Goal: Task Accomplishment & Management: Use online tool/utility

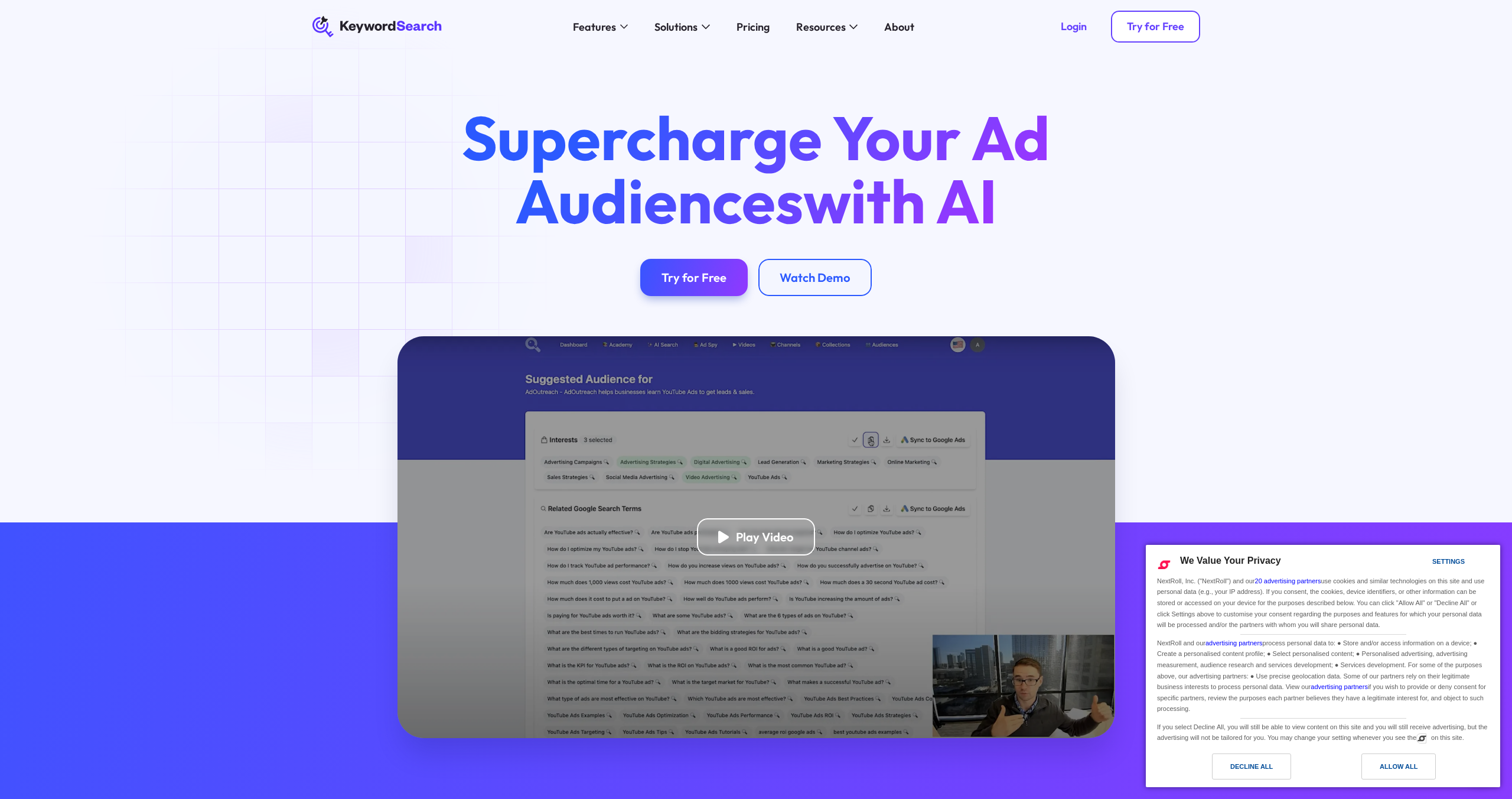
click at [1138, 33] on link "Try for Free" at bounding box center [1156, 27] width 89 height 32
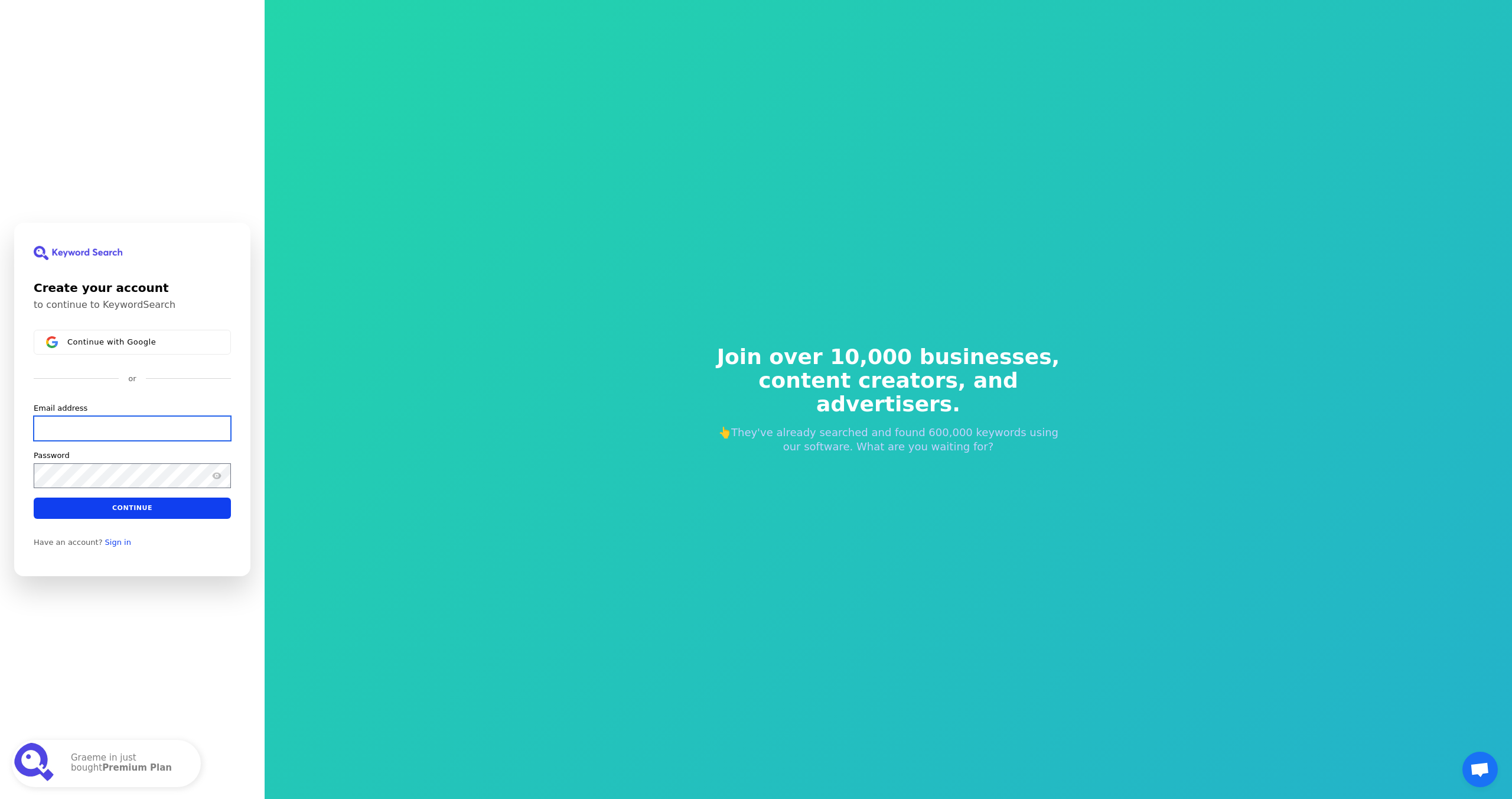
click at [106, 430] on input "Email address" at bounding box center [132, 428] width 197 height 25
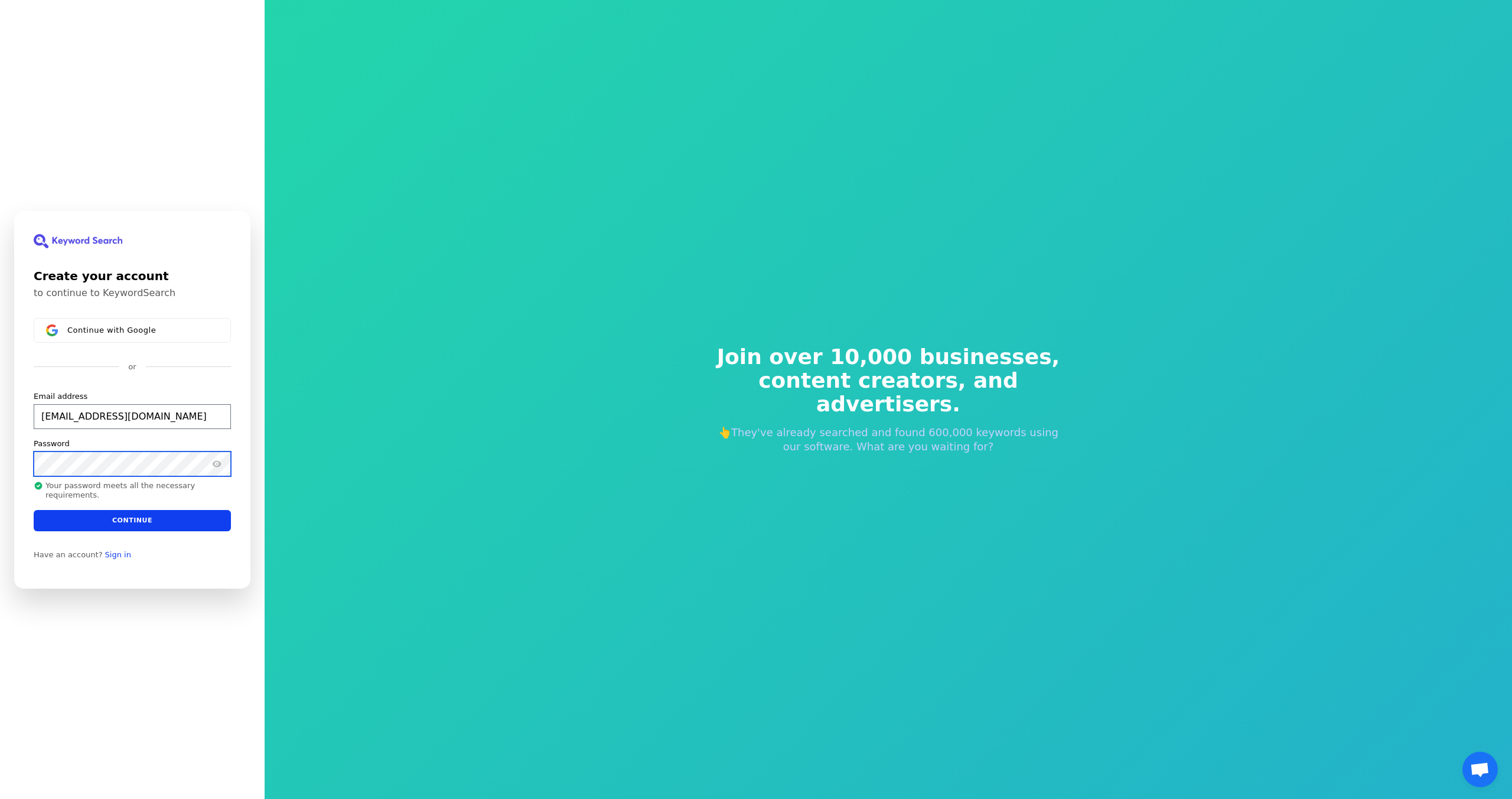
click at [34, 391] on button "submit" at bounding box center [34, 391] width 0 height 0
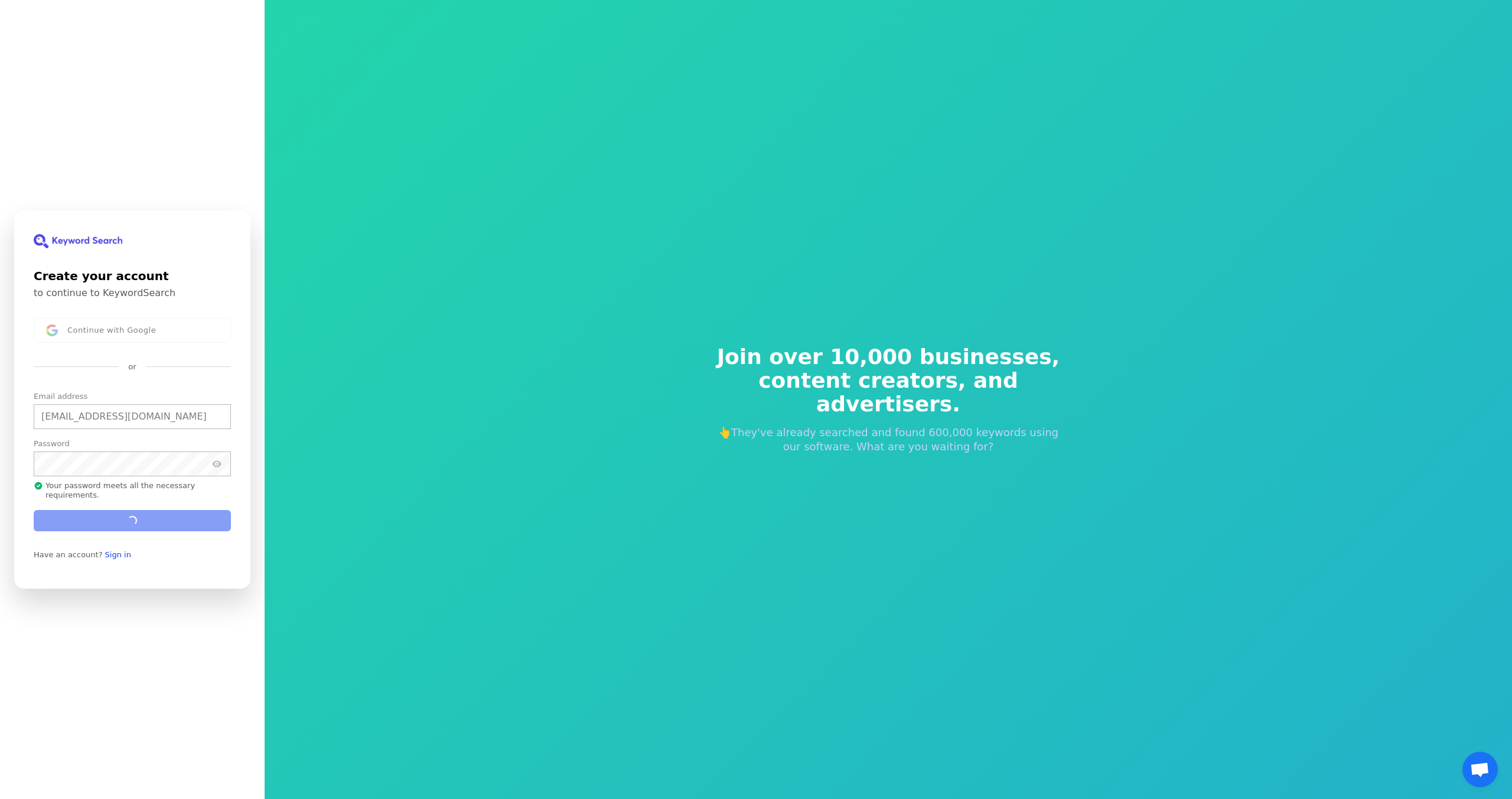
type input "hola@blackout.cat"
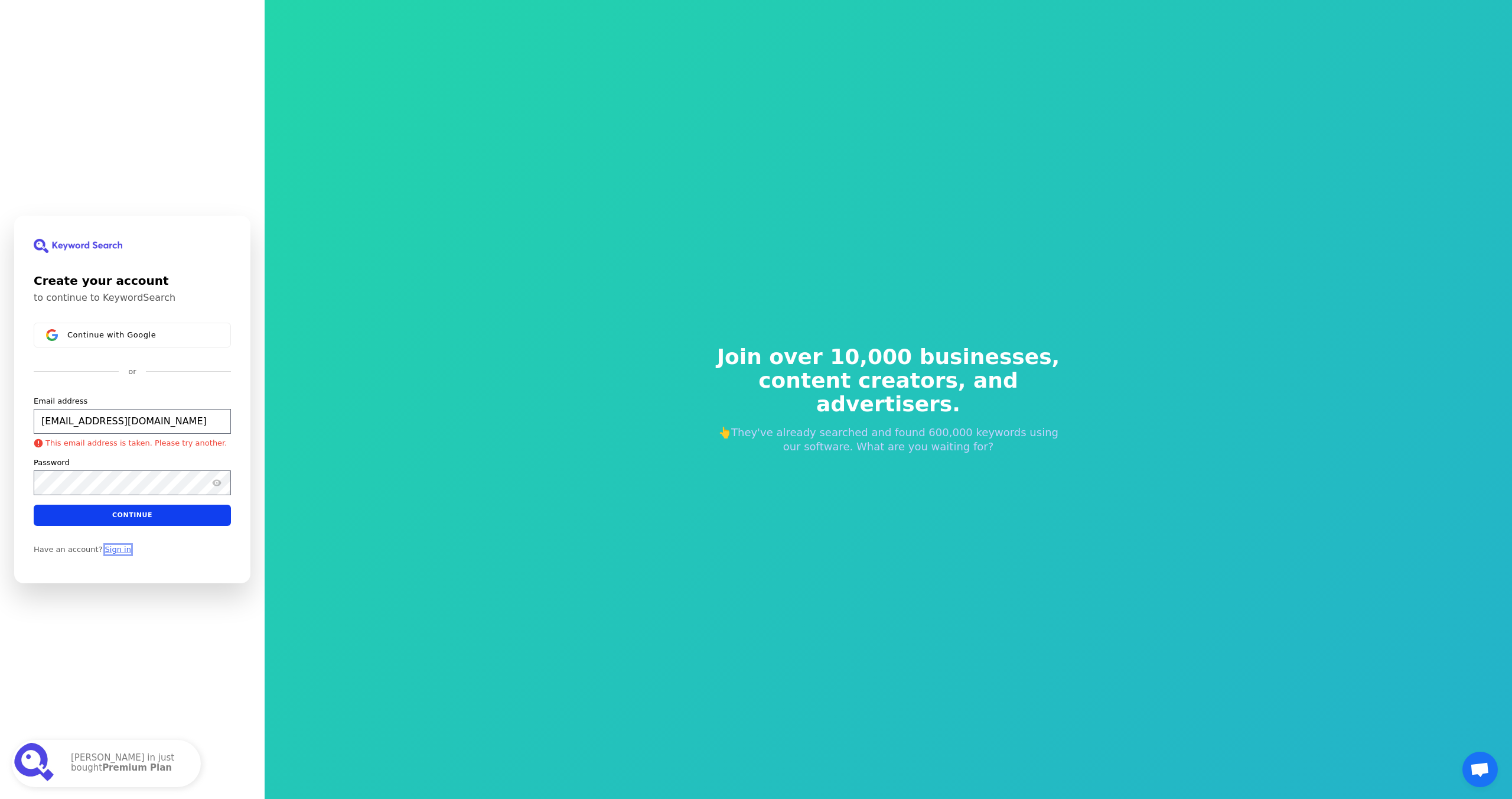
click at [117, 551] on link "Sign in" at bounding box center [118, 549] width 26 height 9
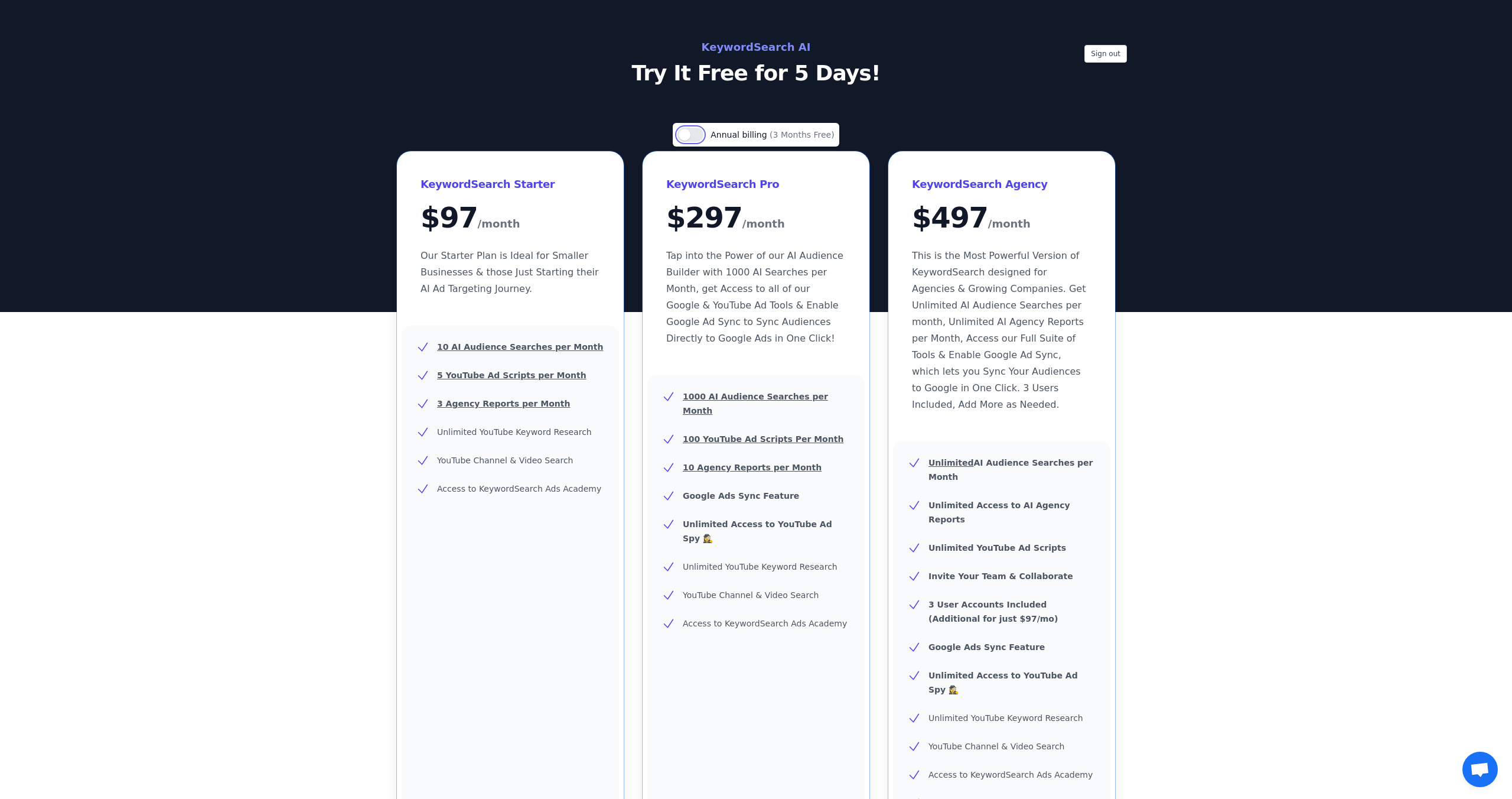
click at [689, 135] on button "Use setting" at bounding box center [691, 135] width 26 height 14
click at [696, 134] on button "Use setting" at bounding box center [691, 135] width 26 height 14
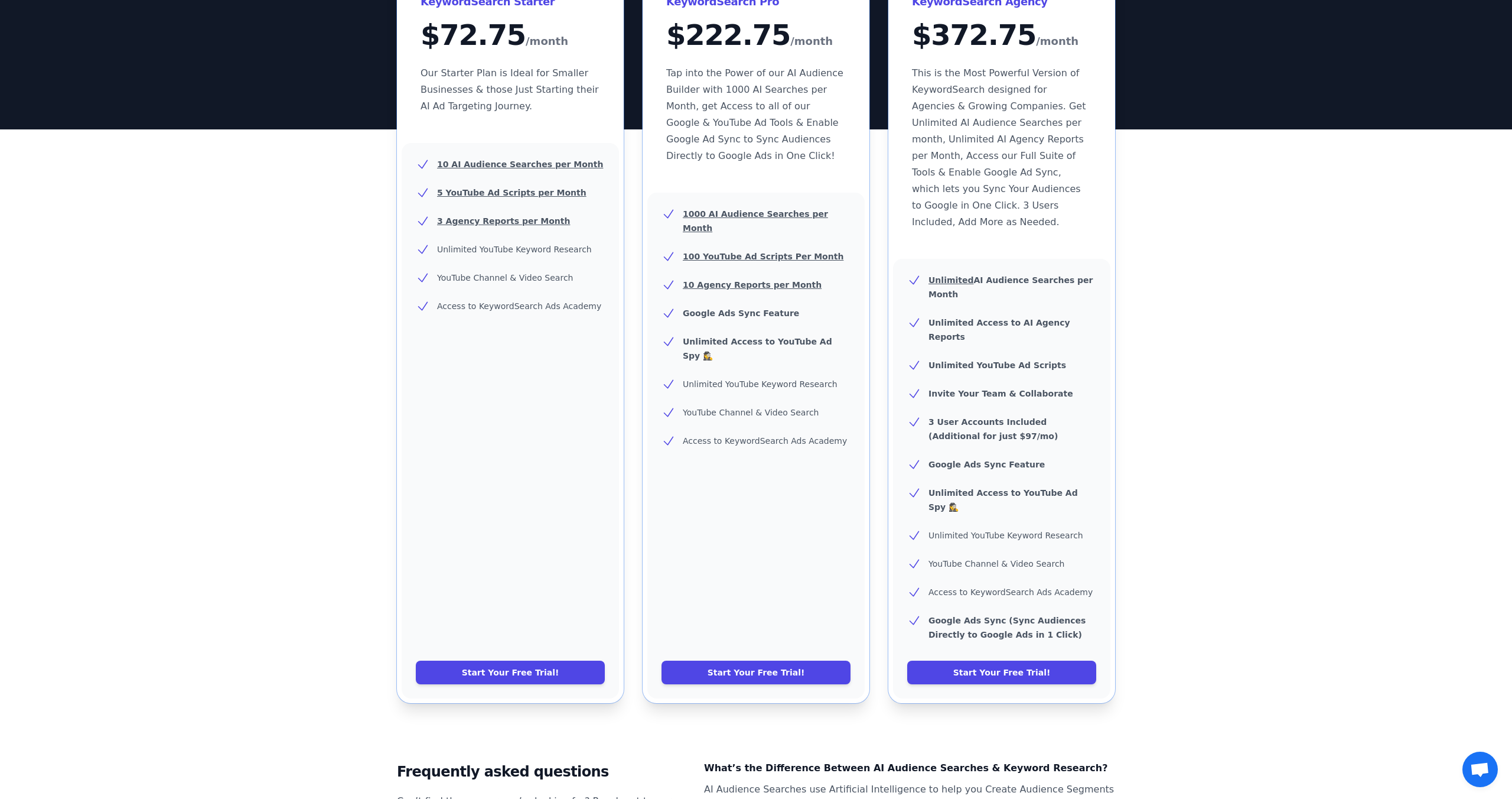
scroll to position [129, 0]
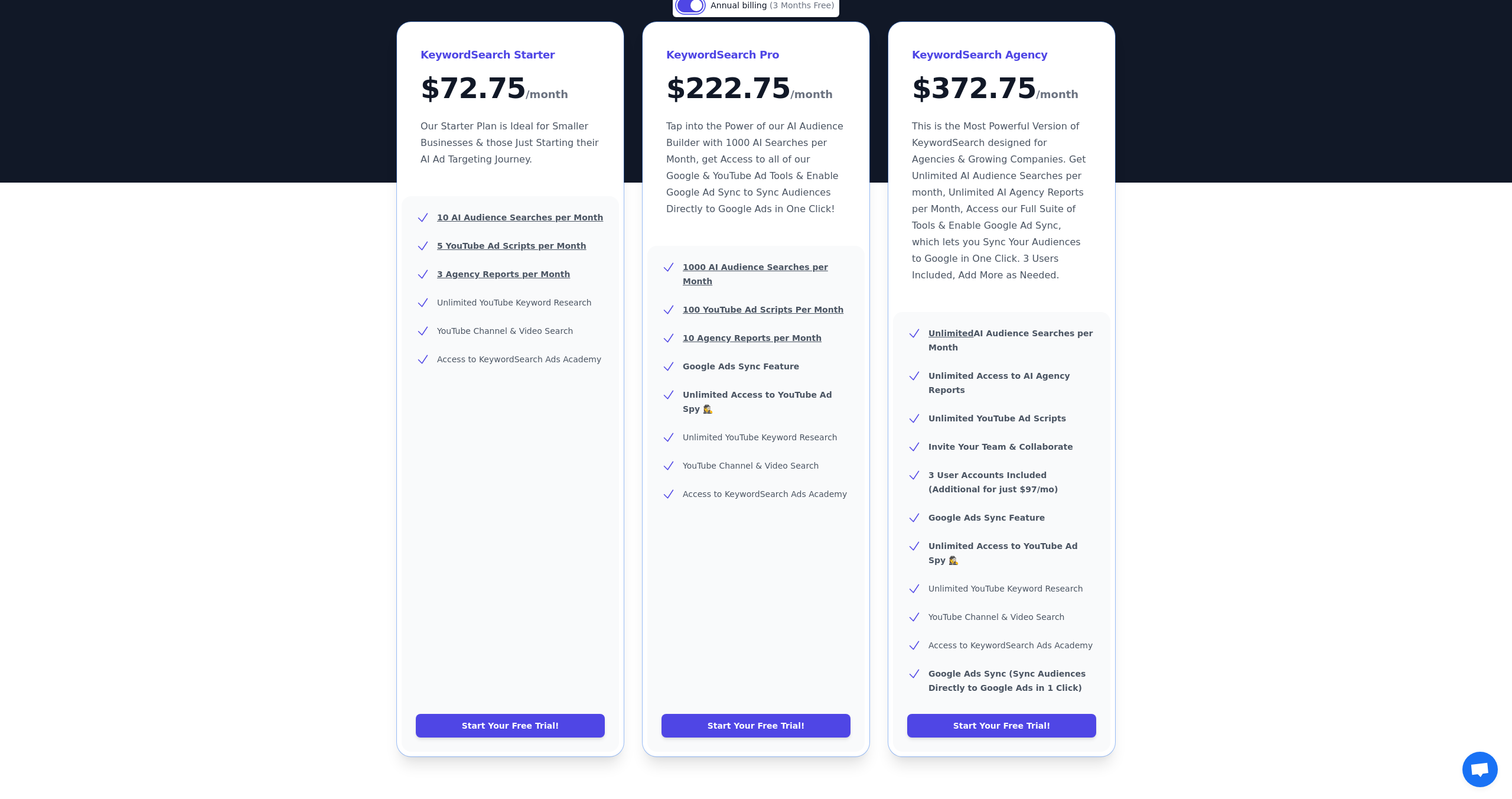
click at [695, 2] on button "Use setting" at bounding box center [691, 5] width 26 height 14
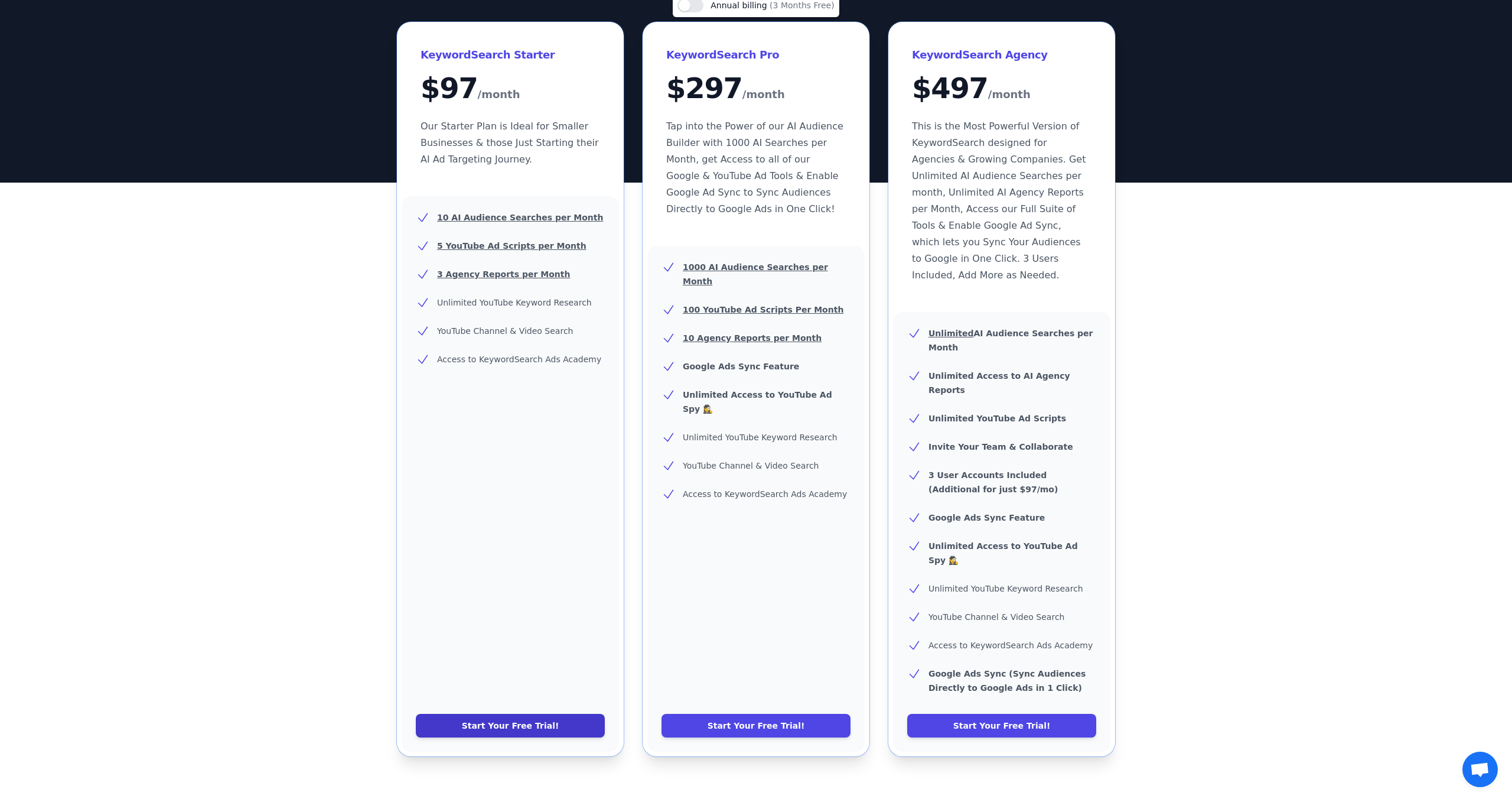
click at [510, 714] on link "Start Your Free Trial!" at bounding box center [510, 725] width 189 height 24
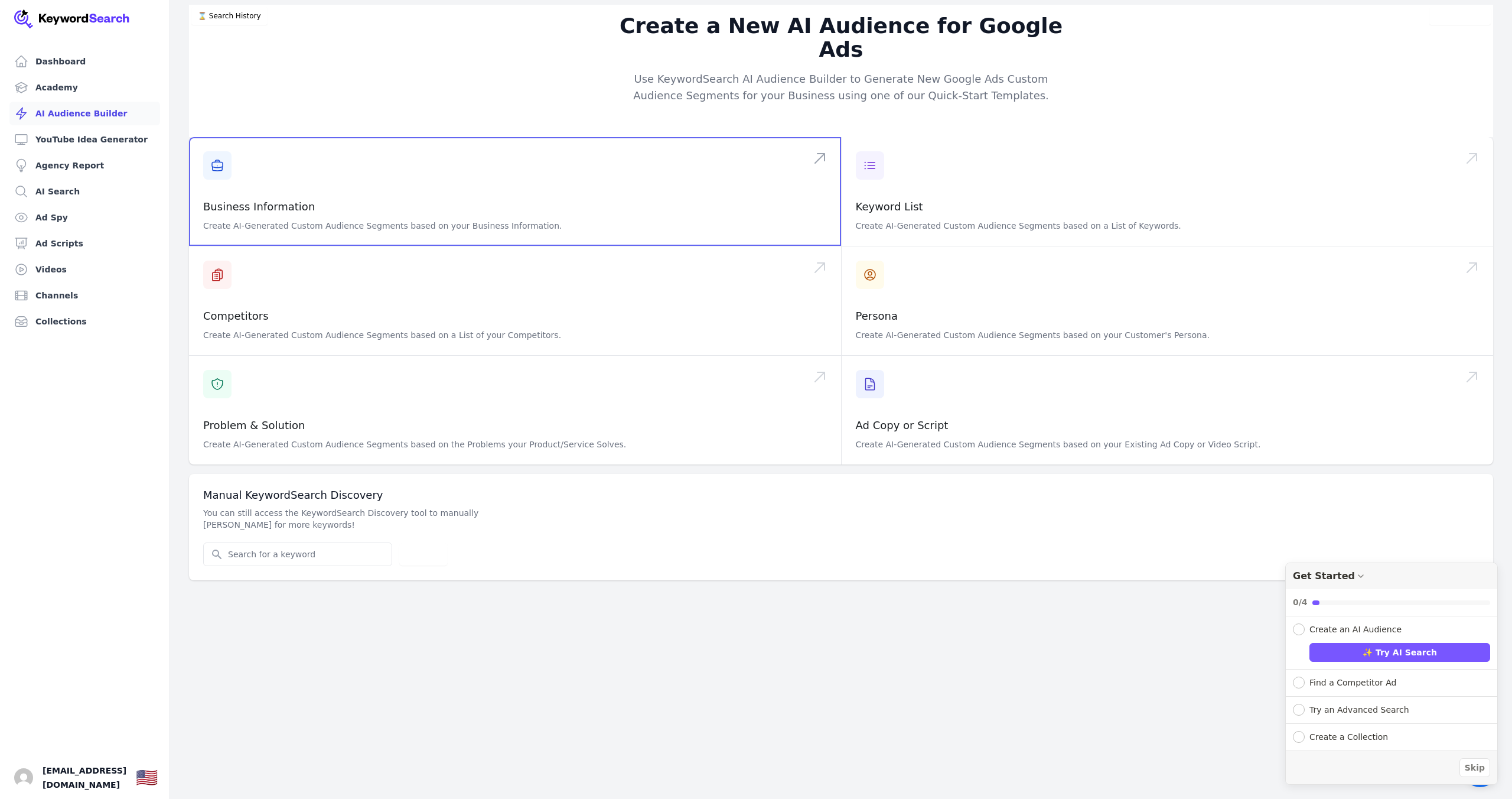
click at [232, 143] on span at bounding box center [515, 191] width 652 height 109
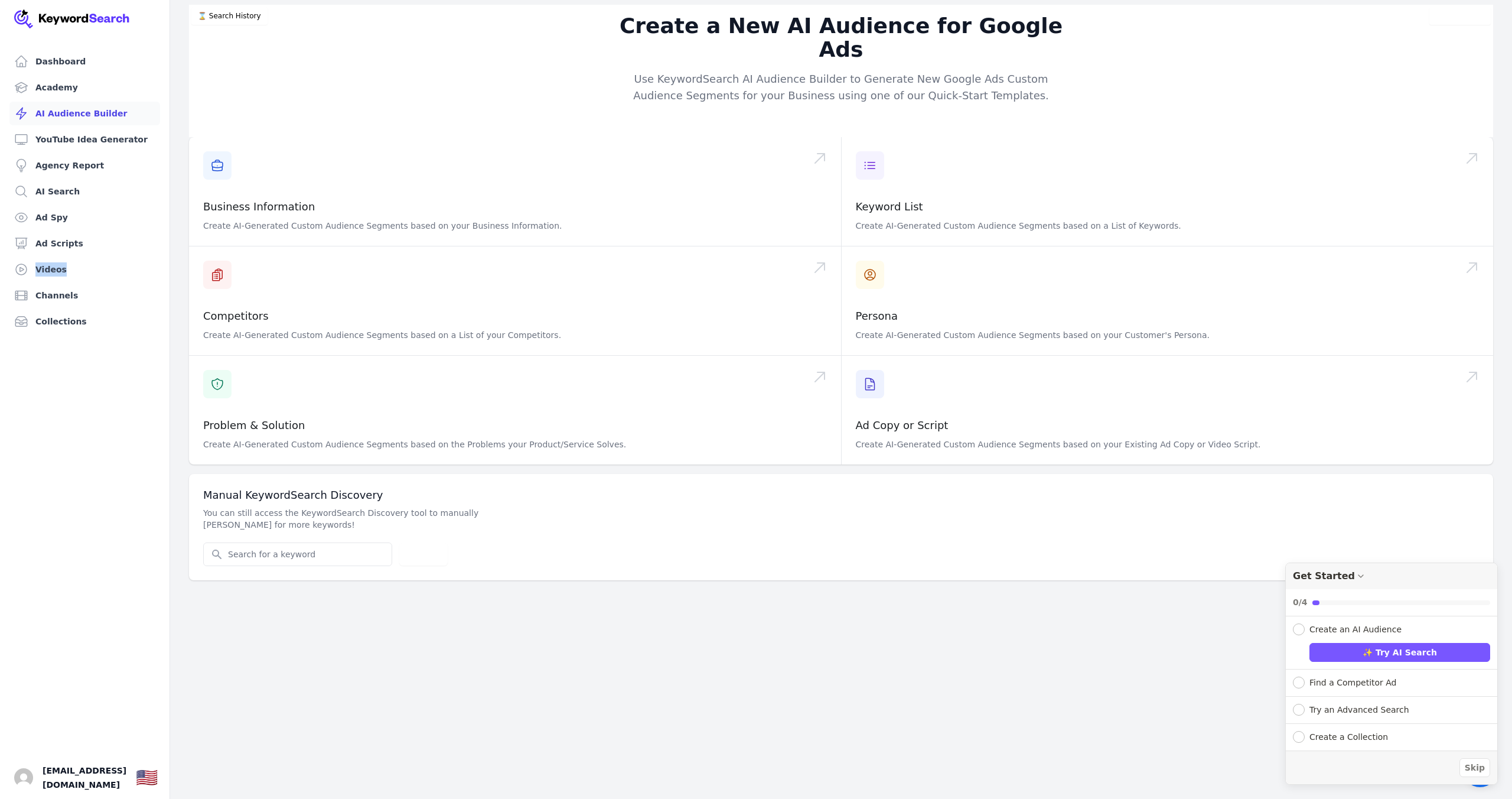
click at [82, 117] on link "AI Audience Builder" at bounding box center [85, 113] width 151 height 24
click at [80, 300] on link "Channels" at bounding box center [85, 295] width 151 height 24
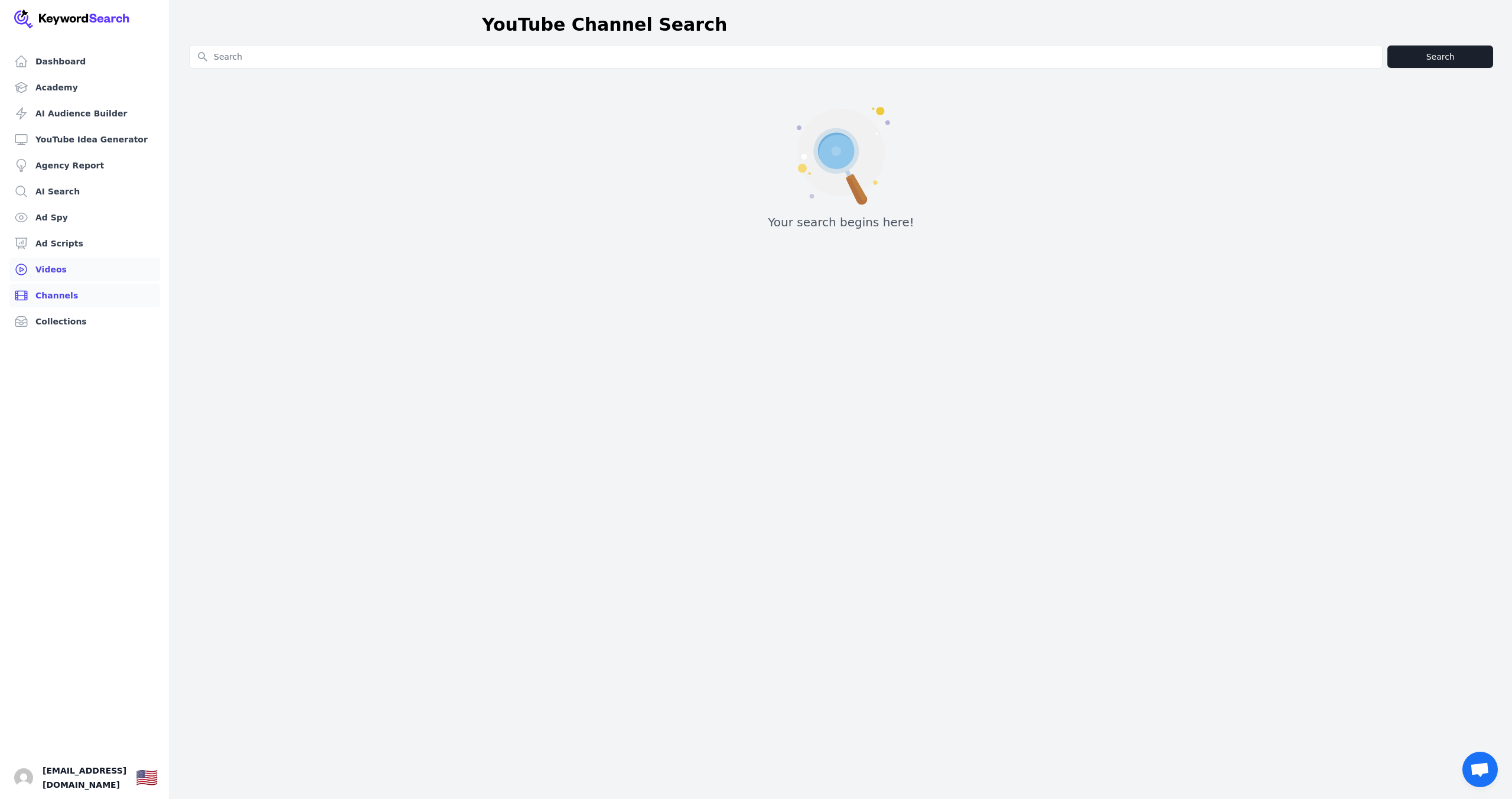
click at [73, 267] on link "Videos" at bounding box center [85, 269] width 151 height 24
click at [84, 244] on link "Ad Scripts" at bounding box center [85, 243] width 151 height 24
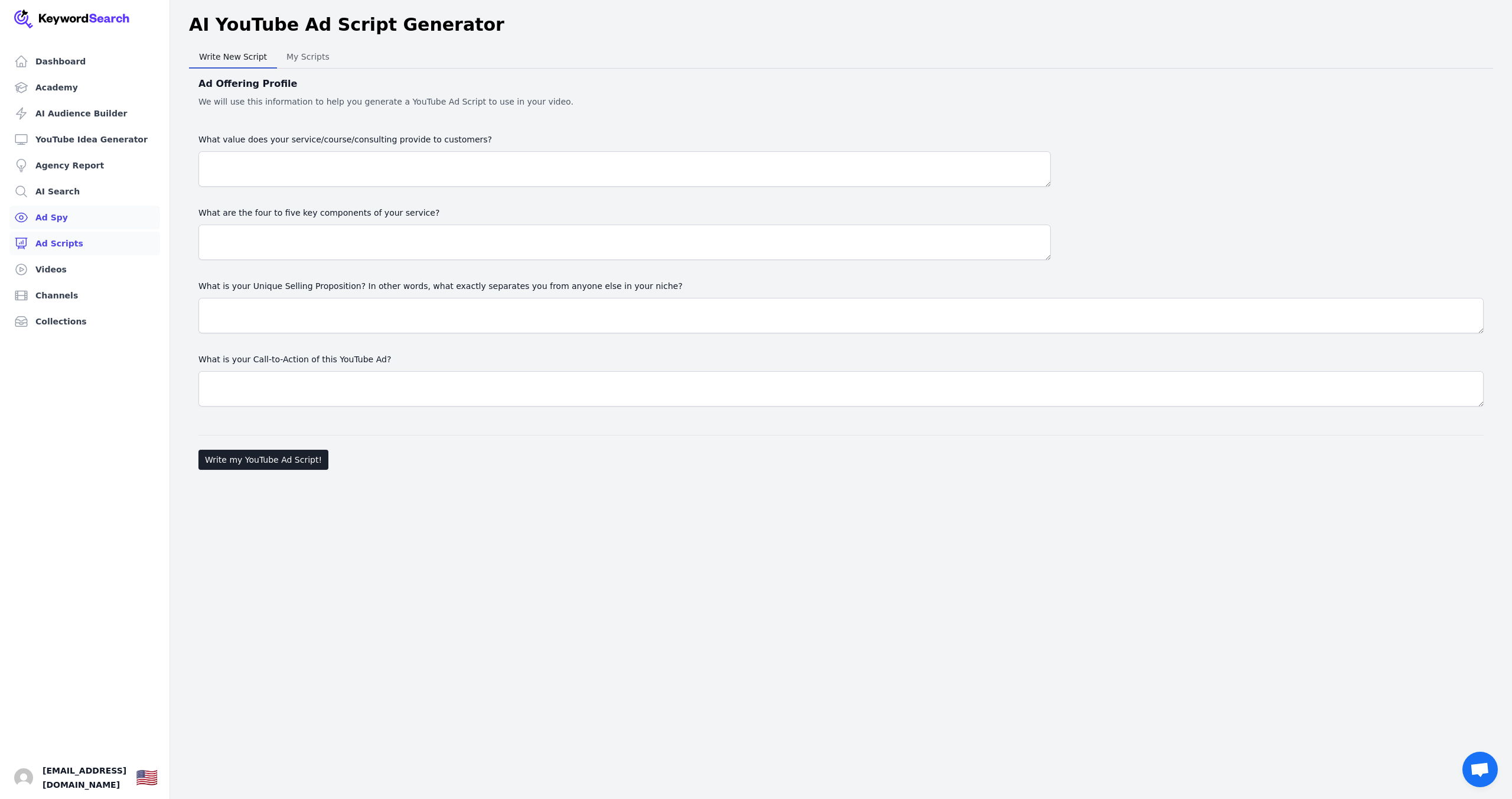
click at [79, 219] on link "Ad Spy" at bounding box center [85, 217] width 151 height 24
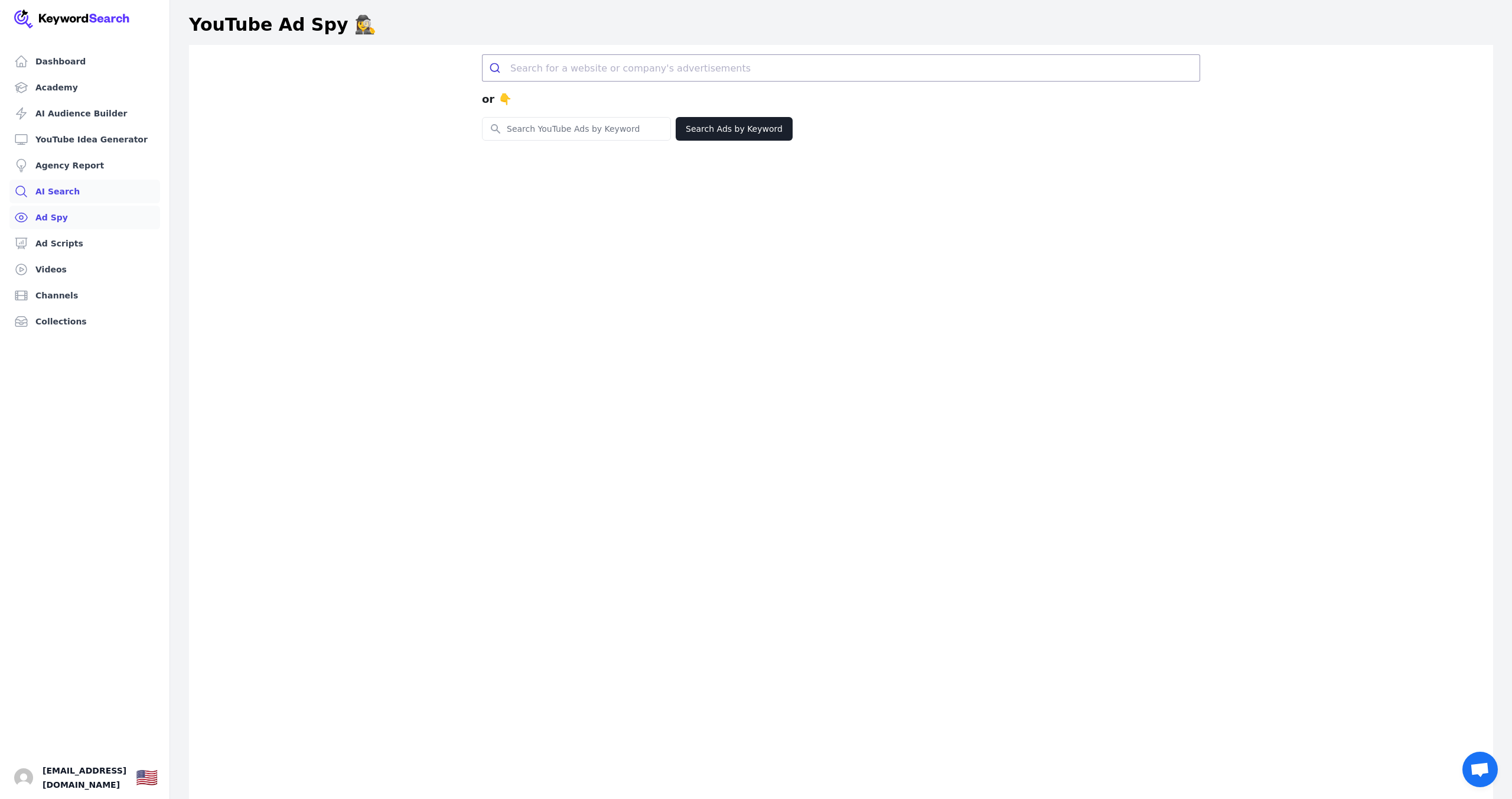
click at [78, 197] on link "AI Search" at bounding box center [85, 191] width 151 height 24
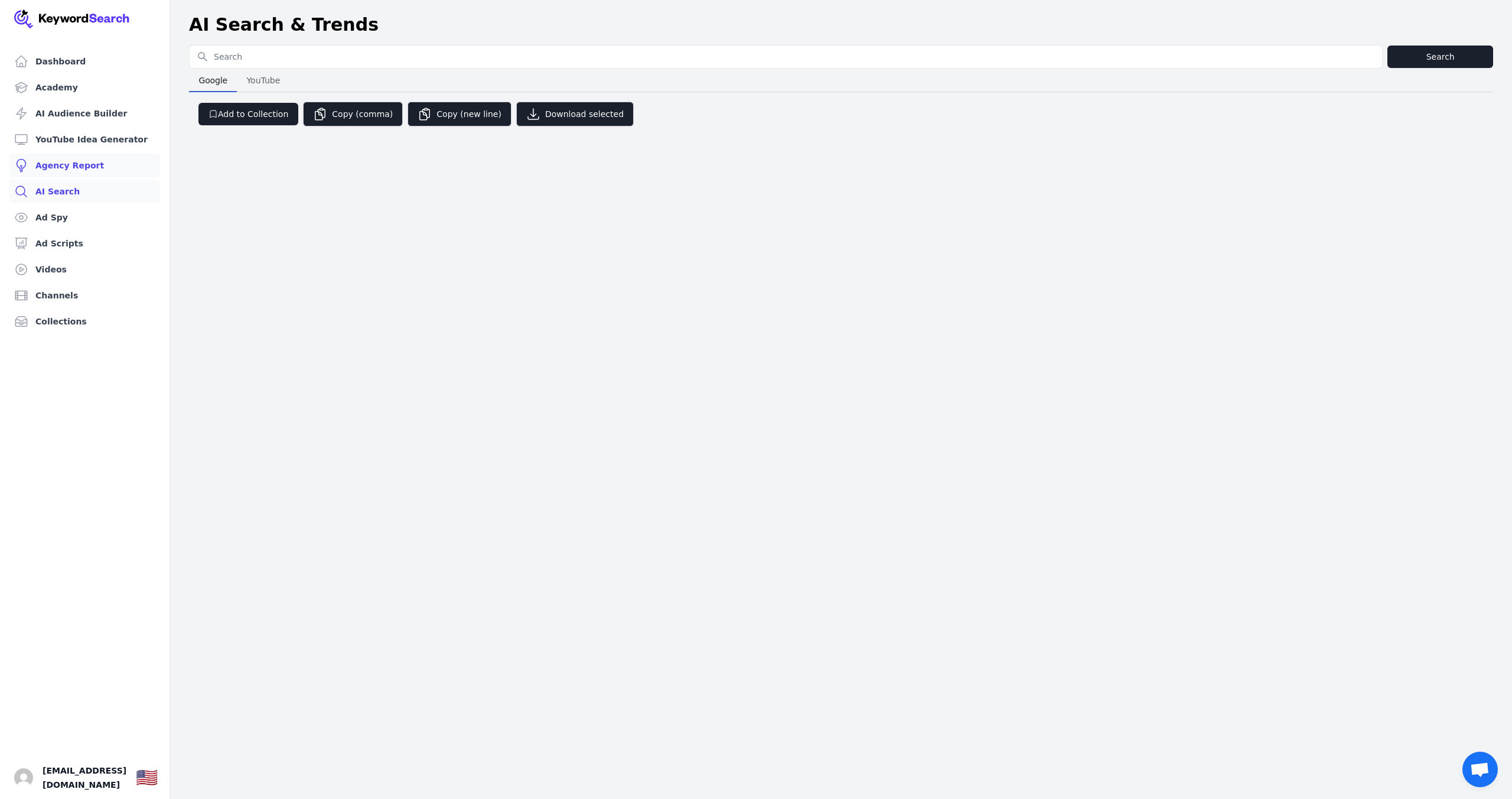
click at [98, 165] on link "Agency Report" at bounding box center [85, 165] width 151 height 24
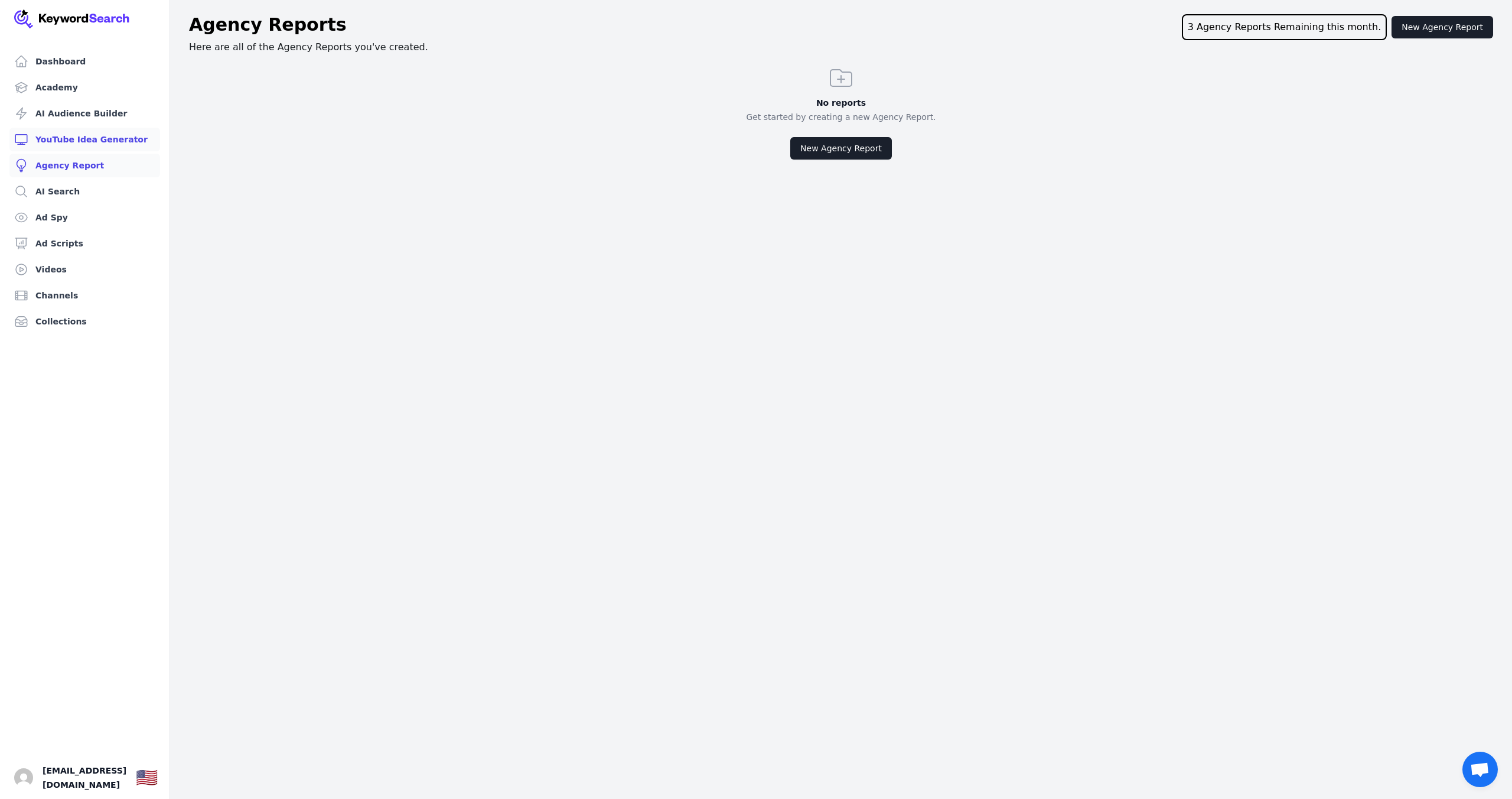
click at [114, 136] on link "YouTube Idea Generator" at bounding box center [85, 139] width 151 height 24
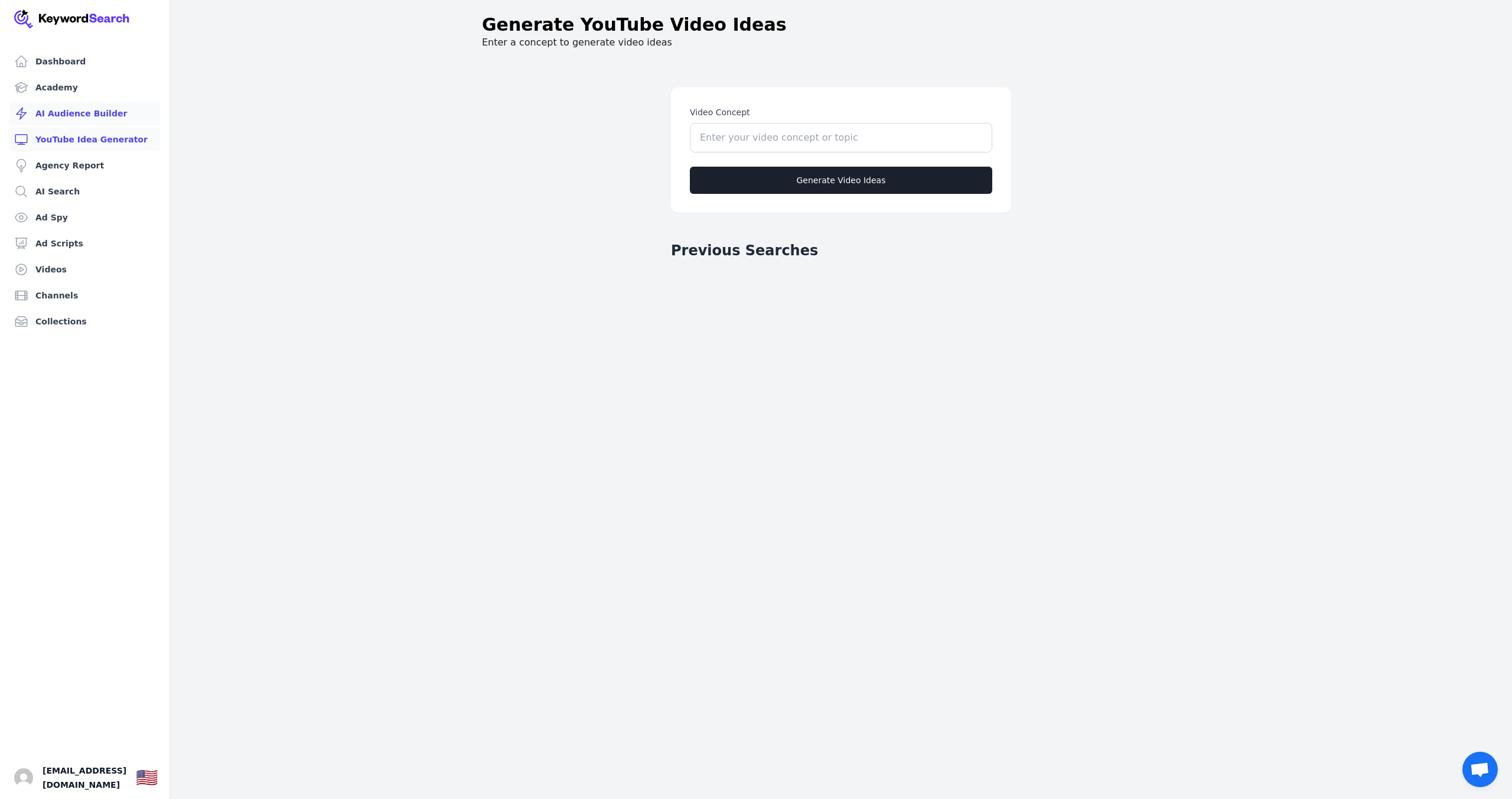
click at [110, 111] on link "AI Audience Builder" at bounding box center [85, 113] width 151 height 24
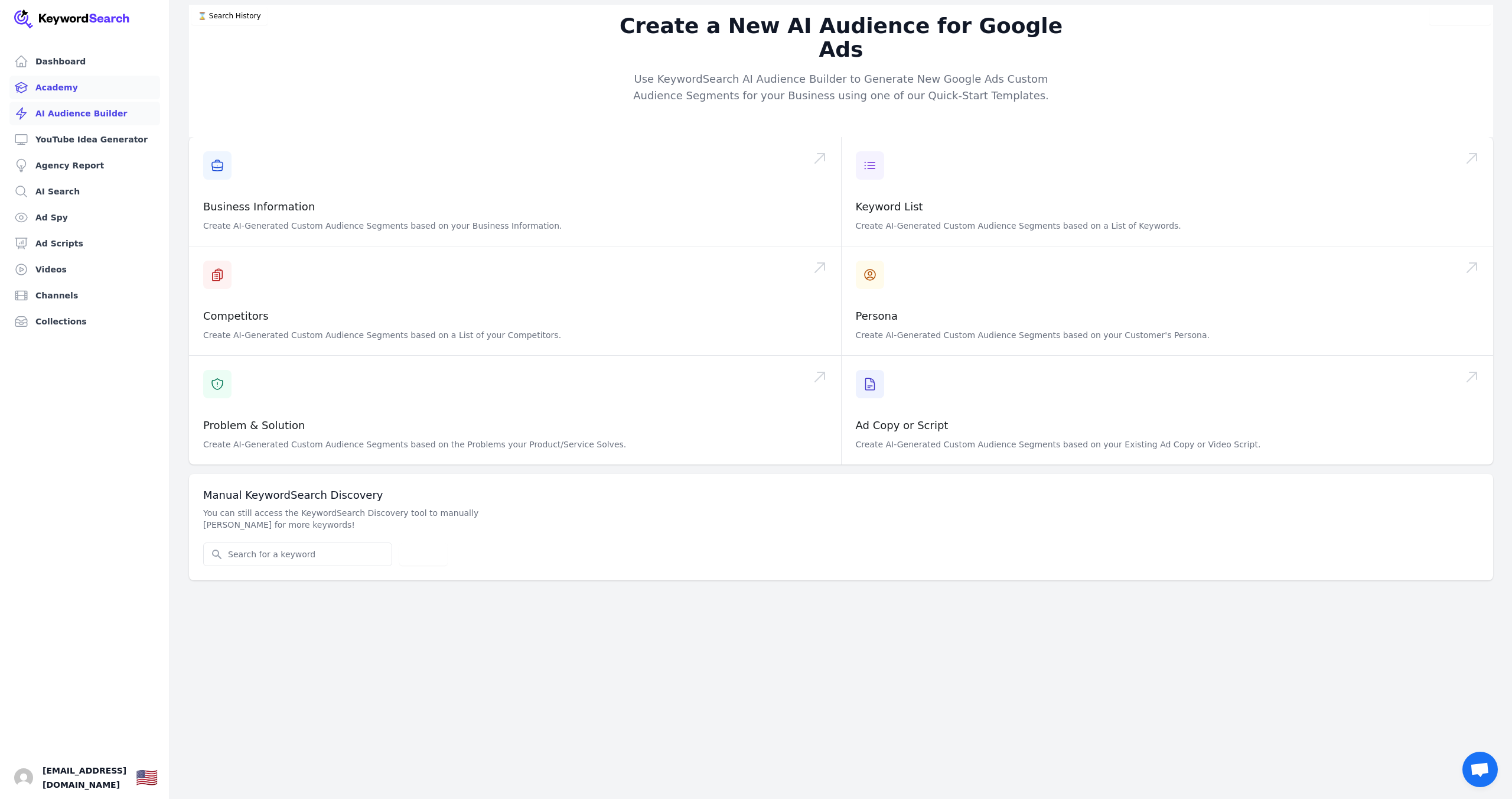
click at [67, 88] on link "Academy" at bounding box center [85, 87] width 151 height 24
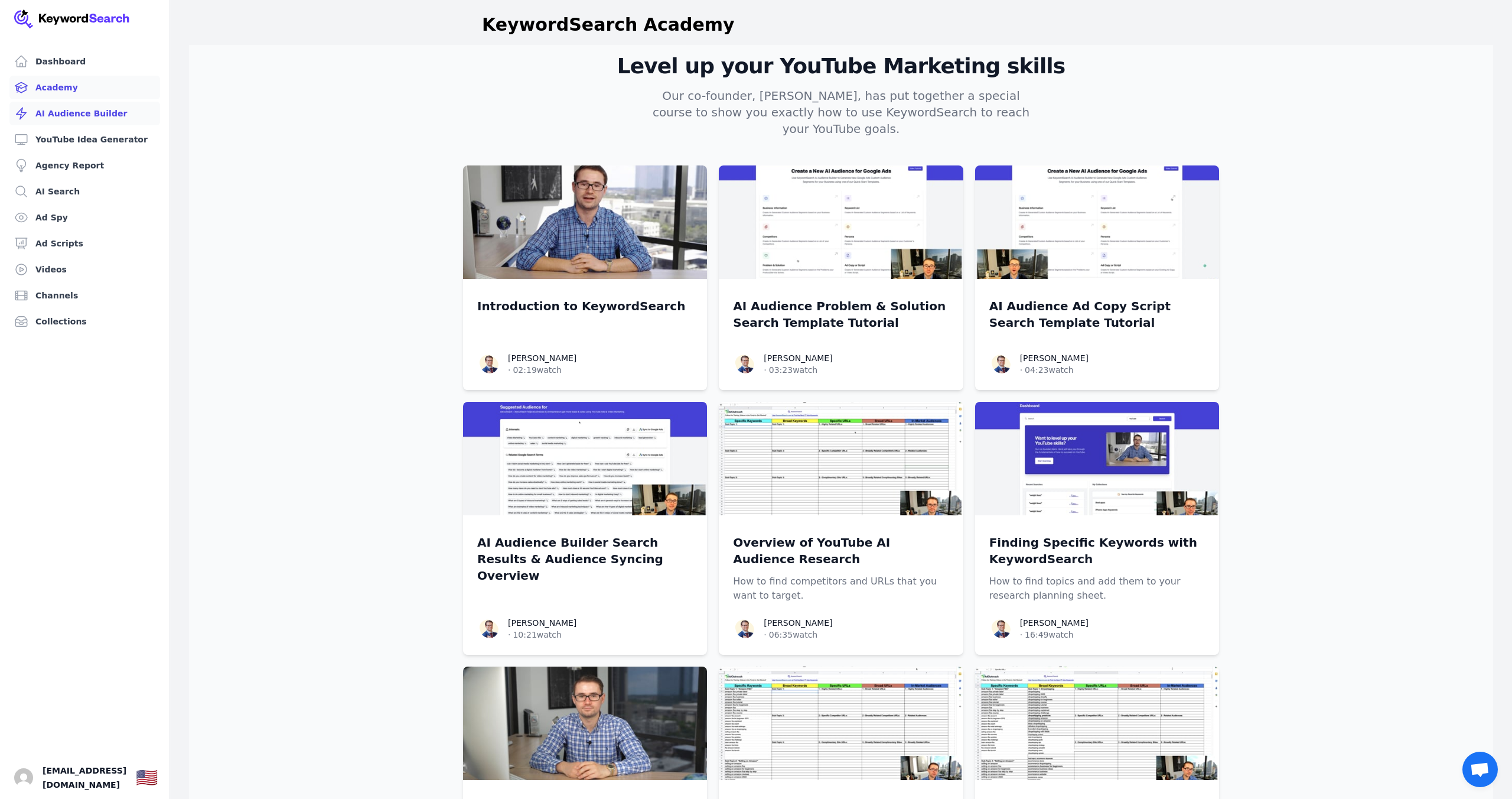
click at [96, 111] on link "AI Audience Builder" at bounding box center [85, 113] width 151 height 24
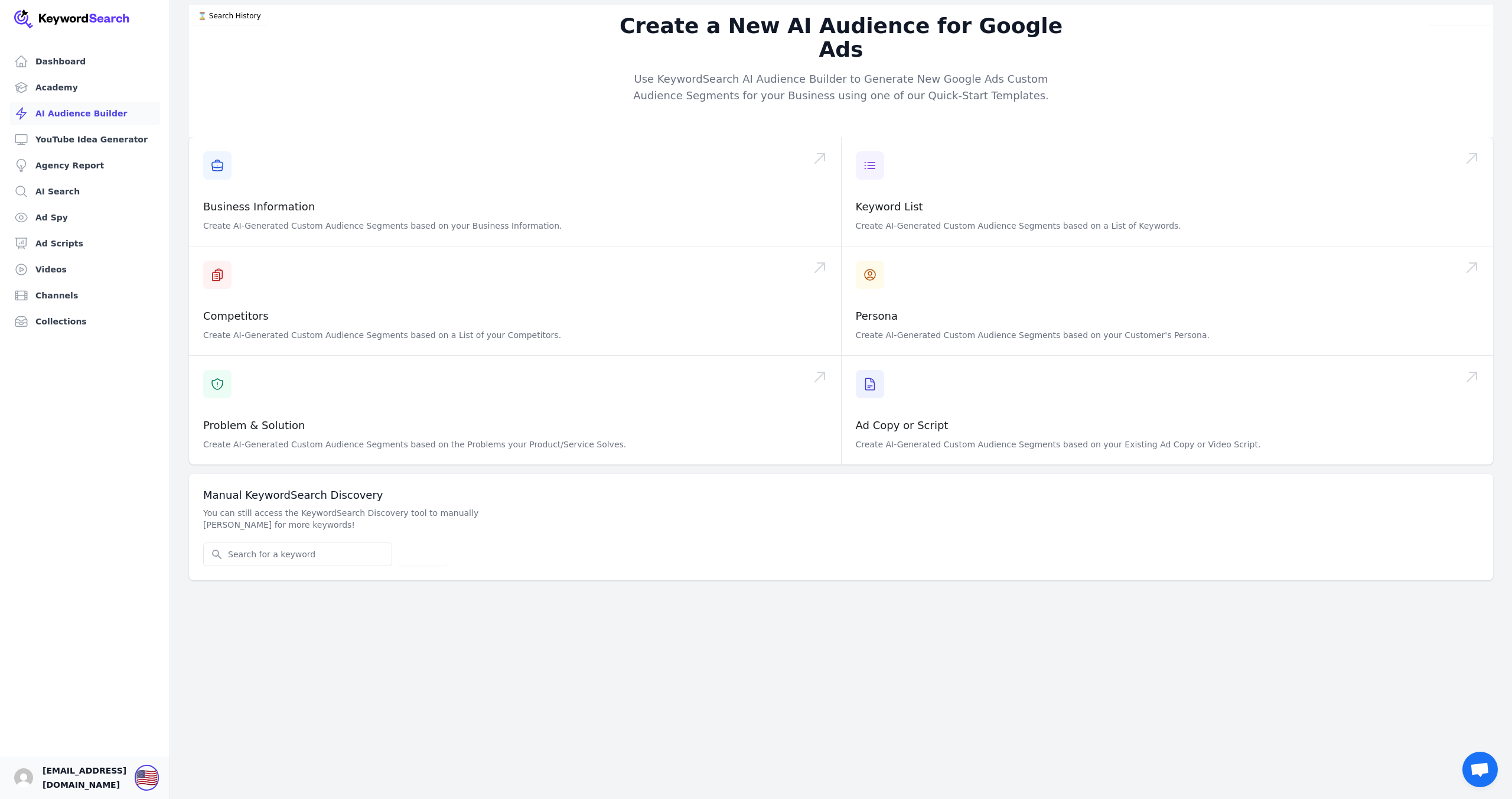
click at [141, 785] on div "🇺🇸" at bounding box center [146, 778] width 22 height 21
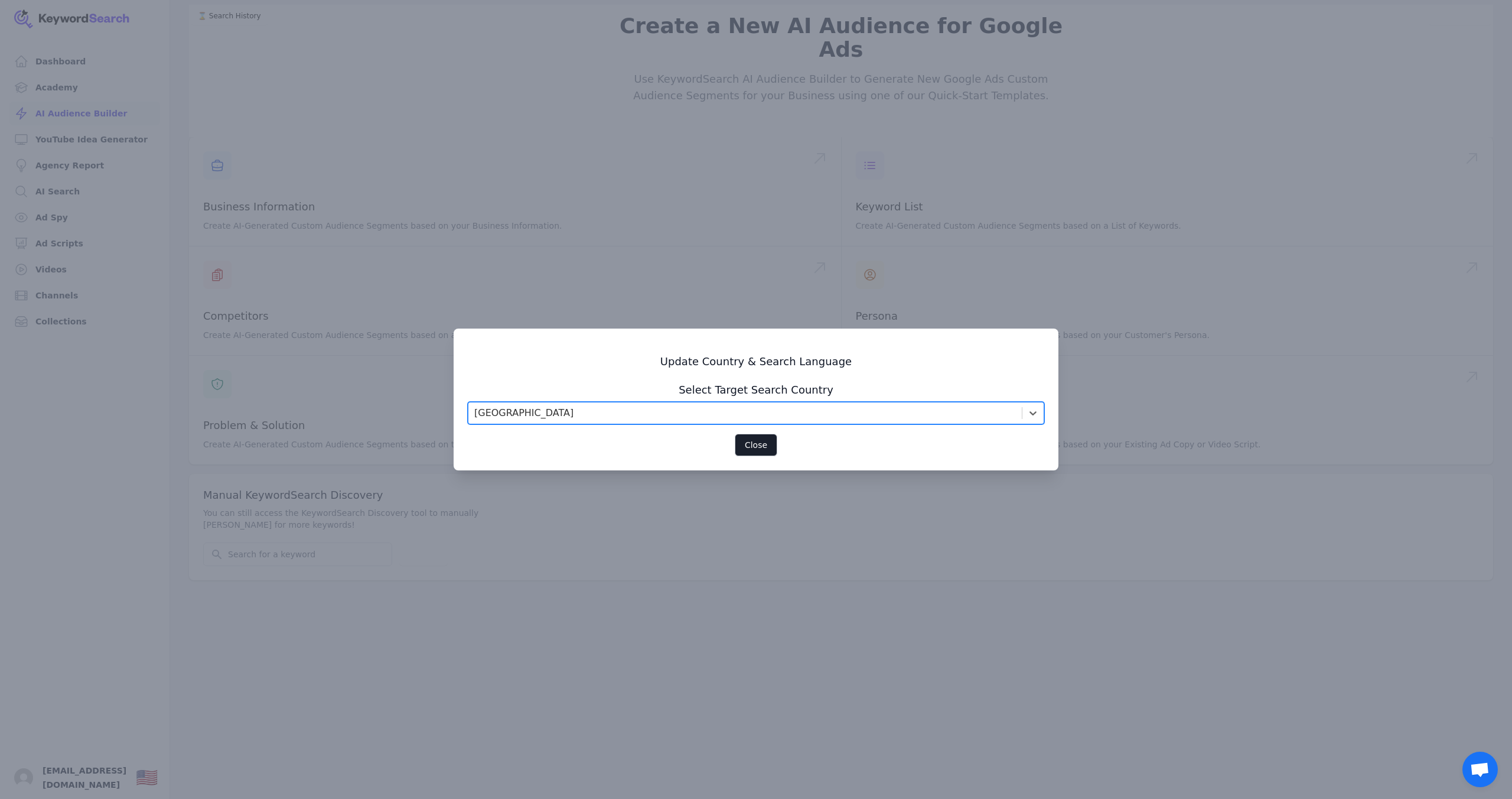
click at [551, 420] on div "United States" at bounding box center [745, 413] width 554 height 21
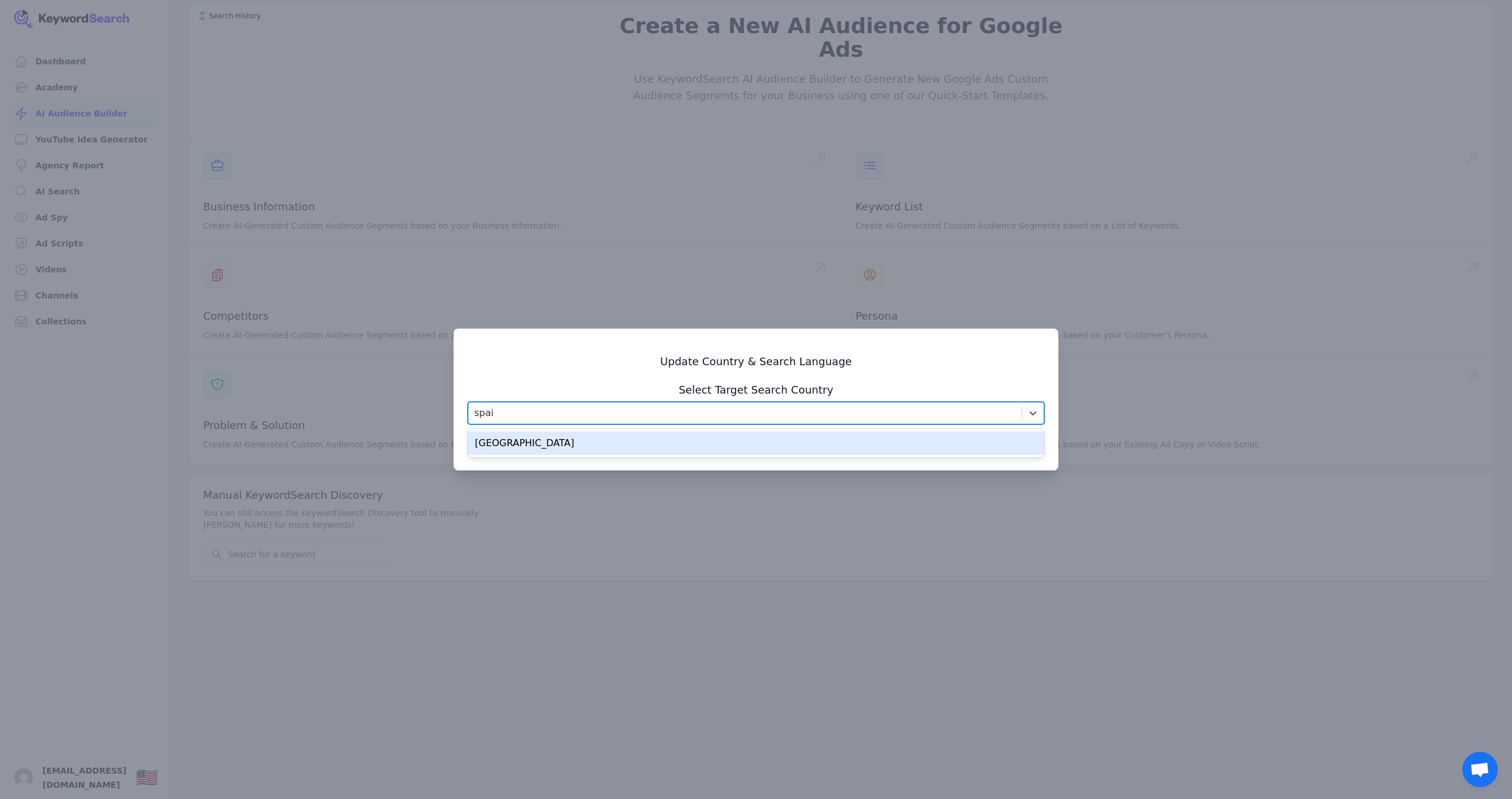
type input "spain"
click at [544, 444] on div "Spain" at bounding box center [756, 443] width 577 height 24
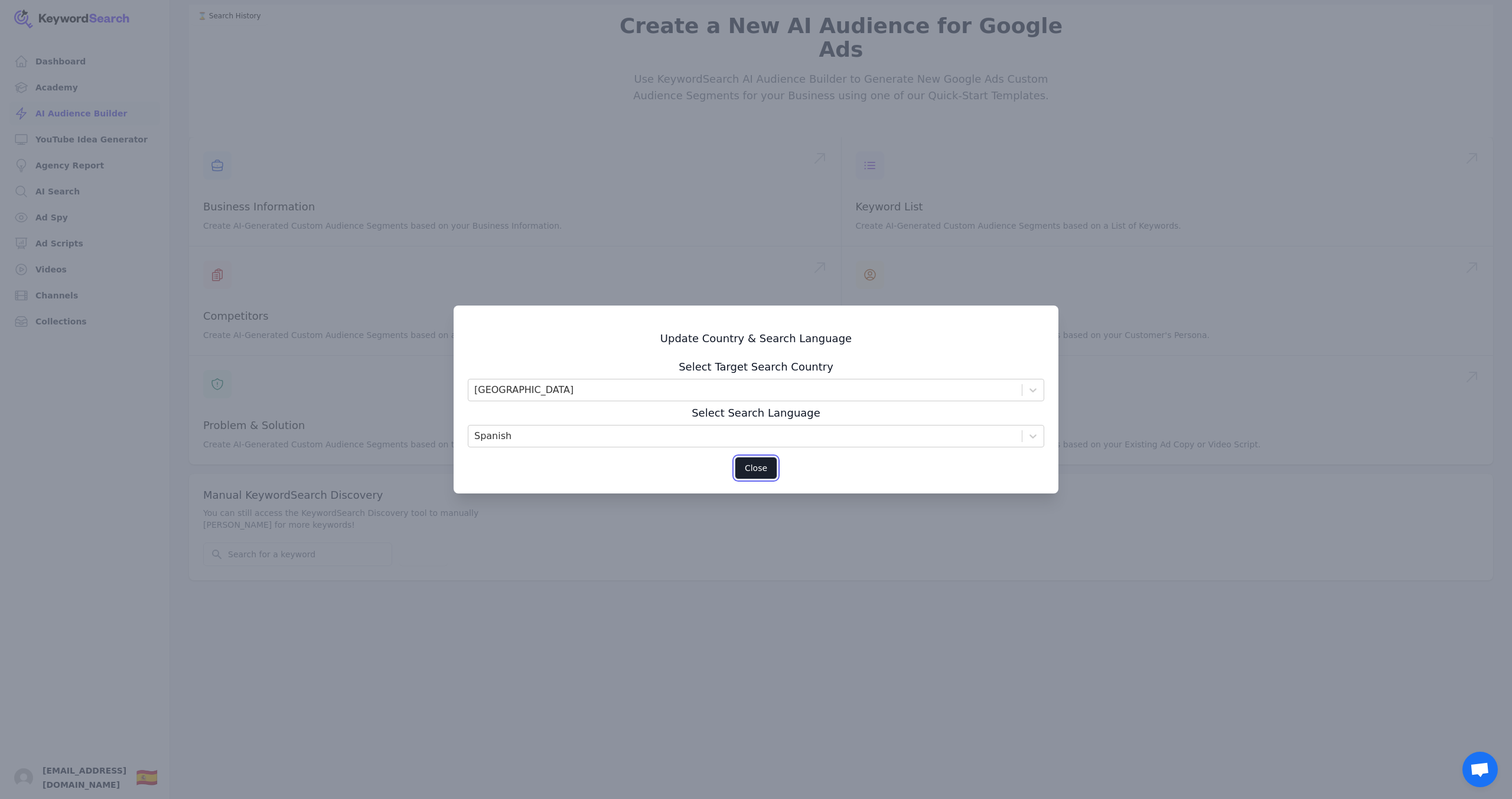
click at [762, 473] on button "Close" at bounding box center [756, 467] width 43 height 22
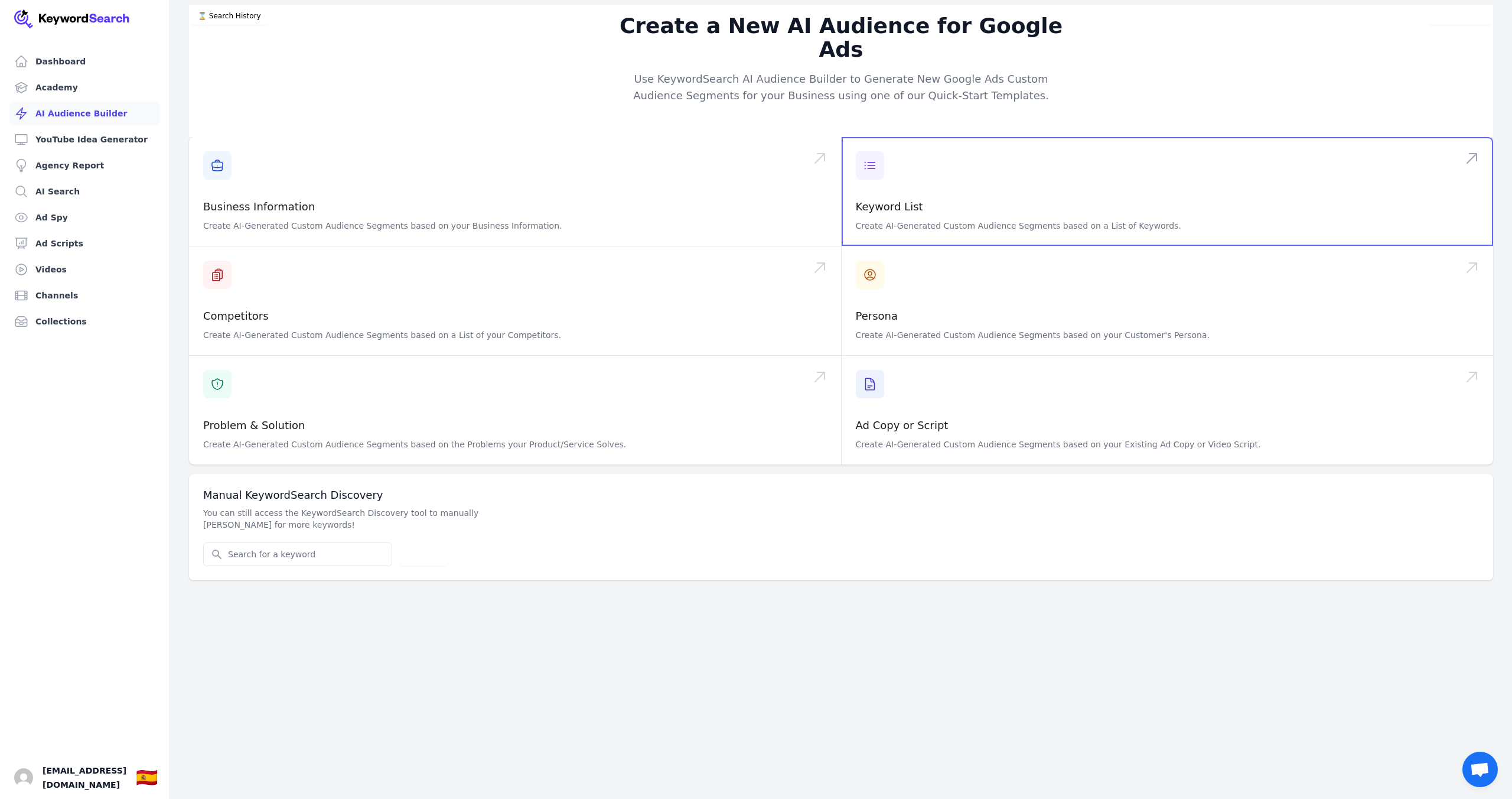
click at [904, 169] on span at bounding box center [1168, 191] width 652 height 109
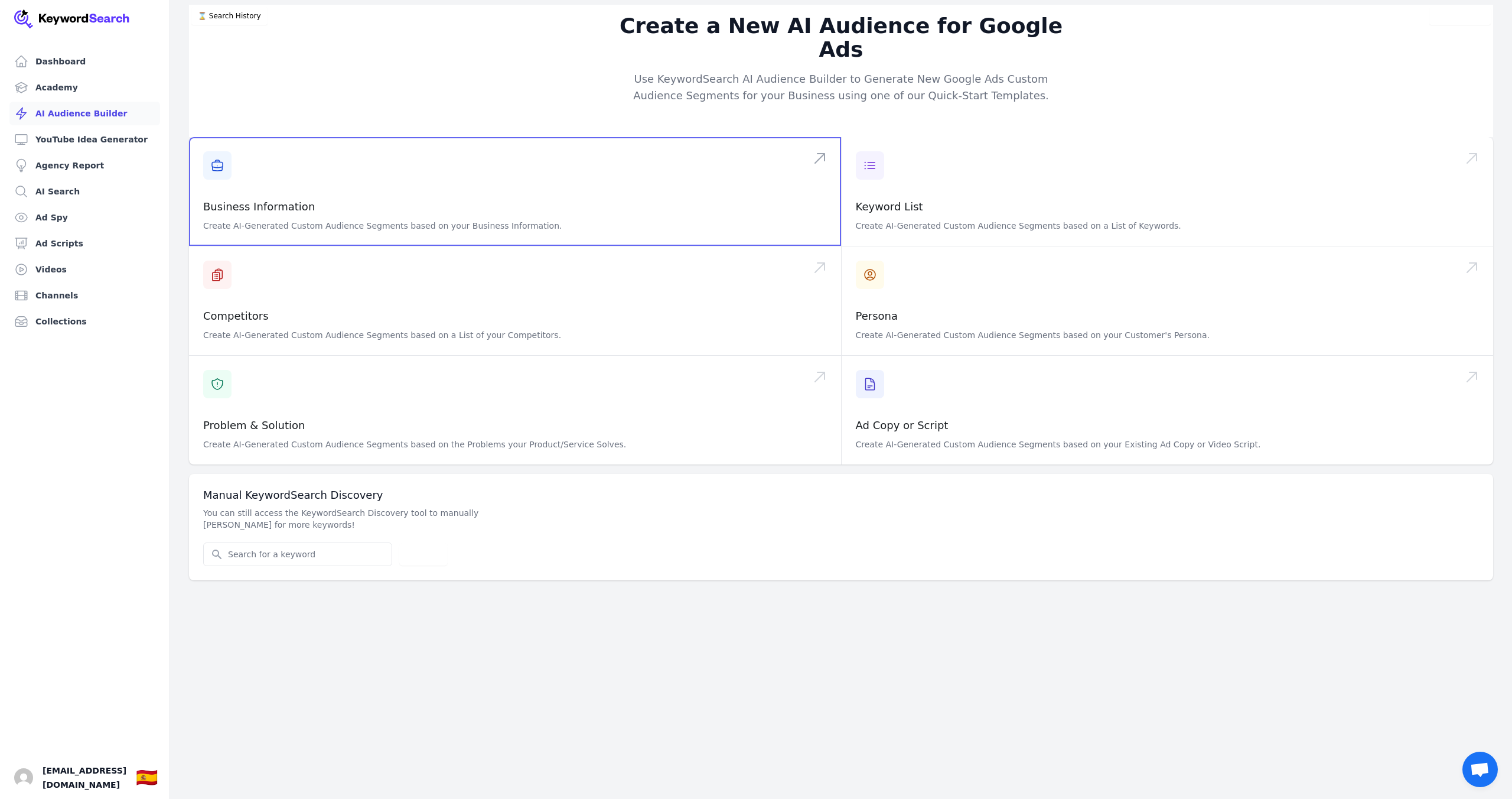
click at [346, 183] on span at bounding box center [515, 191] width 652 height 109
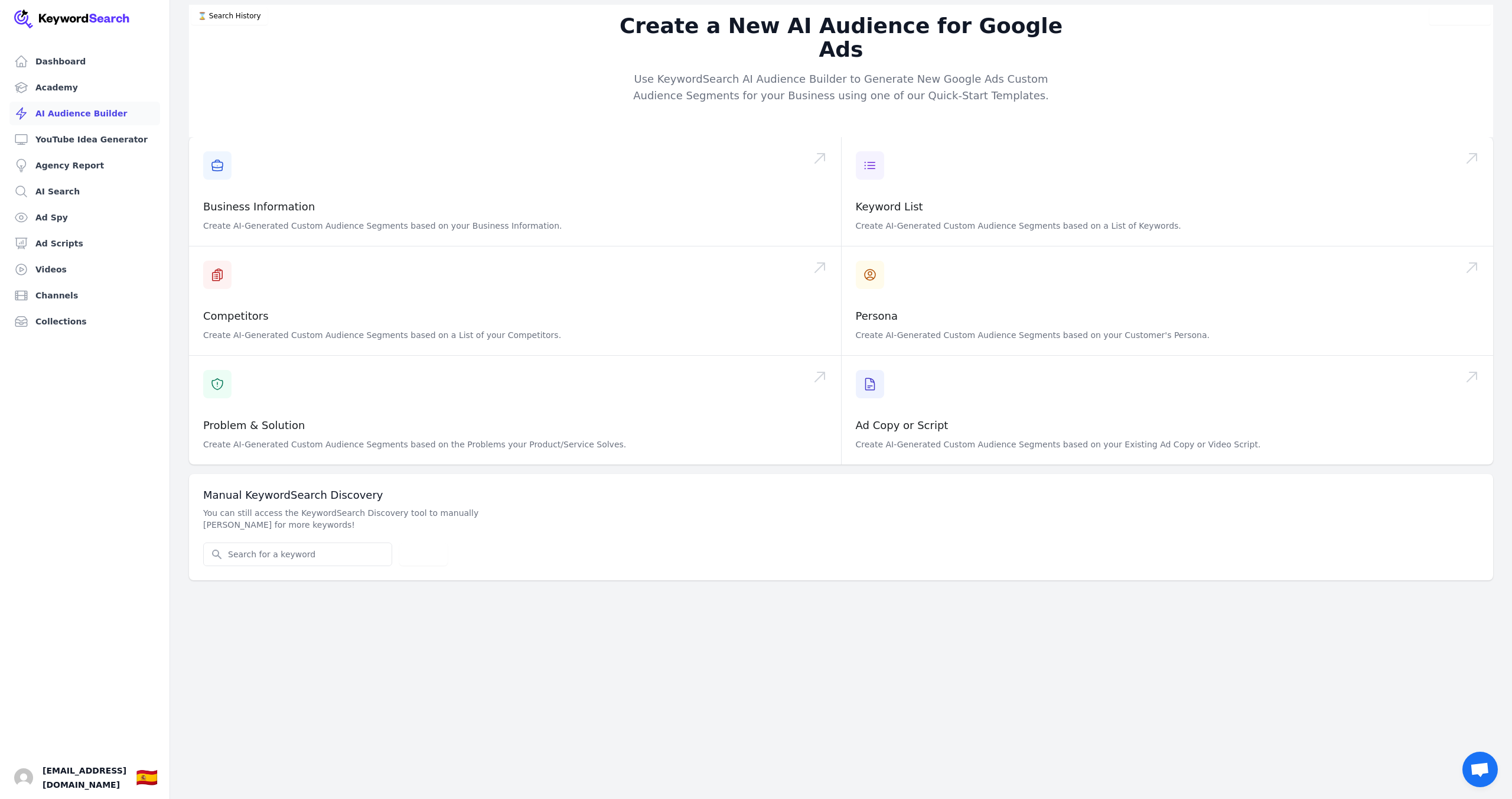
click at [95, 110] on link "AI Audience Builder" at bounding box center [85, 113] width 151 height 24
click at [94, 94] on link "Academy" at bounding box center [85, 87] width 151 height 24
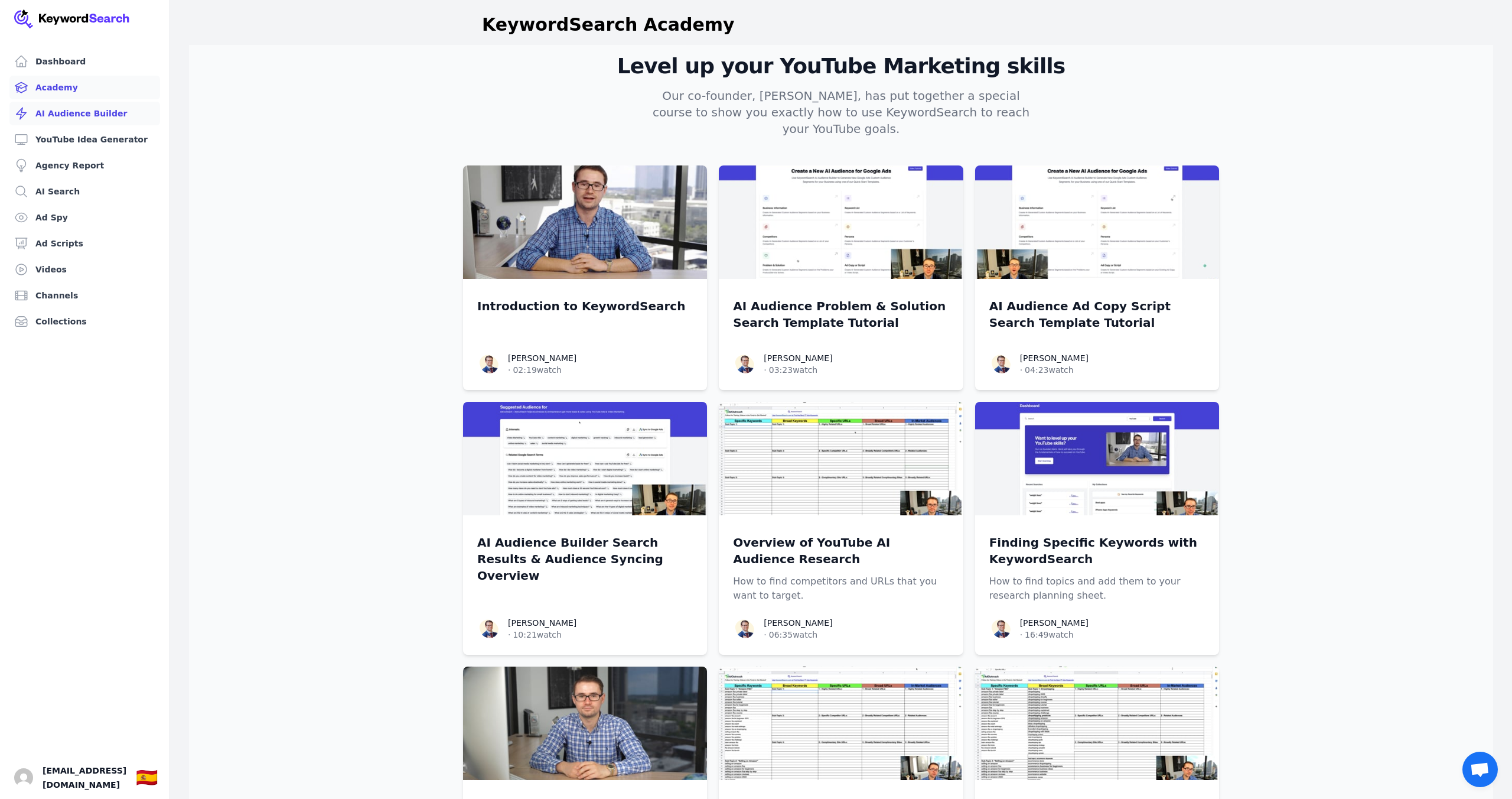
click at [92, 113] on link "AI Audience Builder" at bounding box center [85, 113] width 151 height 24
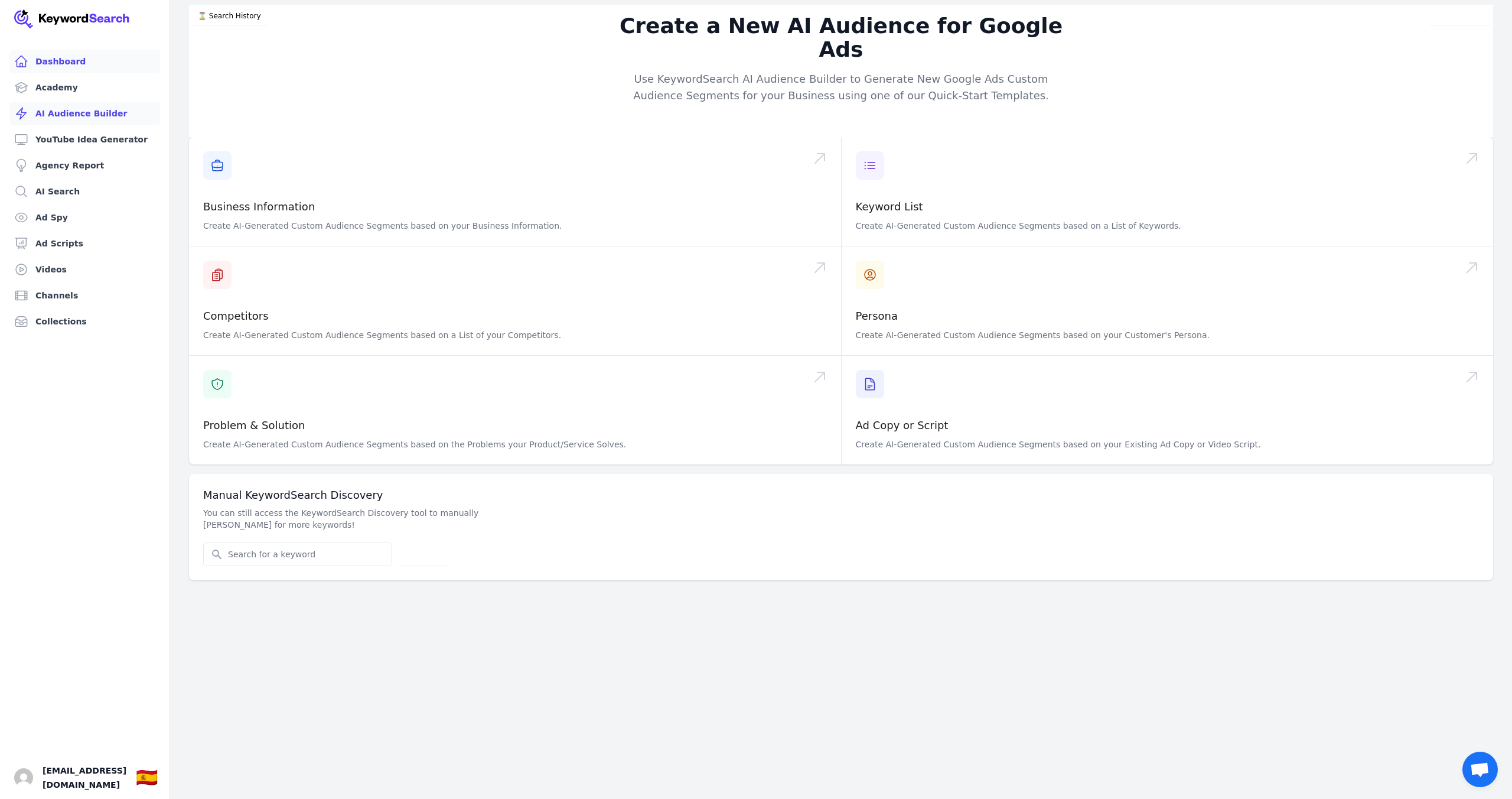
click at [86, 64] on link "Dashboard" at bounding box center [85, 61] width 151 height 24
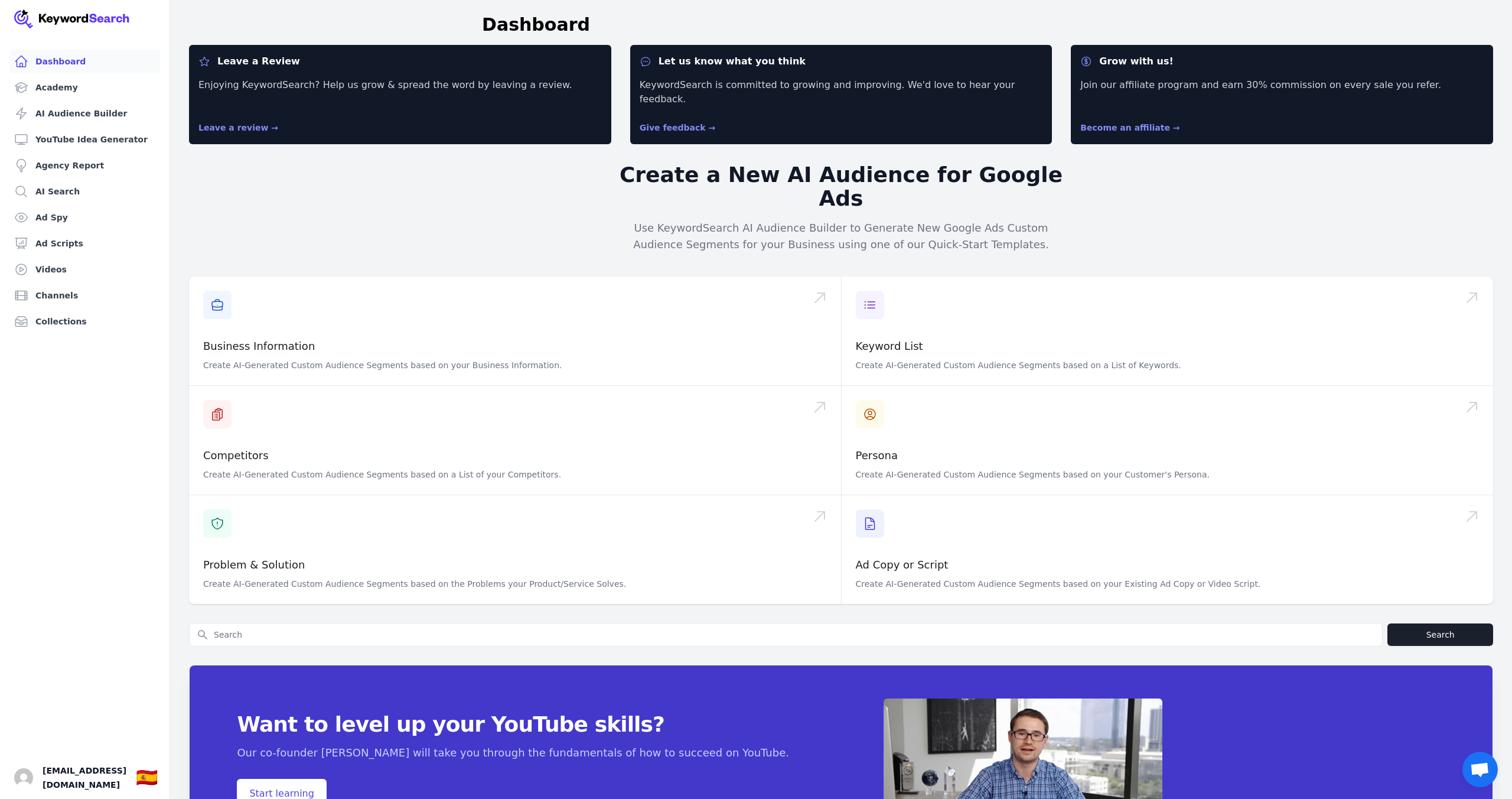
scroll to position [56, 0]
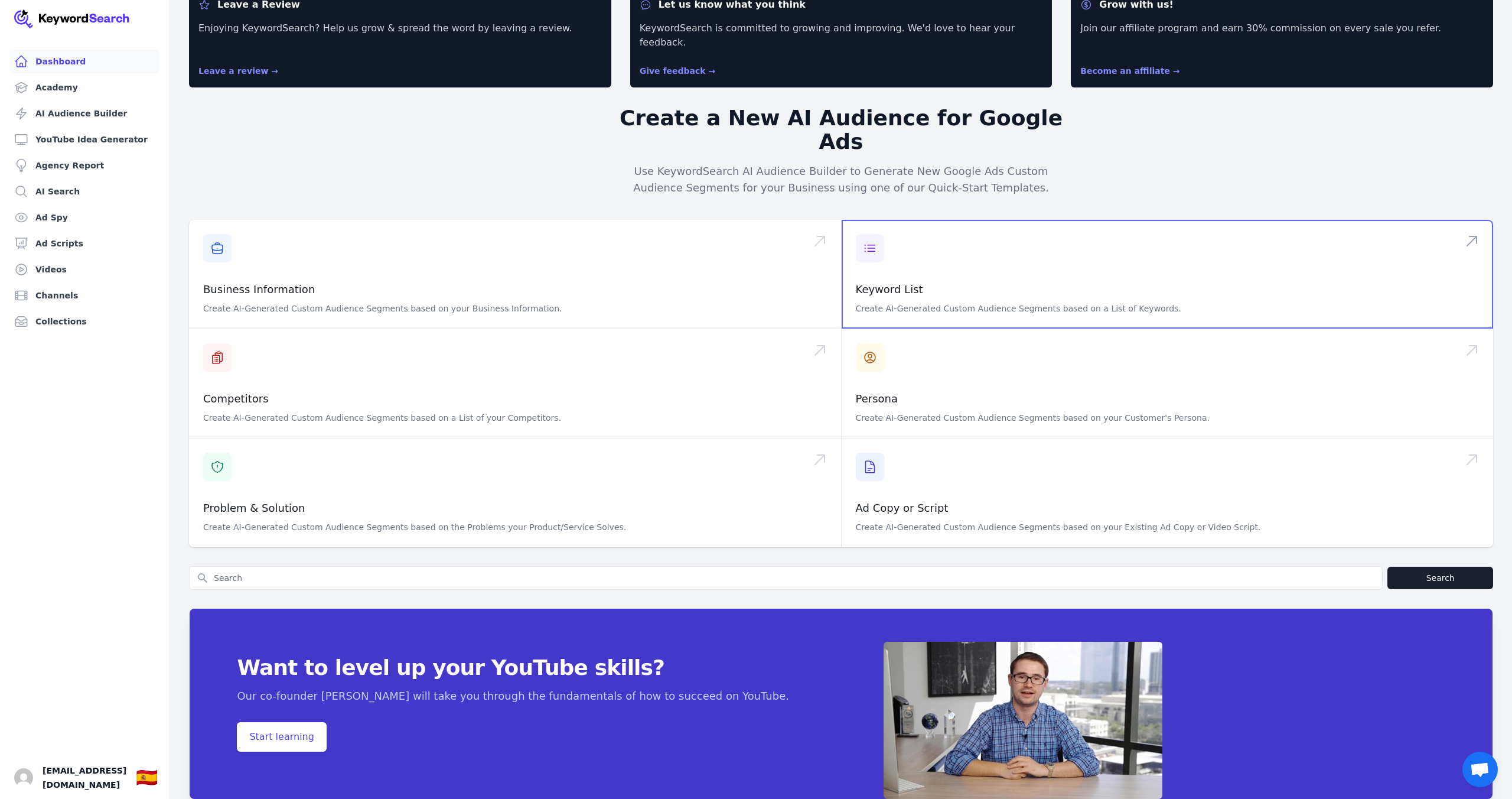
click at [901, 270] on span at bounding box center [1168, 273] width 652 height 109
click at [96, 324] on link "Collections" at bounding box center [85, 321] width 151 height 24
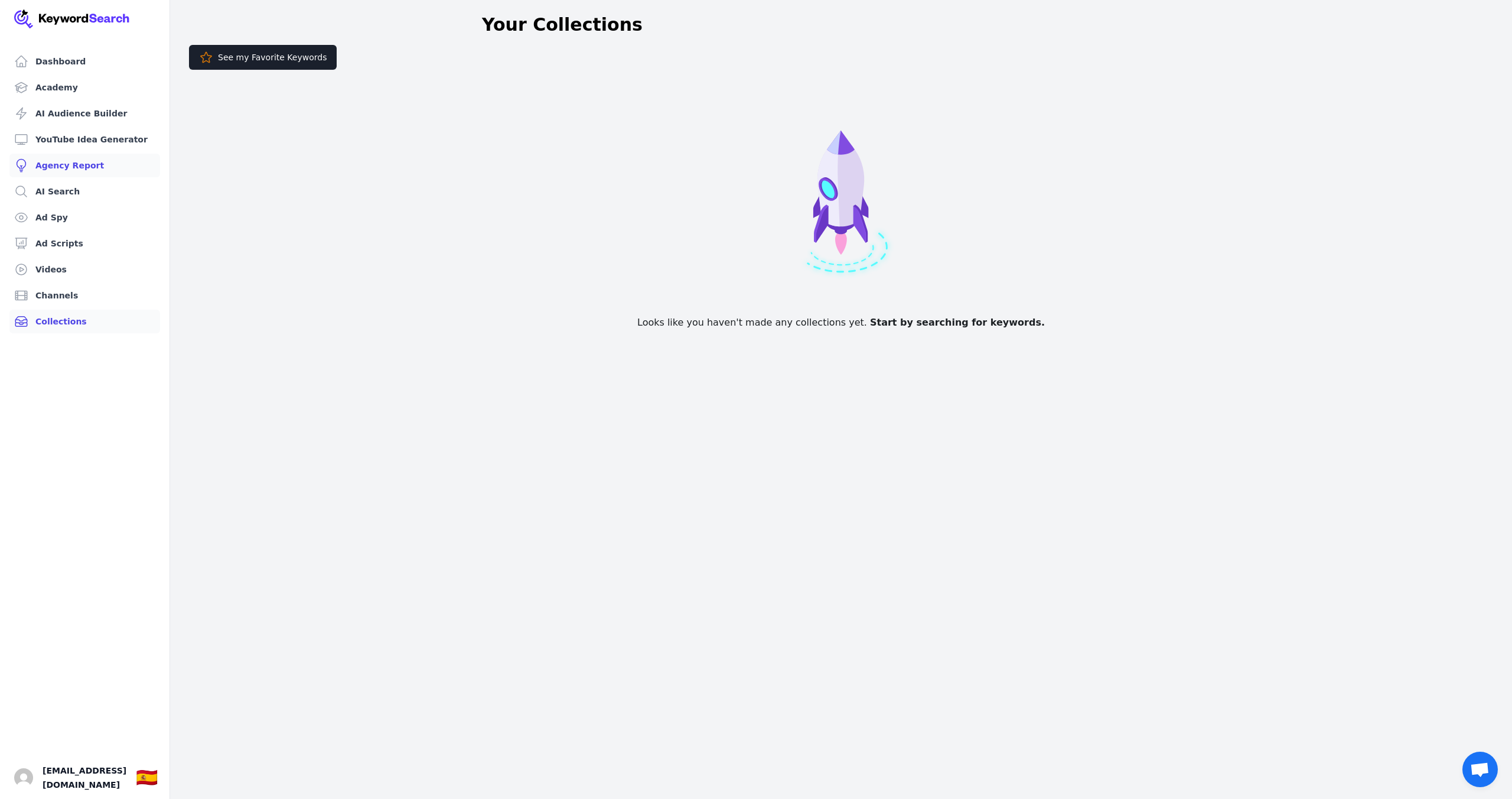
click at [106, 168] on link "Agency Report" at bounding box center [85, 165] width 151 height 24
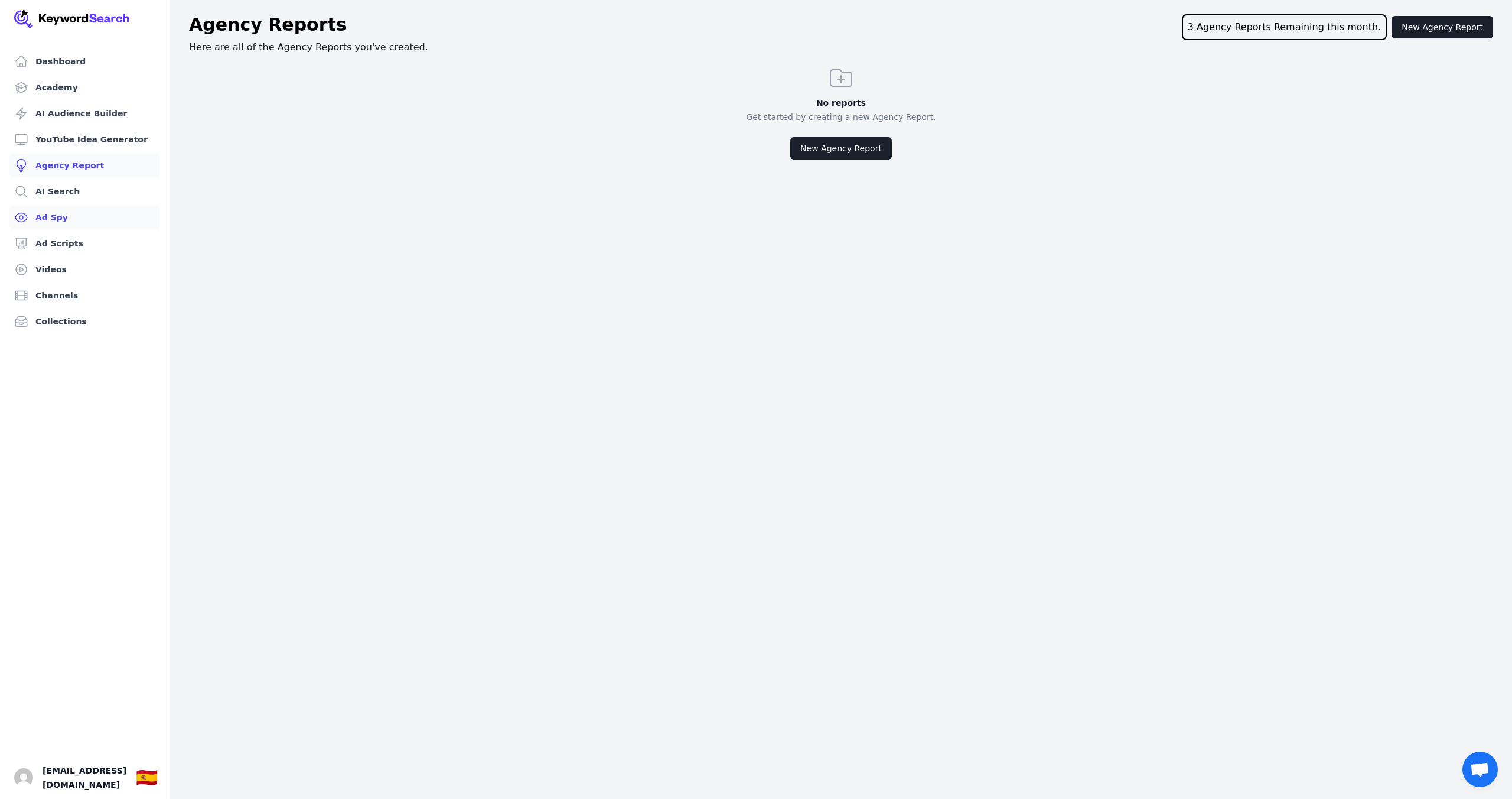
click at [79, 225] on link "Ad Spy" at bounding box center [85, 217] width 151 height 24
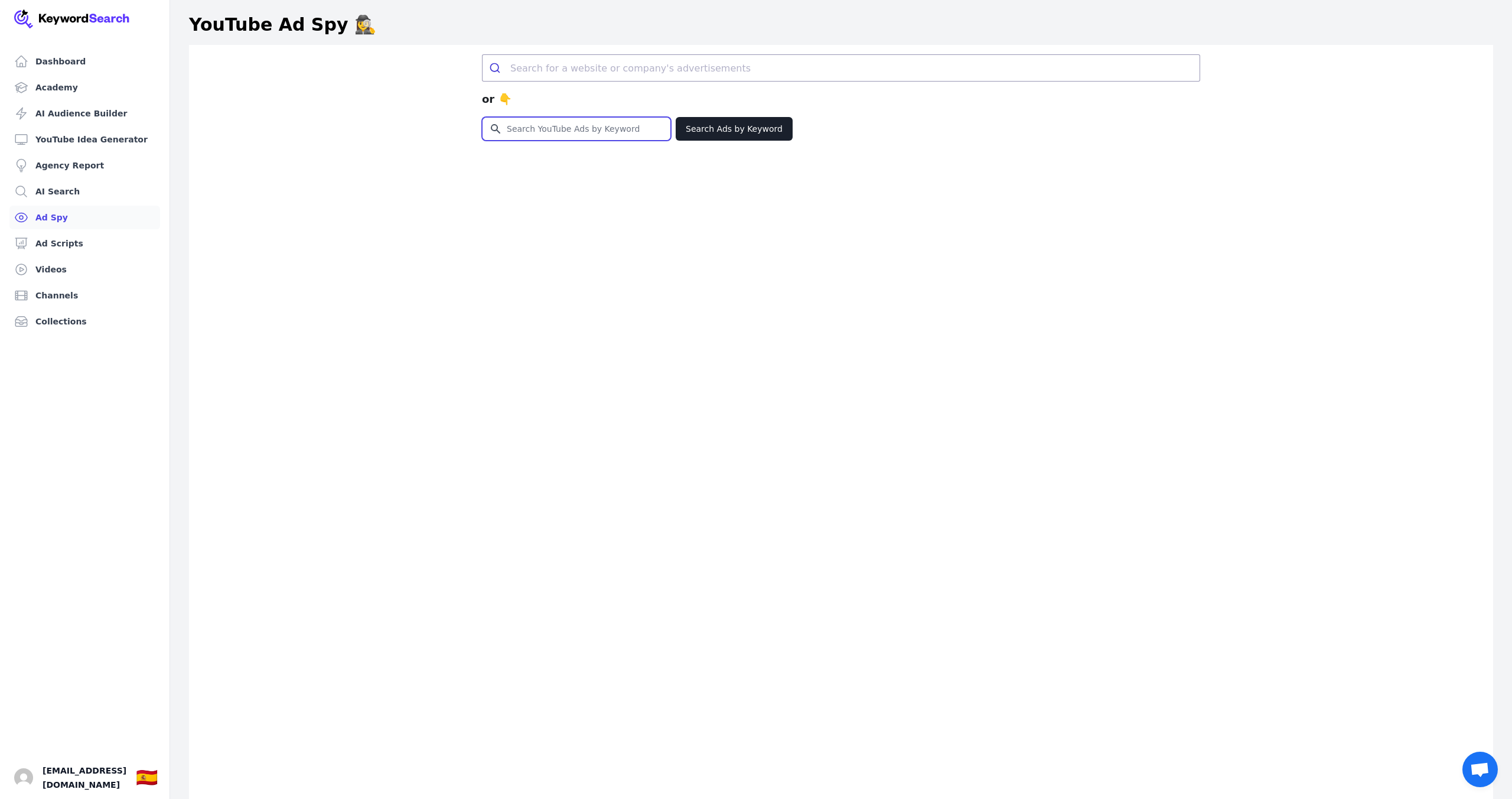
click at [545, 127] on input "Search for YouTube Keywords" at bounding box center [577, 128] width 188 height 22
type input "entrevista de trabajo en inglés"
click at [708, 131] on button "Search Ads by Keyword" at bounding box center [734, 129] width 117 height 24
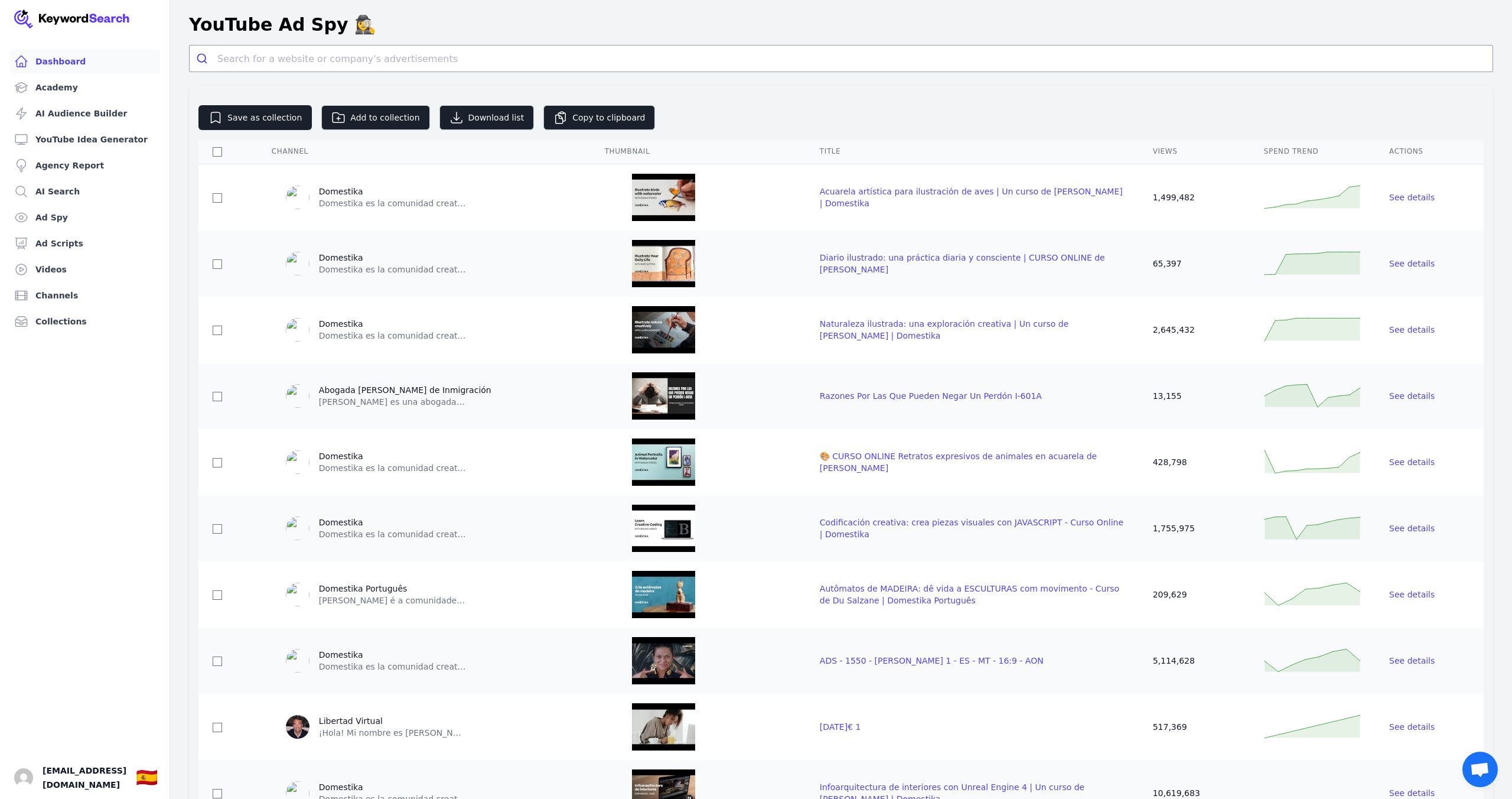
click at [78, 65] on link "Dashboard" at bounding box center [85, 61] width 151 height 24
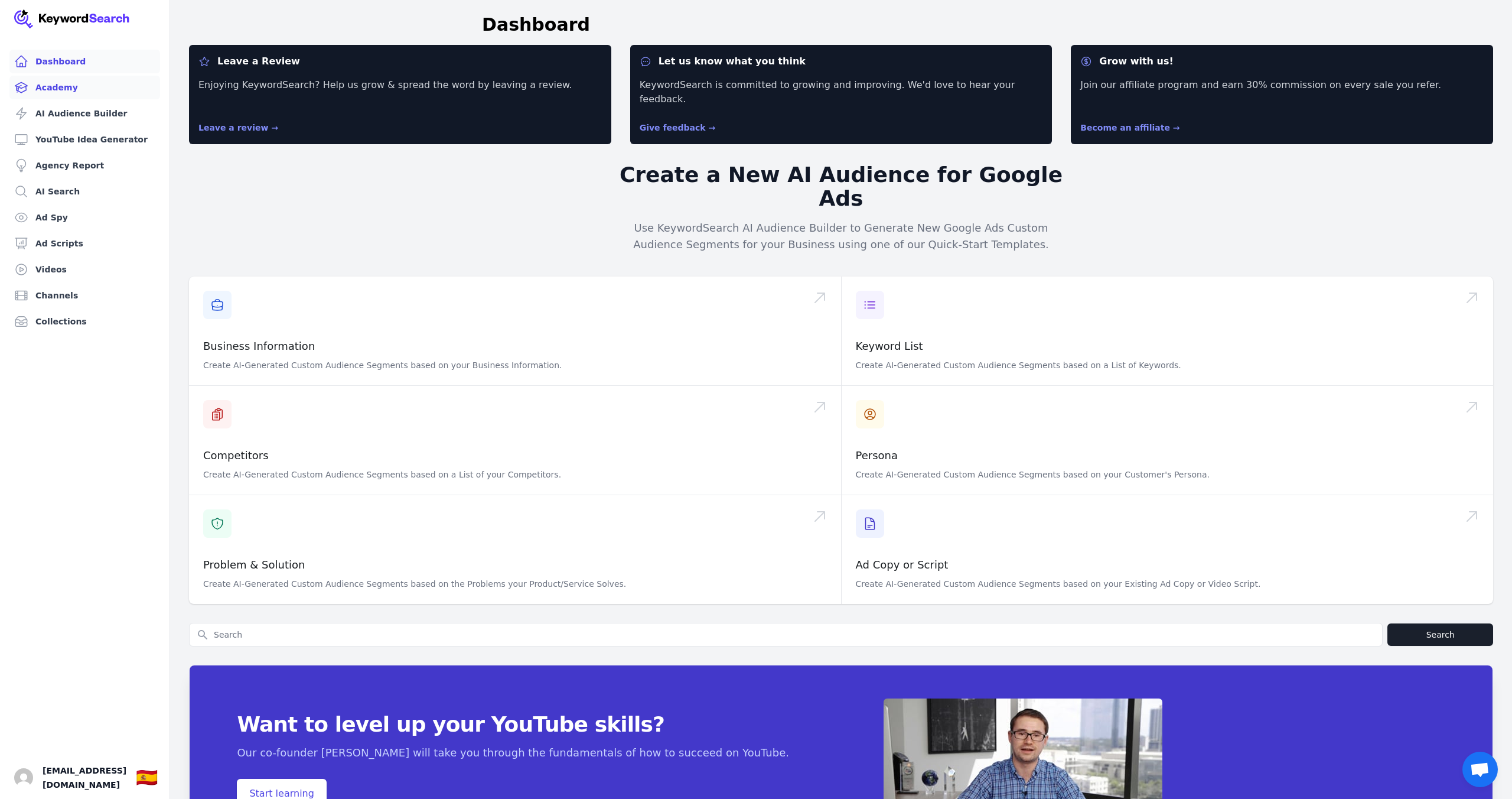
click at [78, 91] on link "Academy" at bounding box center [85, 87] width 151 height 24
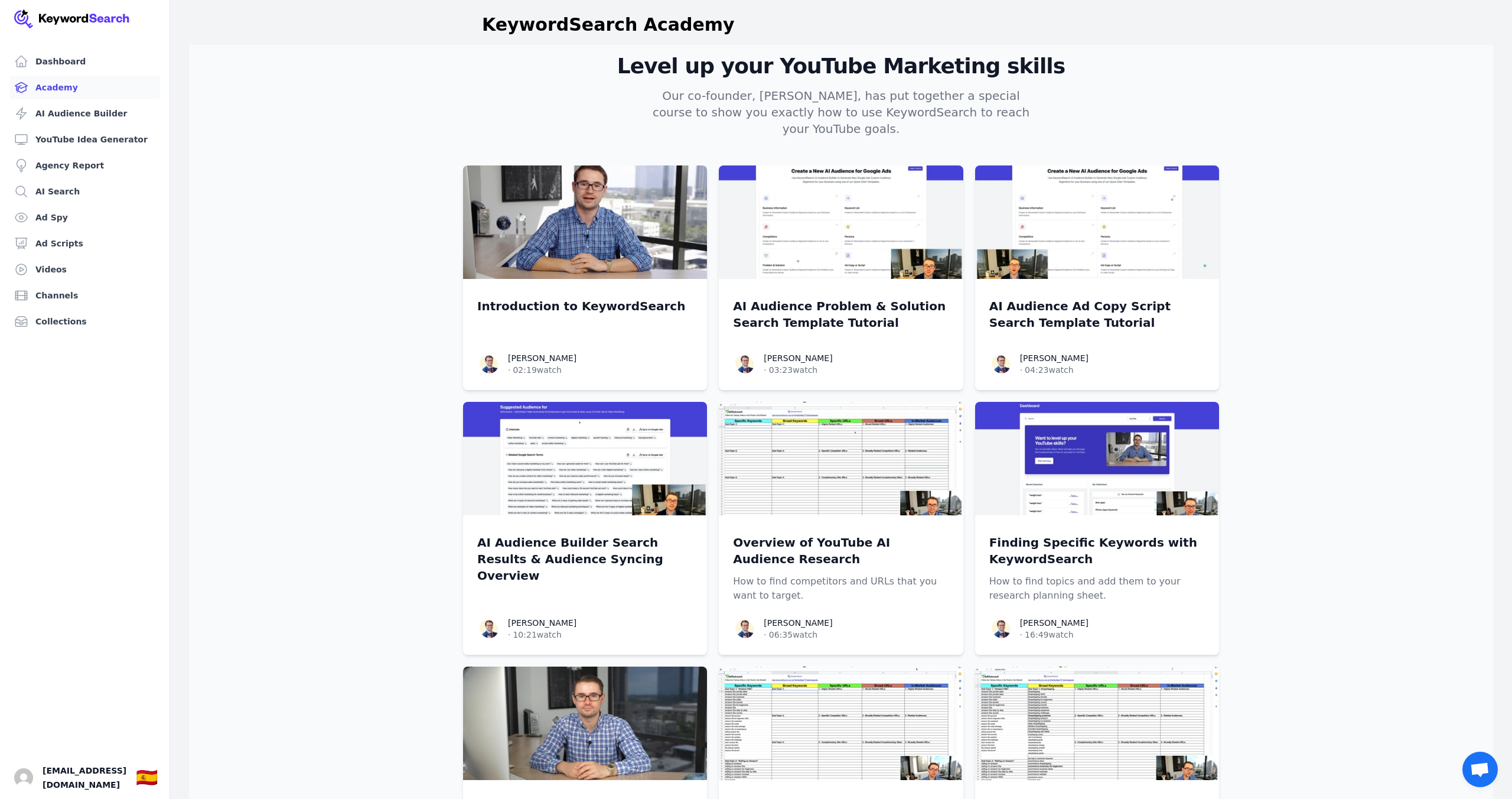
click at [85, 125] on ul "Dashboard Academy AI Audience Builder YouTube Idea Generator Agency Report AI S…" at bounding box center [85, 191] width 151 height 283
click at [89, 140] on link "YouTube Idea Generator" at bounding box center [85, 139] width 151 height 24
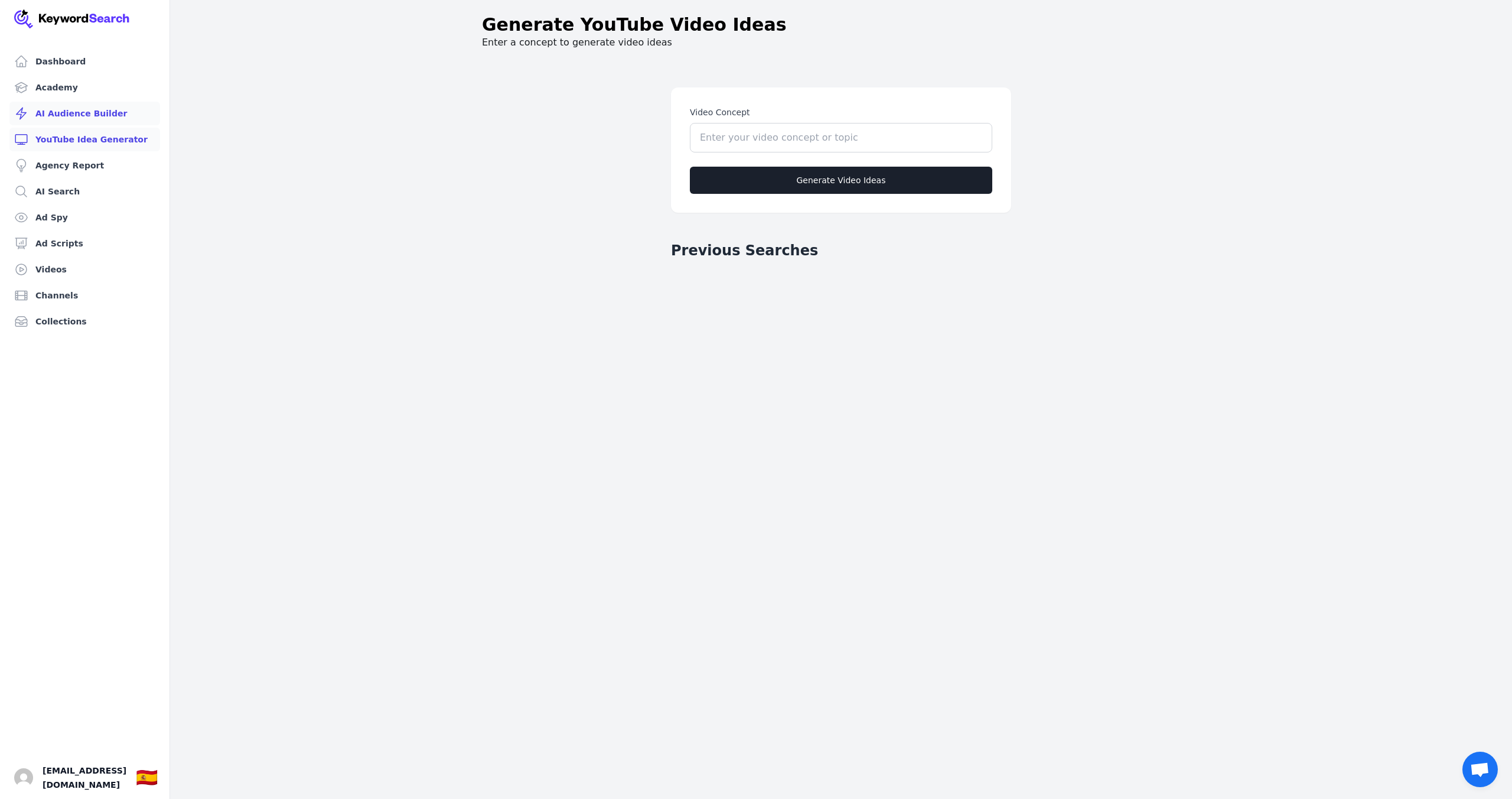
click at [88, 106] on link "AI Audience Builder" at bounding box center [85, 113] width 151 height 24
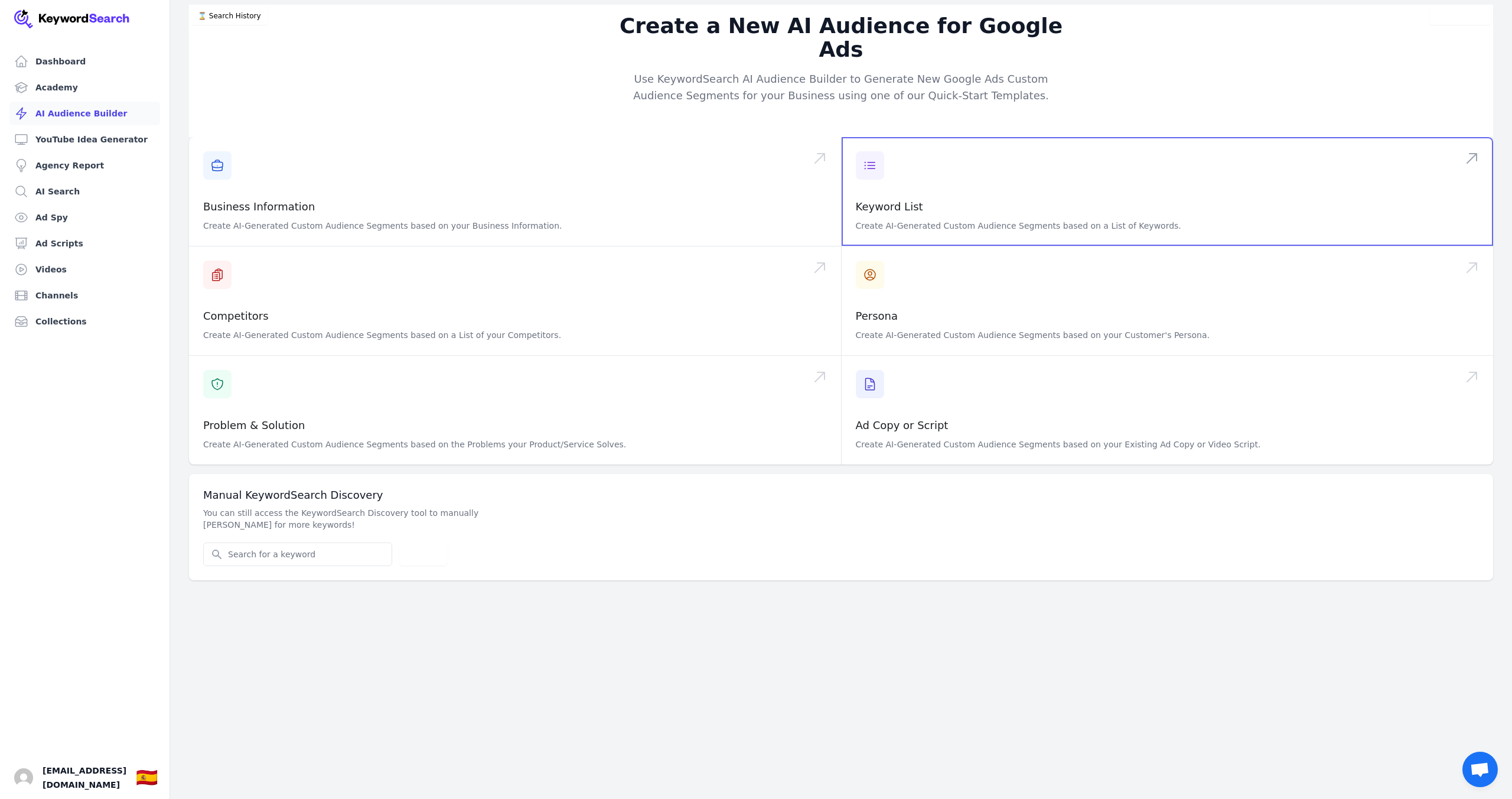
click at [915, 186] on span at bounding box center [1168, 191] width 652 height 109
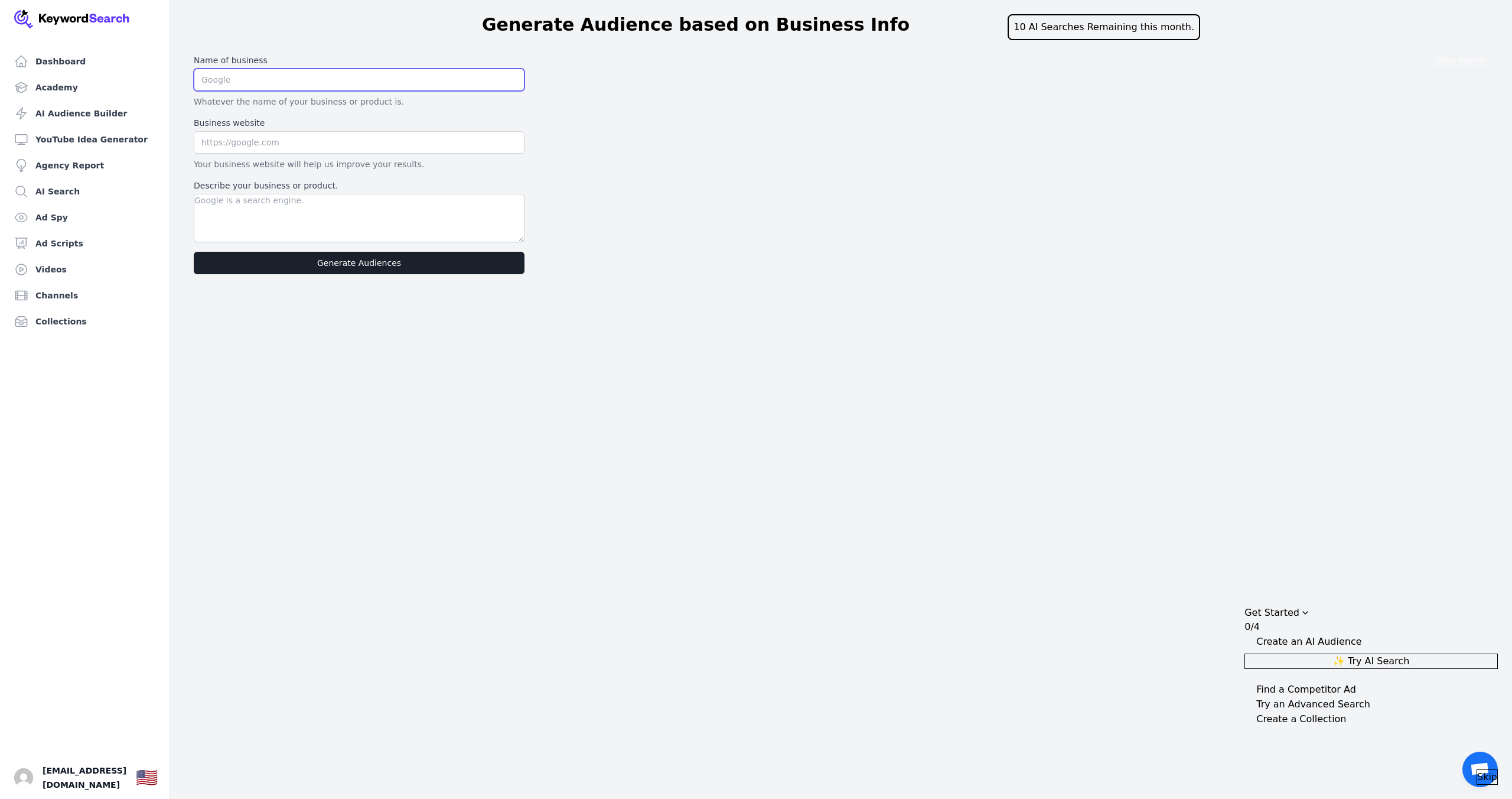
click at [254, 78] on input "text" at bounding box center [359, 79] width 331 height 22
type input "talktips"
type input "[URL][DOMAIN_NAME]"
drag, startPoint x: 238, startPoint y: 210, endPoint x: 254, endPoint y: 211, distance: 16.0
click at [238, 210] on textarea "Describe your business or product." at bounding box center [359, 218] width 331 height 49
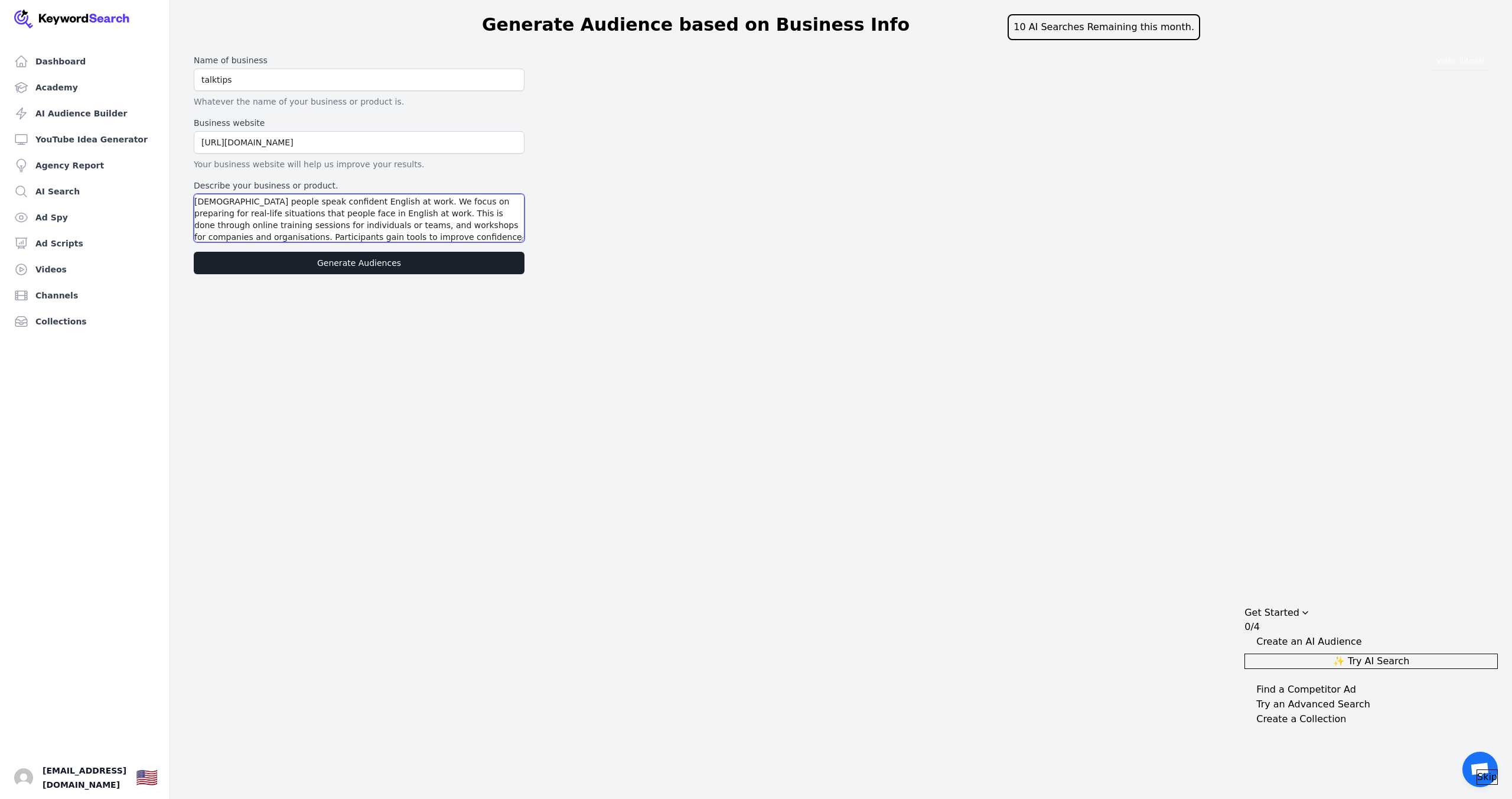
scroll to position [22, 0]
type textarea "Talktips.tv is a project by Susie Shields that helps Spanish people speak confi…"
click at [275, 264] on button "Generate Audiences" at bounding box center [359, 262] width 331 height 22
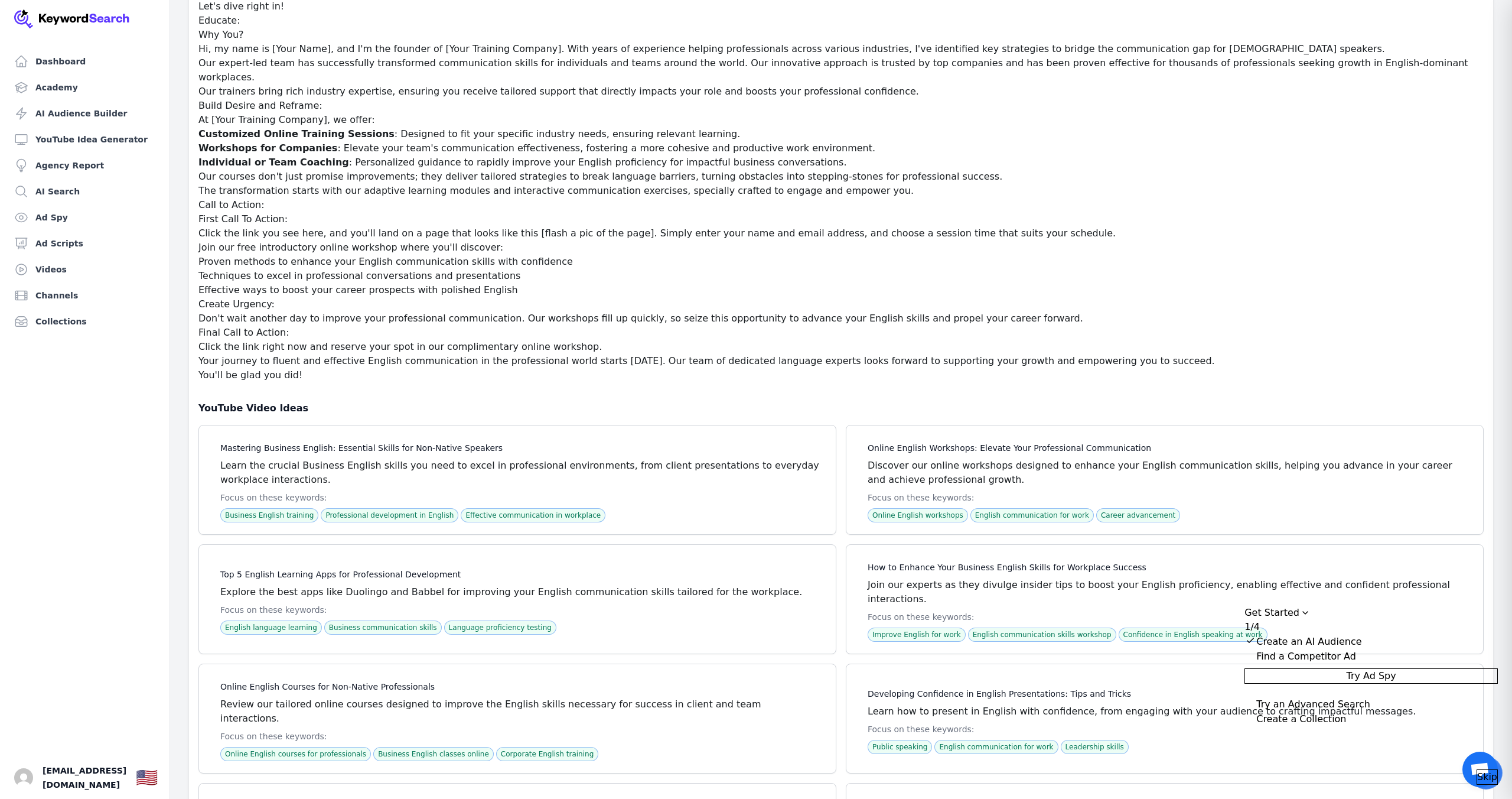
scroll to position [64844, 0]
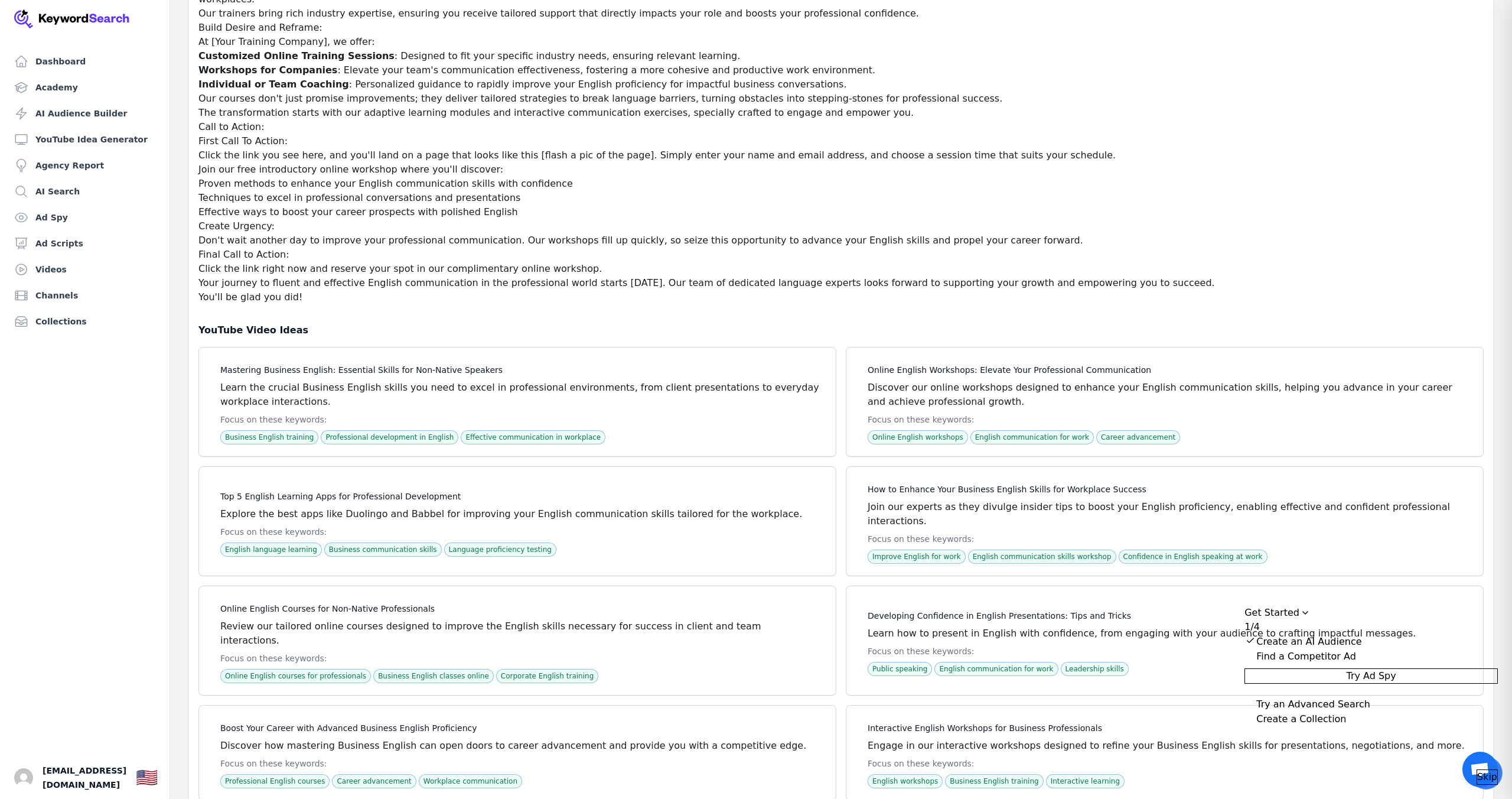
drag, startPoint x: 1478, startPoint y: 767, endPoint x: 1411, endPoint y: 765, distance: 67.0
click at [1478, 770] on span "Skip" at bounding box center [1488, 777] width 20 height 14
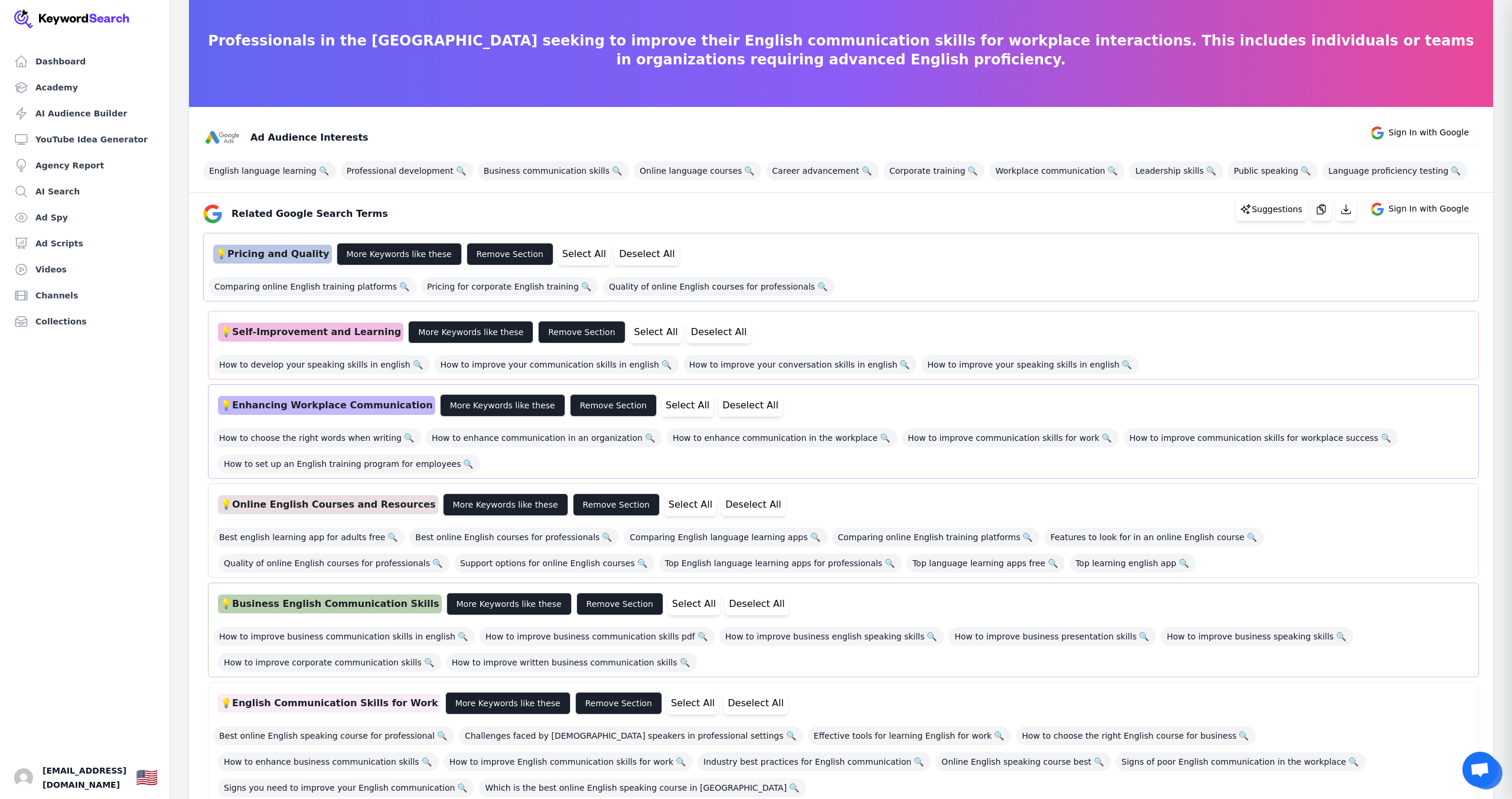
scroll to position [0, 0]
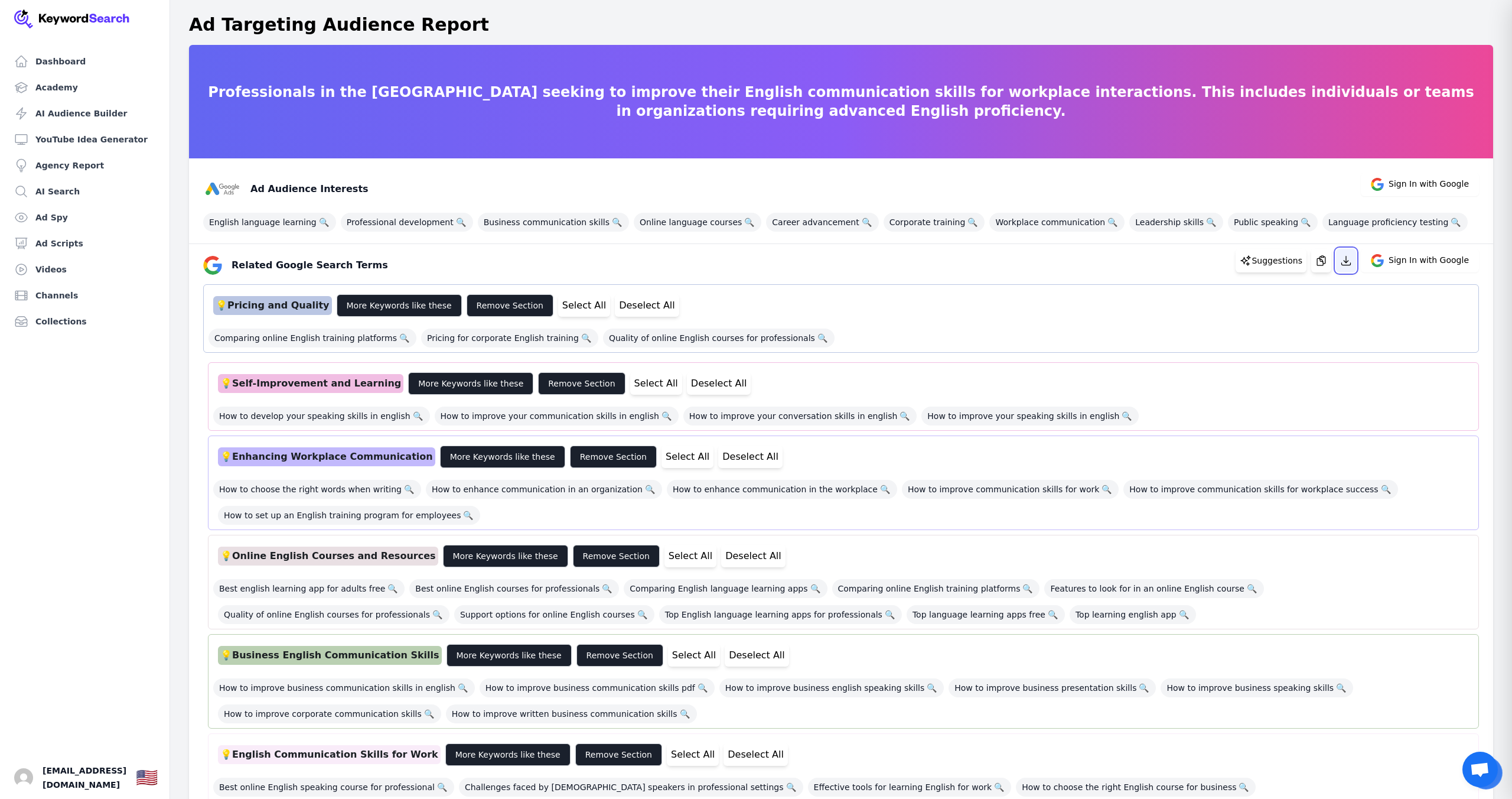
click at [1354, 270] on button "button" at bounding box center [1346, 260] width 20 height 24
click at [686, 22] on div at bounding box center [677, 23] width 17 height 17
drag, startPoint x: 206, startPoint y: 329, endPoint x: 884, endPoint y: 344, distance: 678.2
click at [884, 344] on div "💡 Pricing and Quality More Keywords like these Remove Section Select All Desele…" at bounding box center [841, 318] width 1276 height 69
click at [930, 345] on div "Comparing online English training platforms 🔍 Pricing for corporate English tra…" at bounding box center [841, 334] width 1265 height 26
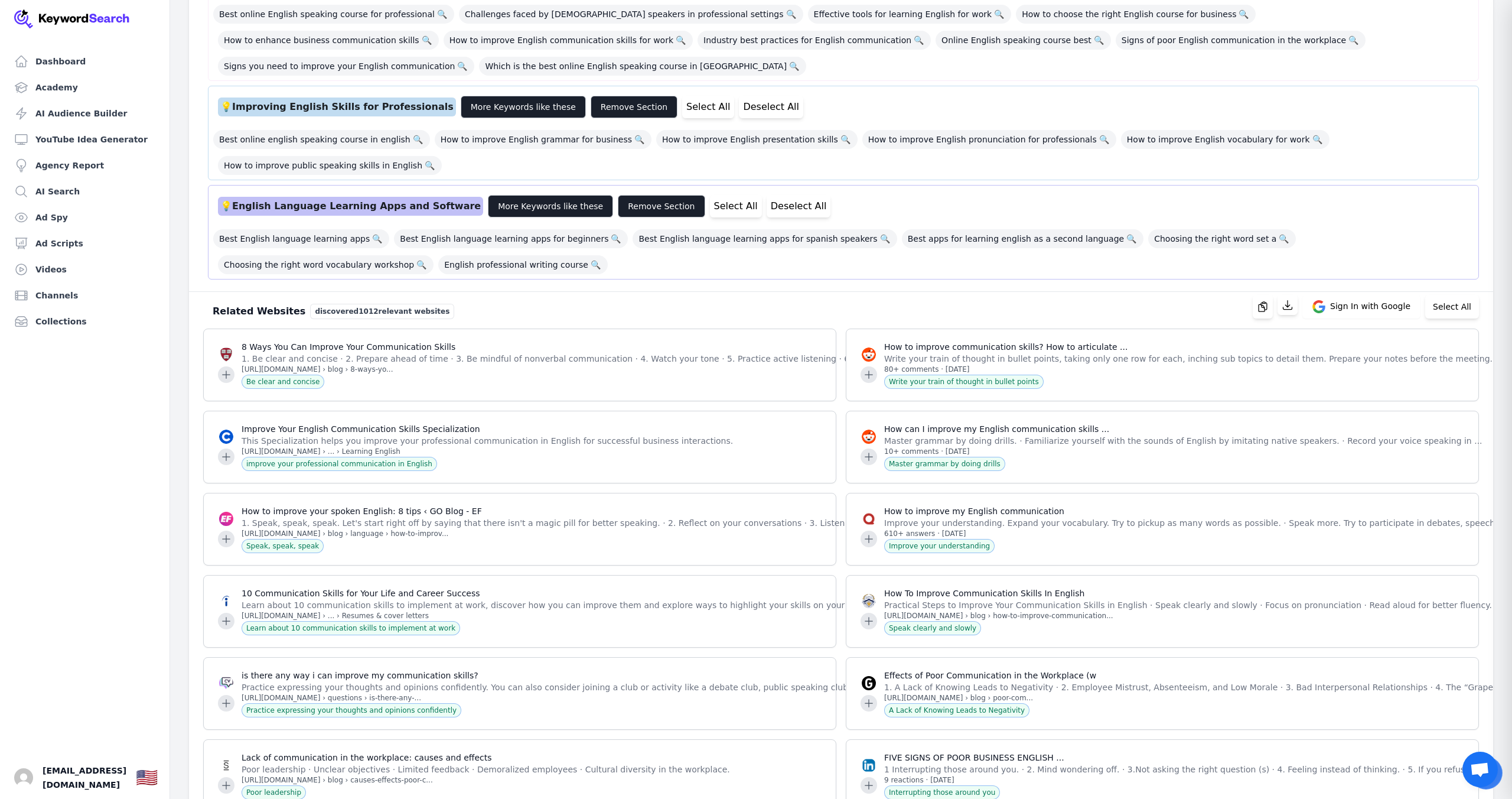
scroll to position [767, 0]
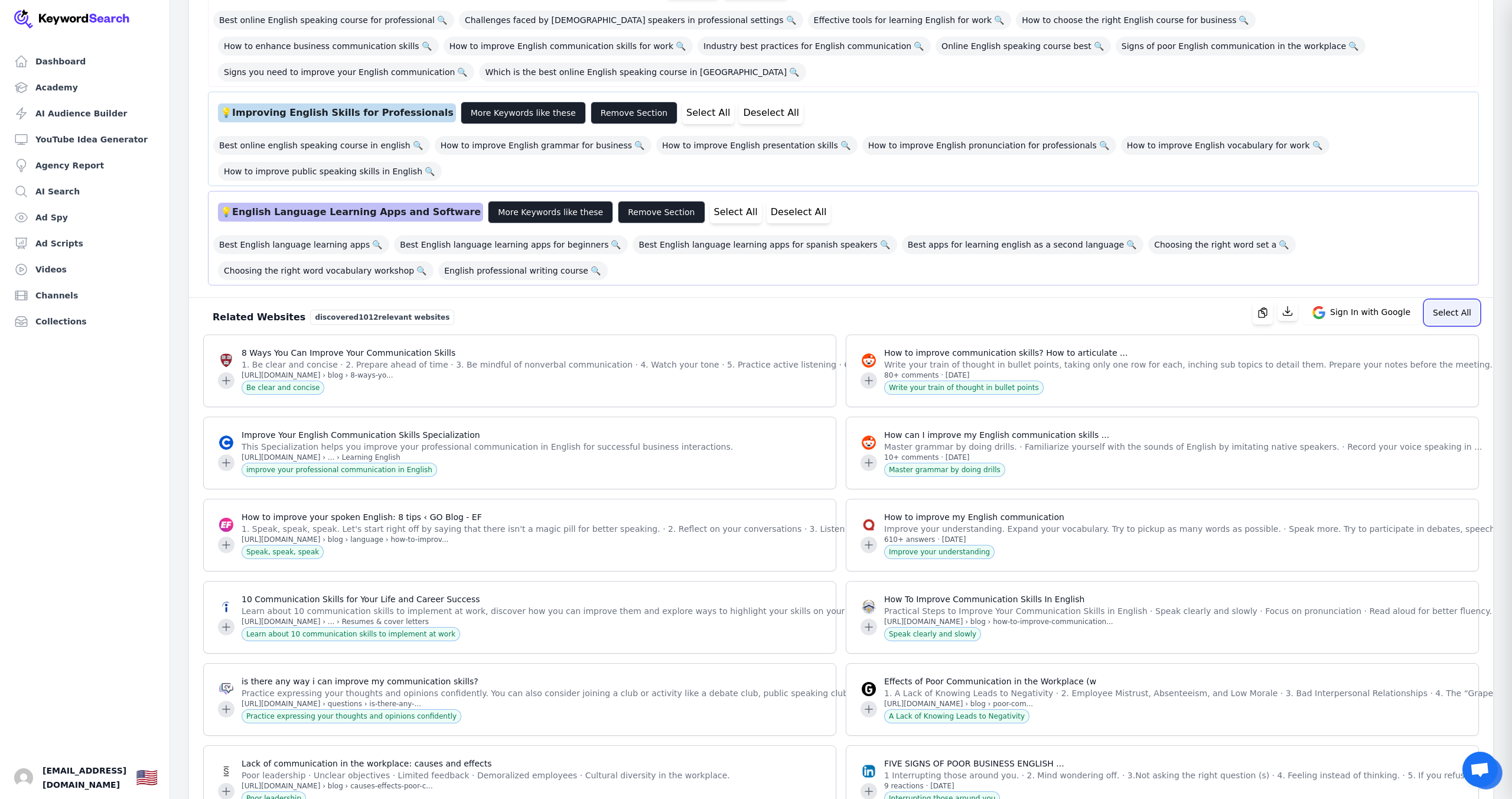
click at [1456, 321] on button "Select All" at bounding box center [1452, 312] width 54 height 24
click at [1283, 317] on button "button" at bounding box center [1277, 311] width 20 height 20
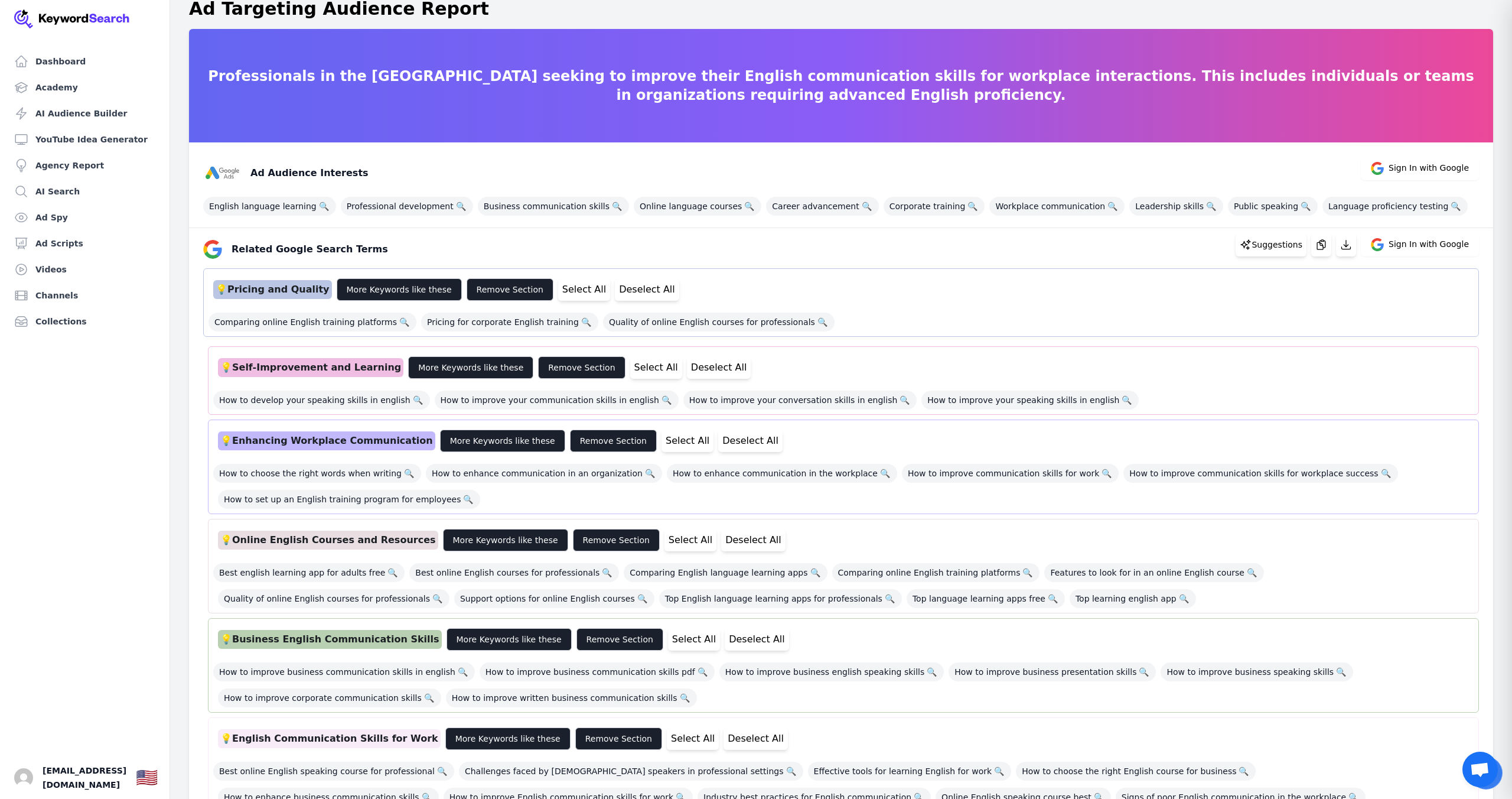
scroll to position [0, 0]
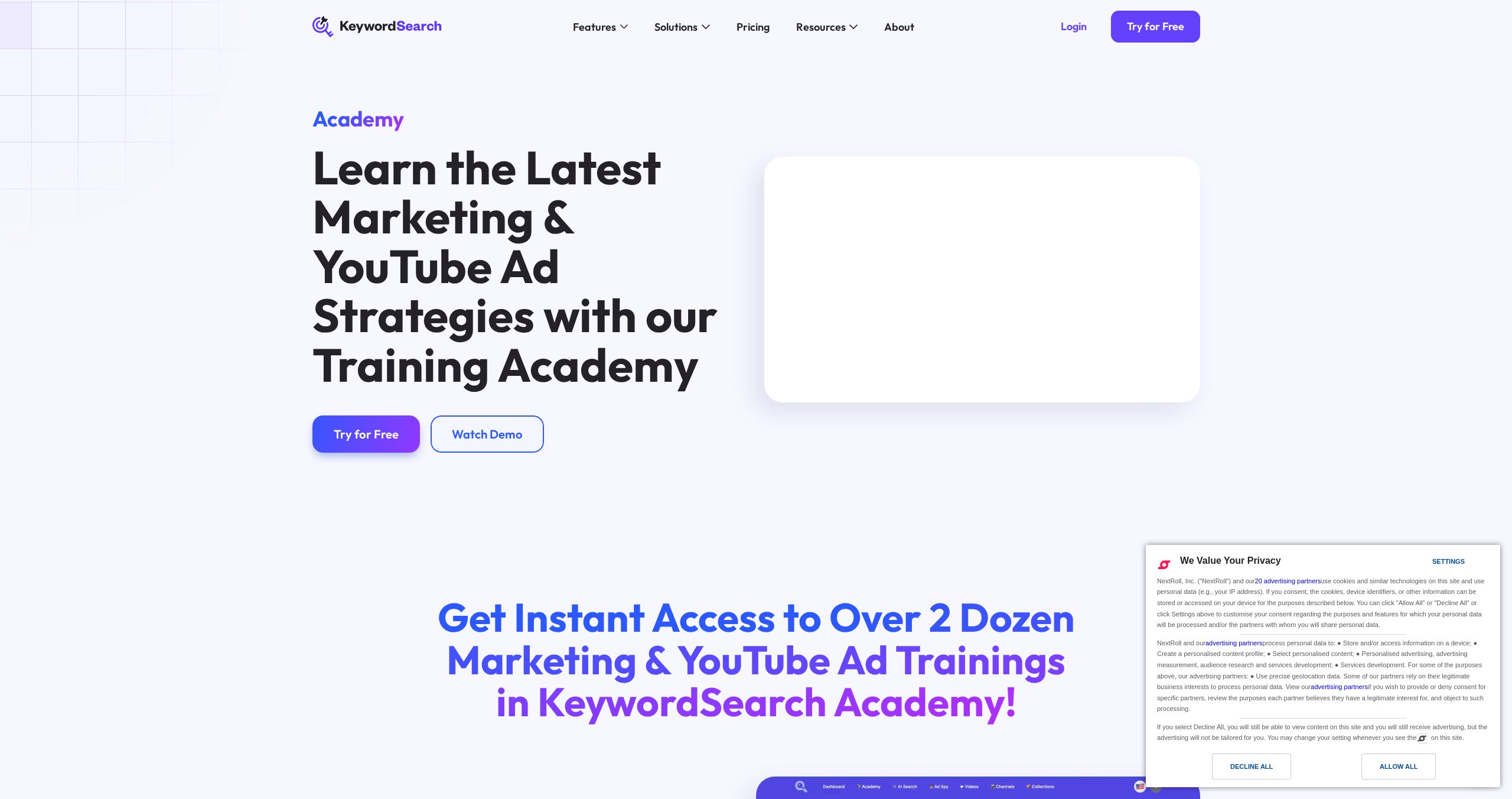
click at [1256, 765] on div "Decline All" at bounding box center [1251, 765] width 43 height 13
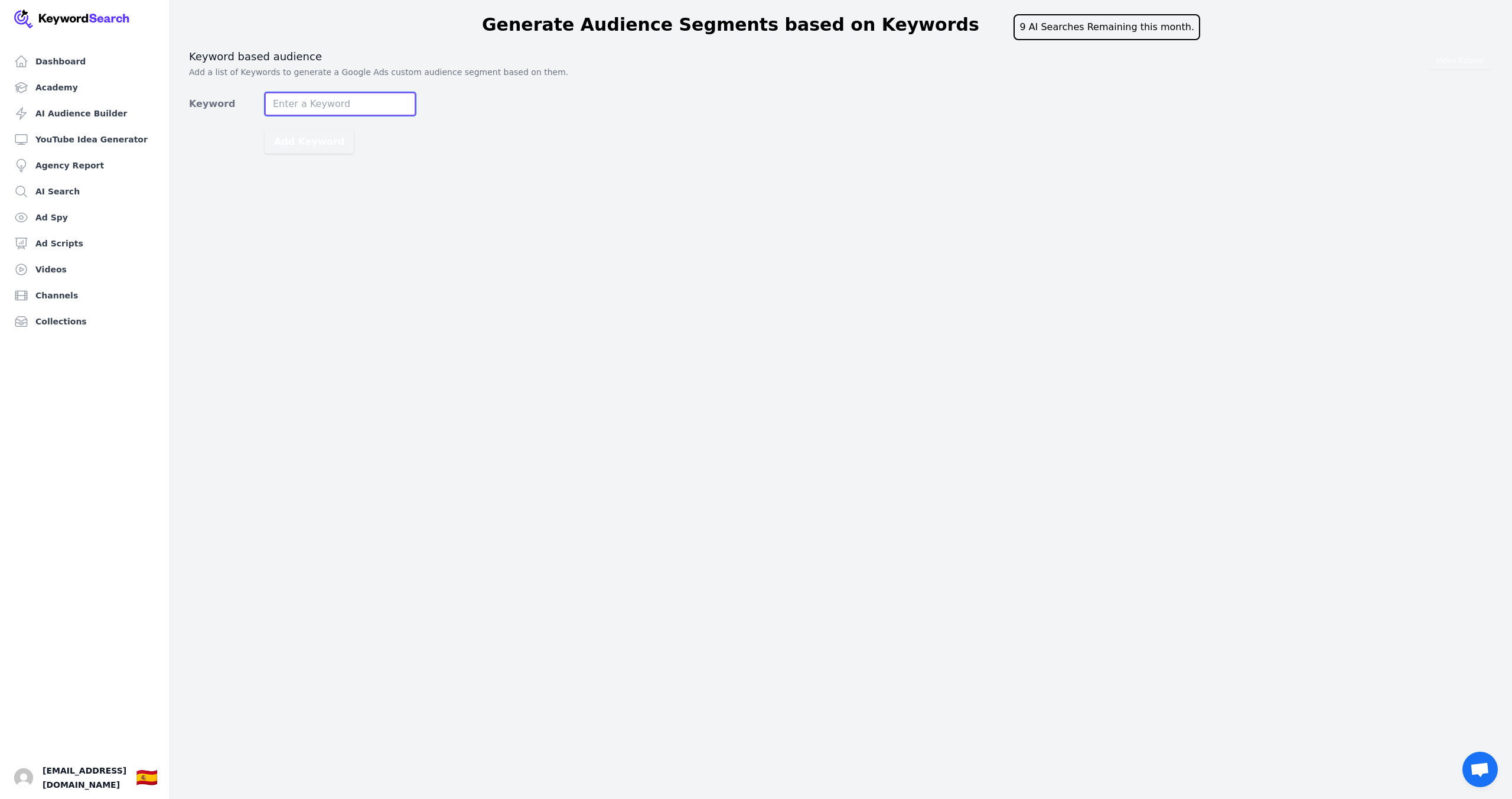
click at [305, 106] on input "Keyword" at bounding box center [340, 104] width 152 height 24
click at [344, 101] on input "Keyword" at bounding box center [340, 104] width 152 height 24
type input "entrevista de trabajo en inglés"
click at [328, 144] on button "Add Keyword" at bounding box center [308, 142] width 89 height 24
click at [362, 104] on input "Keyword" at bounding box center [340, 104] width 152 height 24
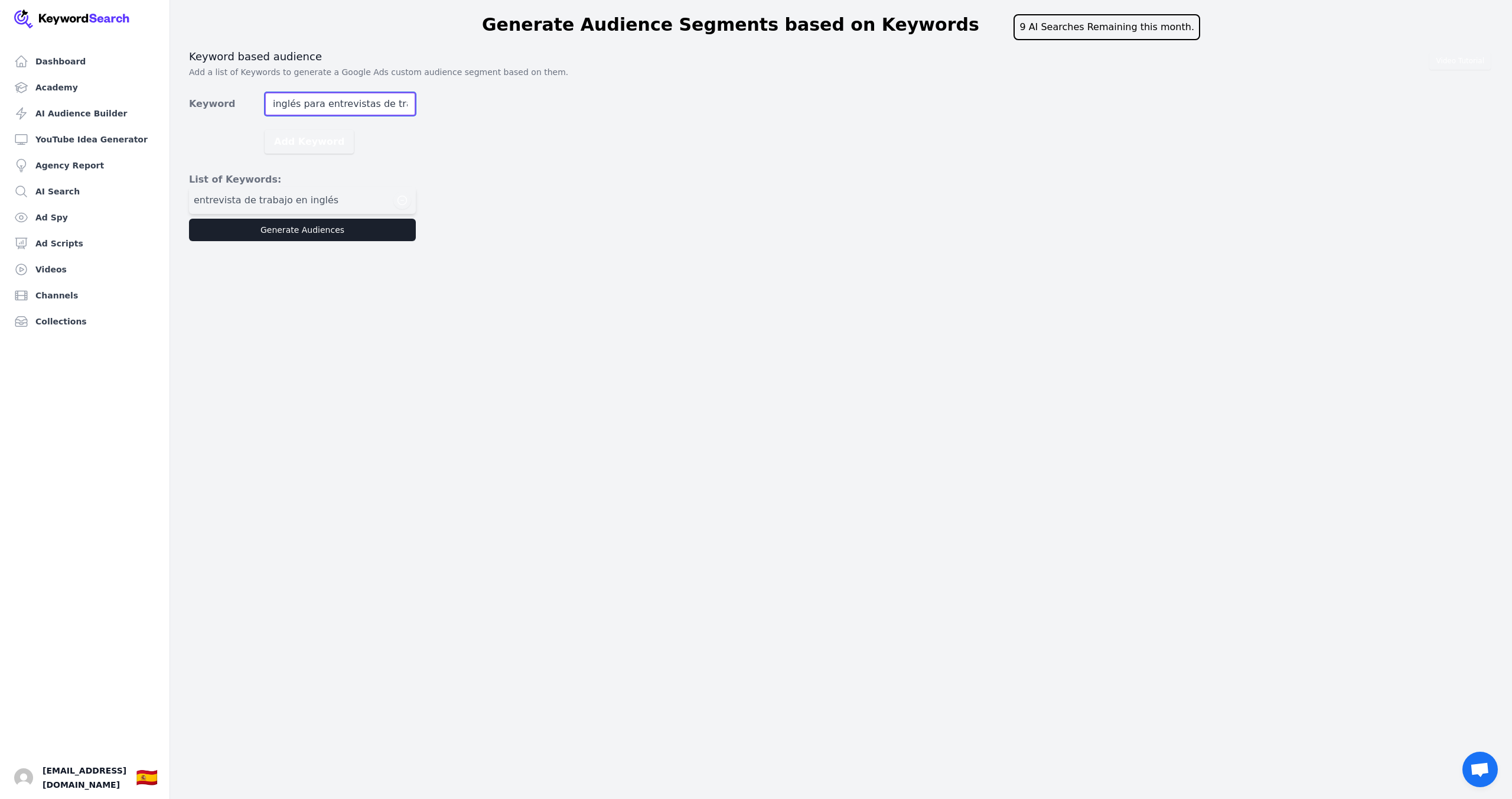
scroll to position [0, 7]
type input "inglés para entrevistas de trabajo"
drag, startPoint x: 328, startPoint y: 139, endPoint x: 356, endPoint y: 138, distance: 28.0
click at [328, 139] on button "Add Keyword" at bounding box center [308, 142] width 89 height 24
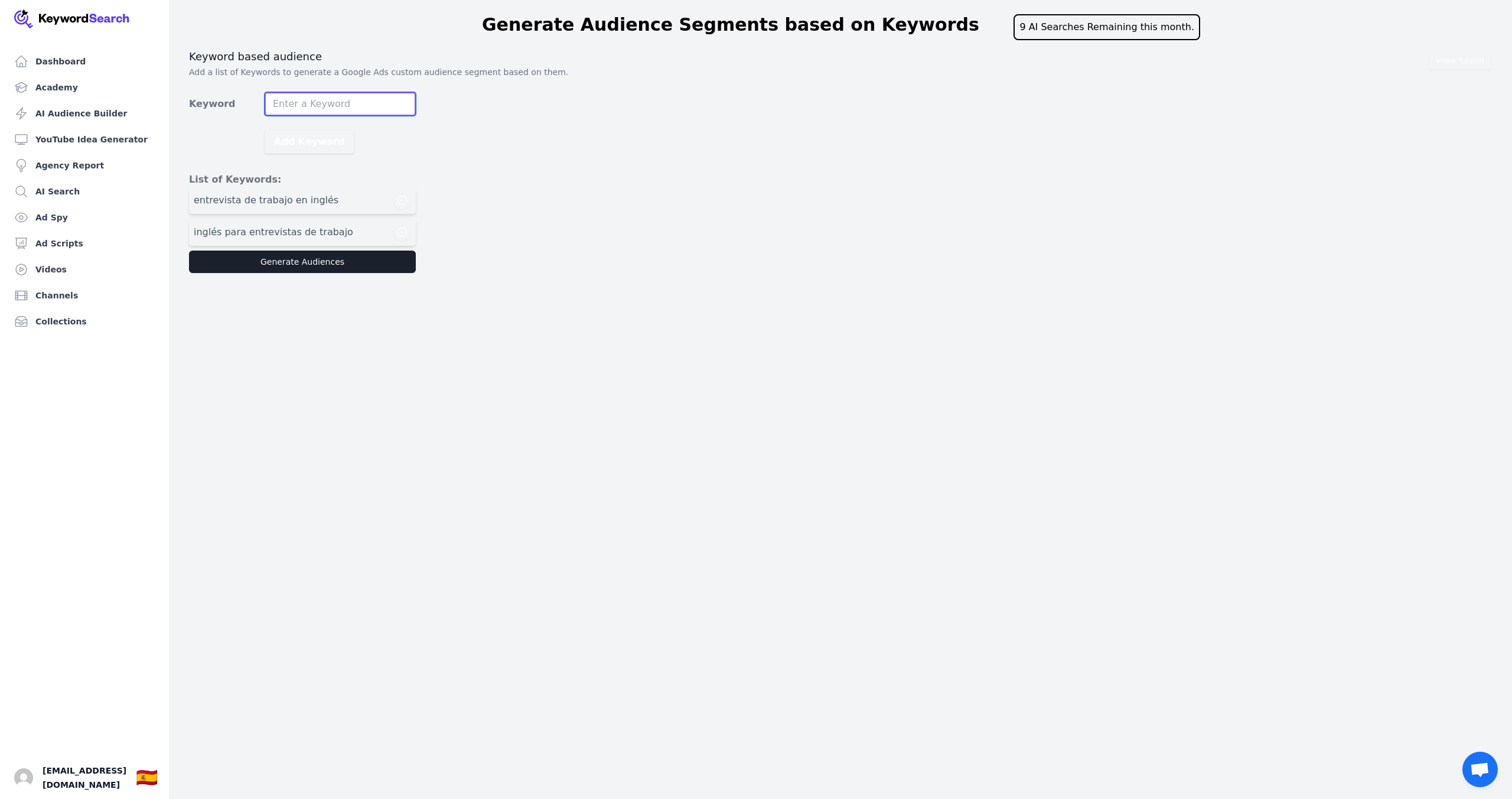
click at [333, 107] on input "Keyword" at bounding box center [340, 104] width 152 height 24
type input "inglés para buscar trabajo"
click at [315, 140] on button "Add Keyword" at bounding box center [308, 142] width 89 height 24
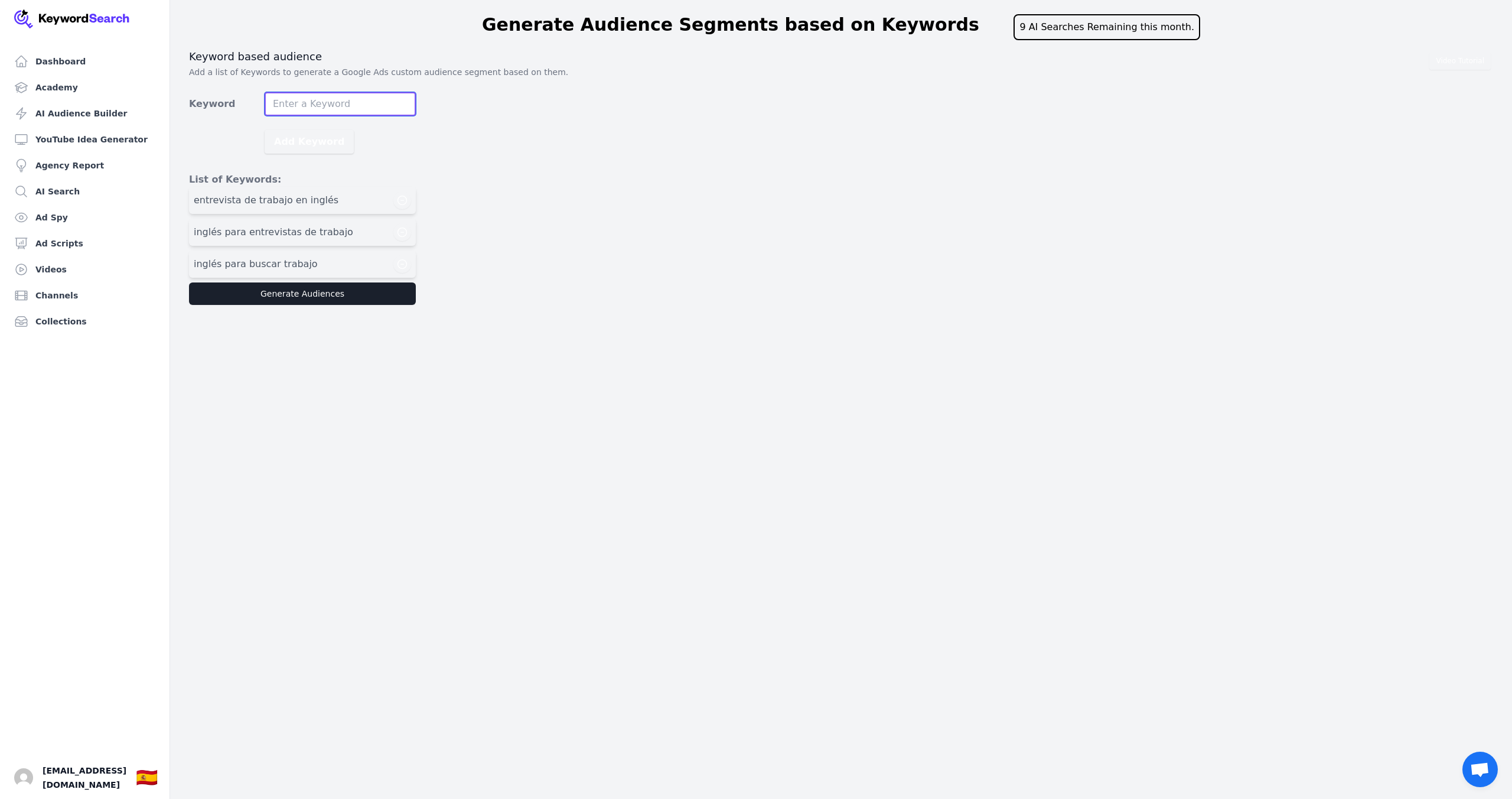
click at [315, 107] on input "Keyword" at bounding box center [340, 104] width 152 height 24
type input "inglés profesional"
click at [316, 139] on button "Add Keyword" at bounding box center [308, 142] width 89 height 24
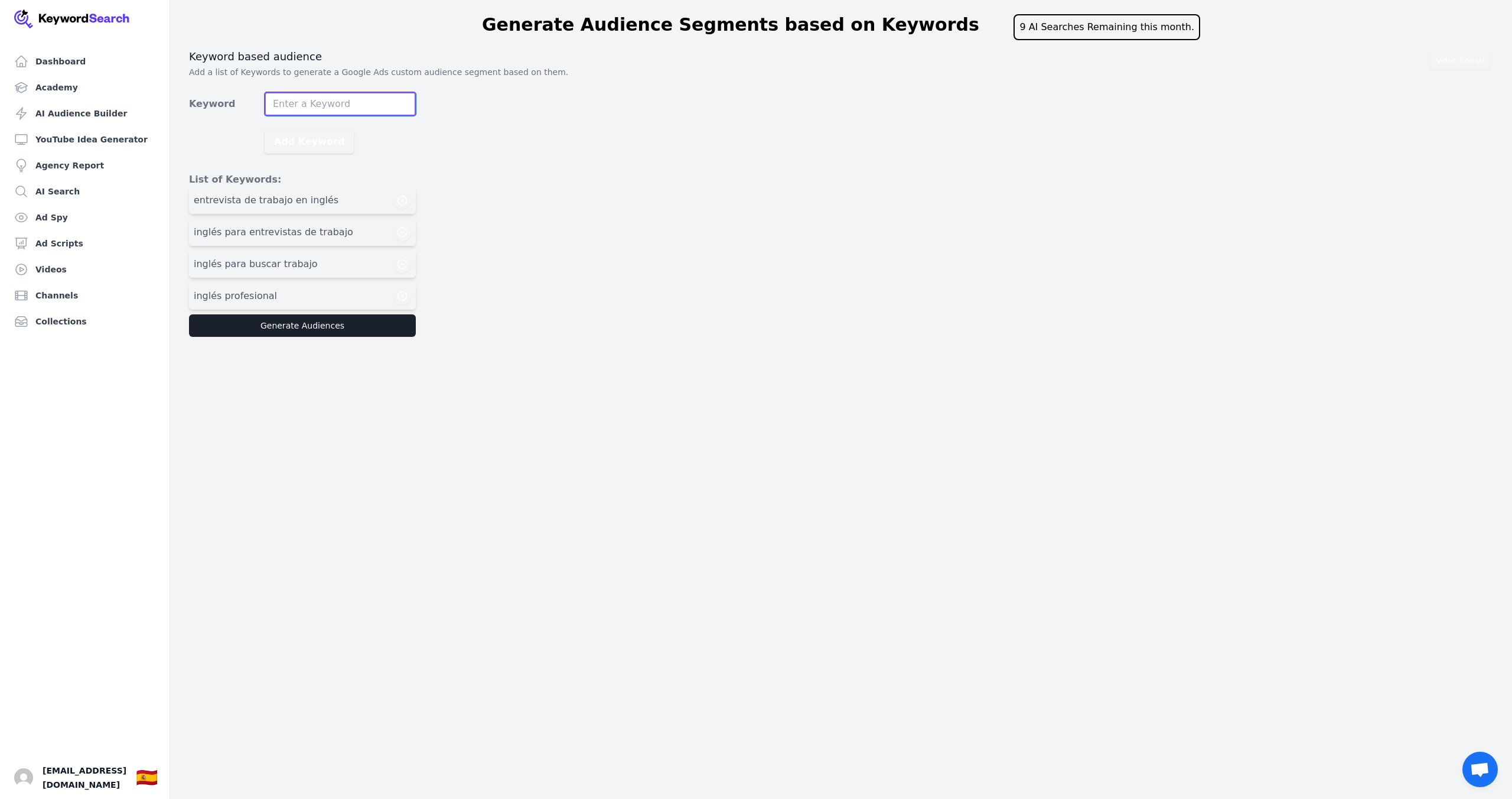
click at [346, 98] on input "Keyword" at bounding box center [340, 104] width 152 height 24
drag, startPoint x: 273, startPoint y: 101, endPoint x: 232, endPoint y: 100, distance: 41.0
click at [232, 100] on div "Keyword inglés" at bounding box center [302, 104] width 227 height 24
type input "i"
type input "hablar en inglés trabajo"
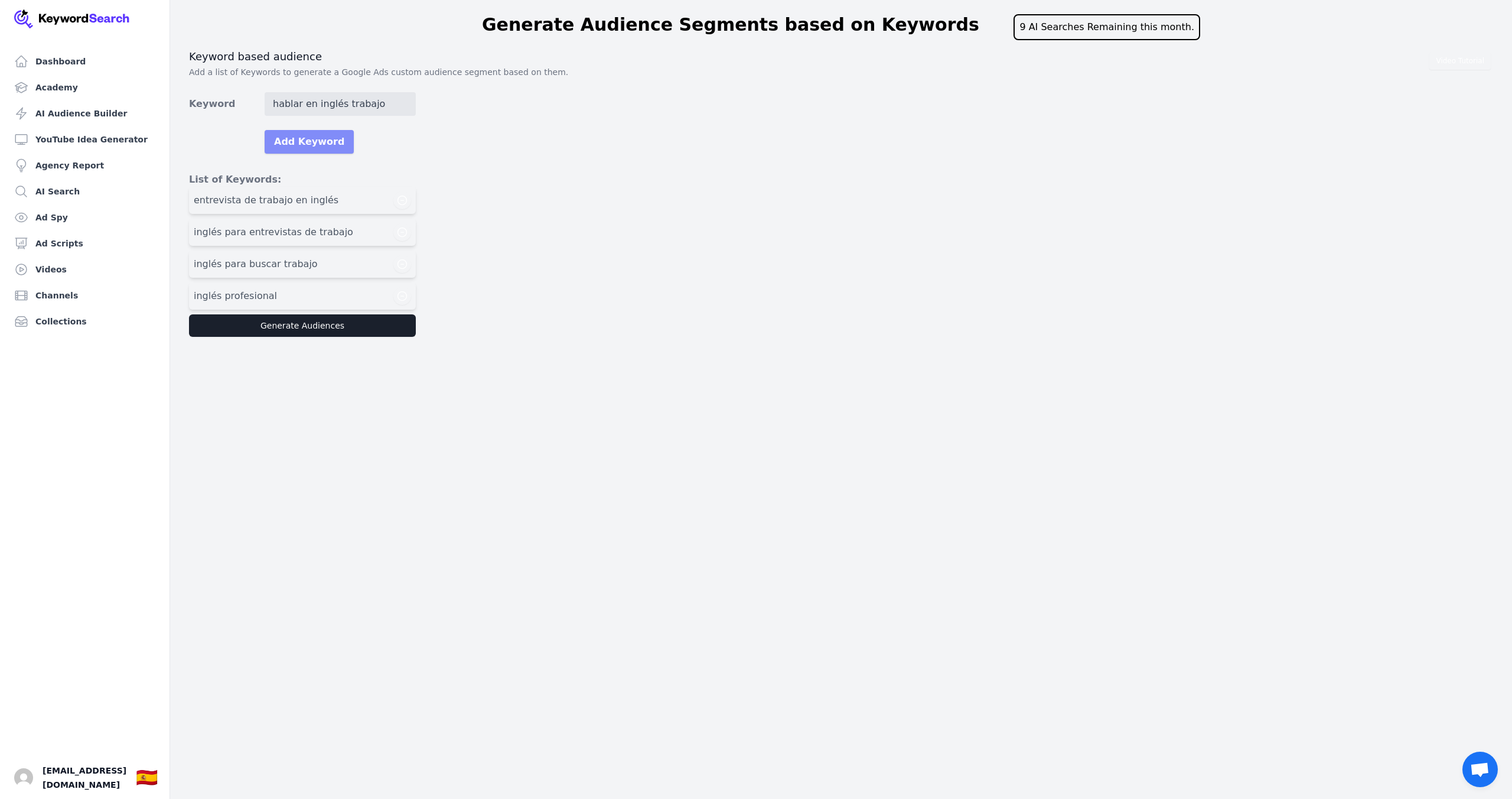
click at [277, 141] on button "Add Keyword" at bounding box center [308, 142] width 89 height 24
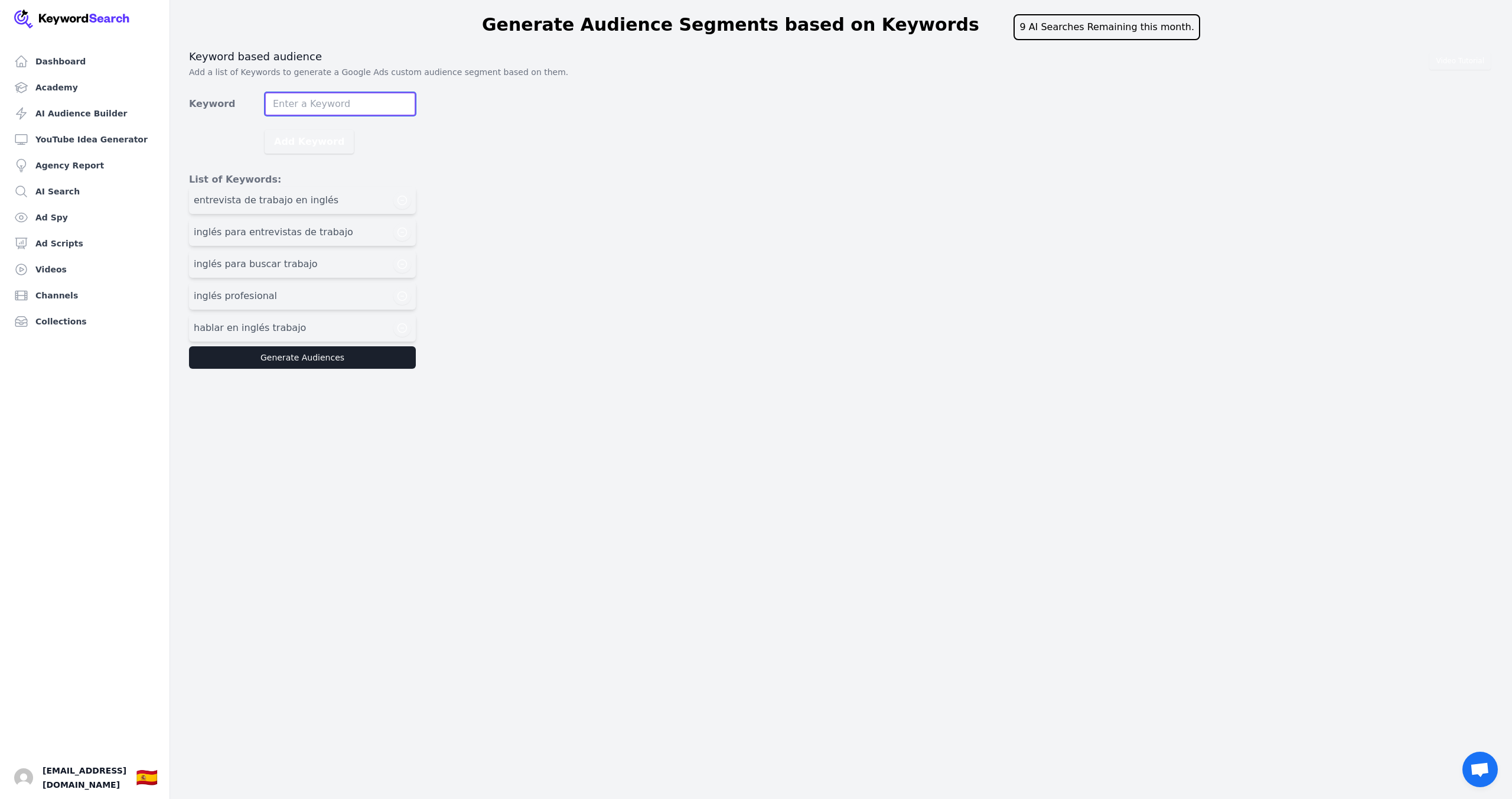
click at [304, 109] on input "Keyword" at bounding box center [340, 104] width 152 height 24
type input "c"
type input "business english"
drag, startPoint x: 299, startPoint y: 142, endPoint x: 277, endPoint y: 107, distance: 41.3
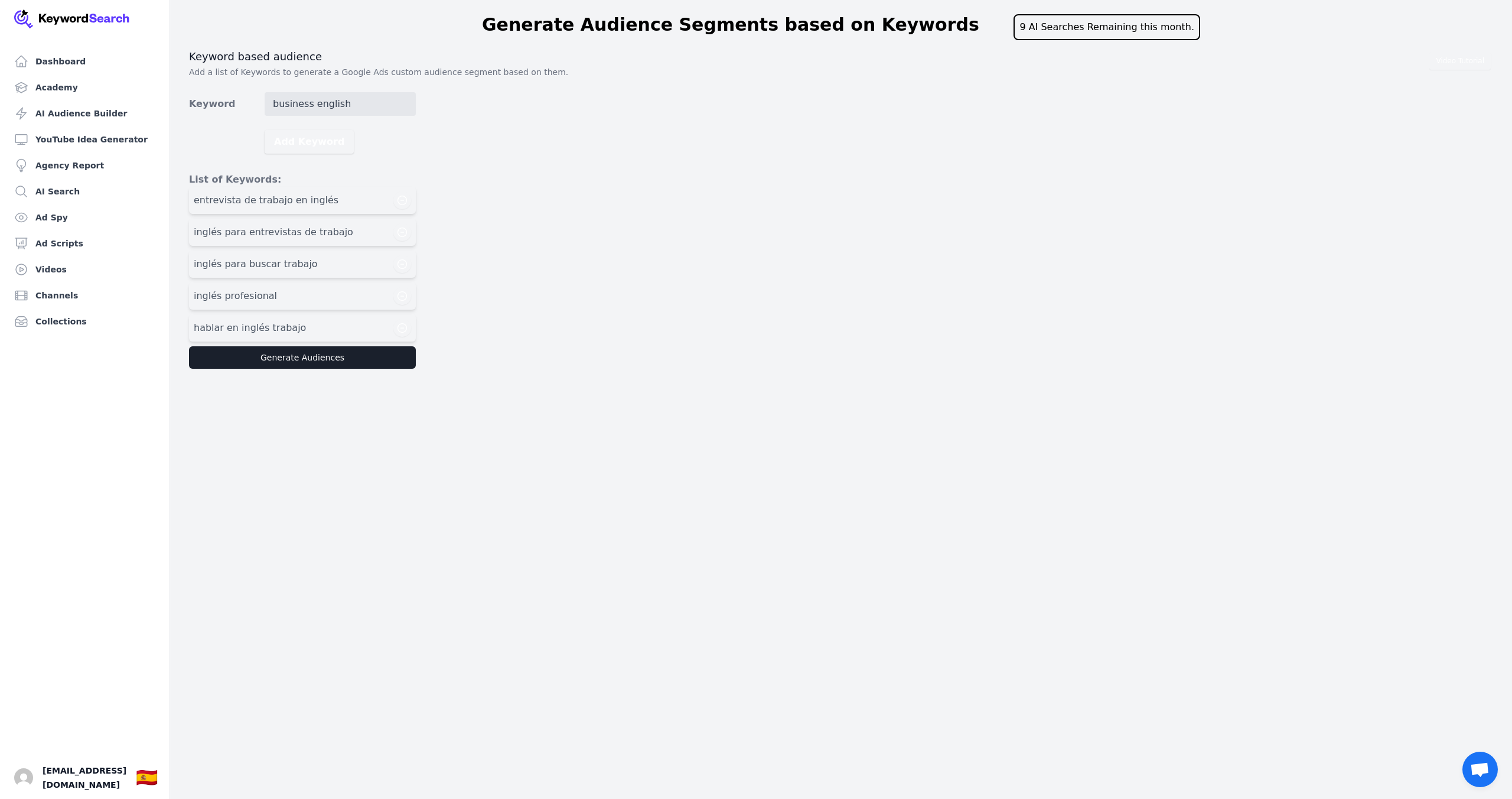
click at [299, 142] on button "Add Keyword" at bounding box center [308, 142] width 89 height 24
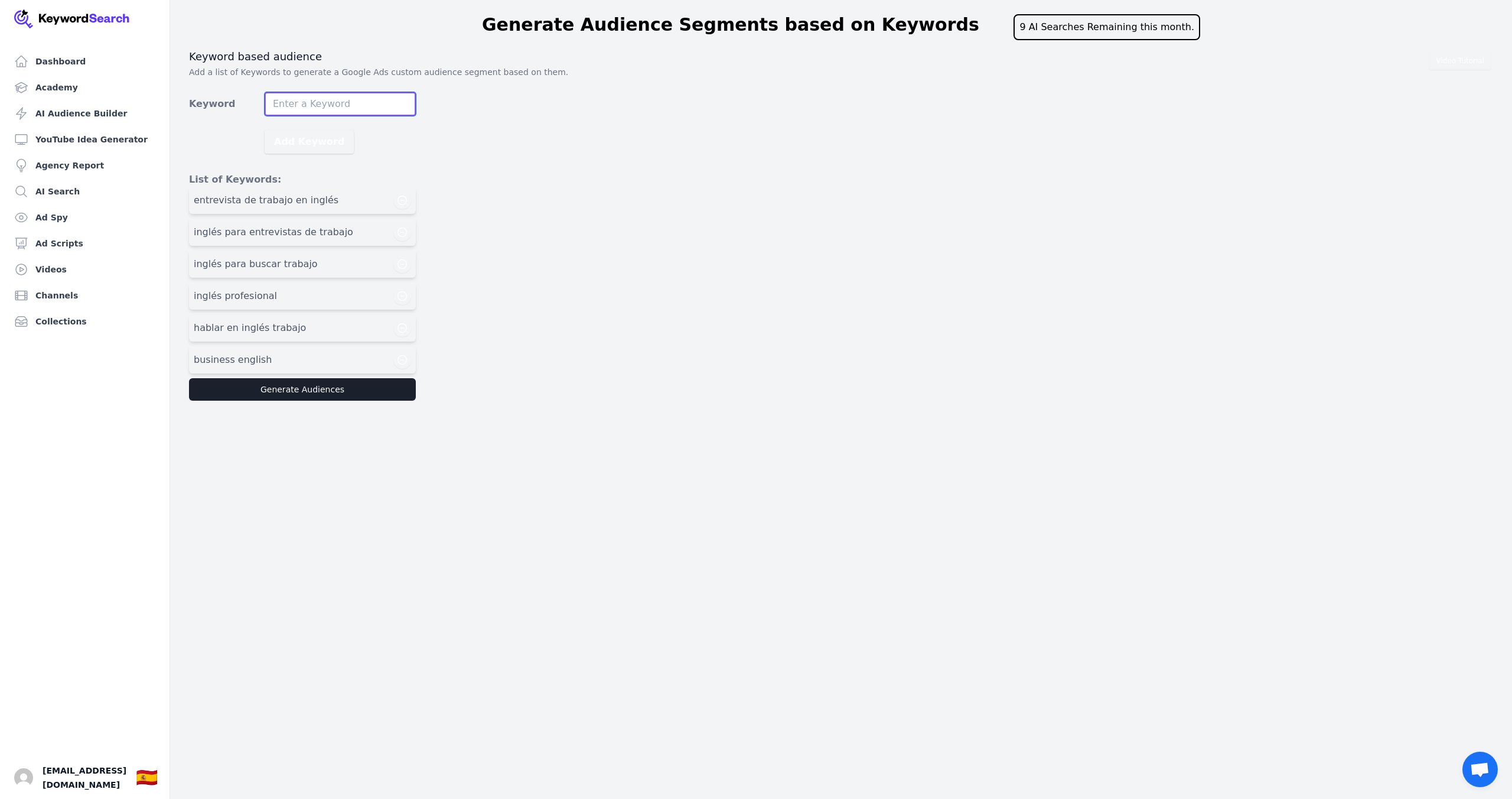
click at [318, 102] on input "Keyword" at bounding box center [340, 104] width 152 height 24
type input "comunicación en inglés"
click at [289, 138] on button "Add Keyword" at bounding box center [308, 142] width 89 height 24
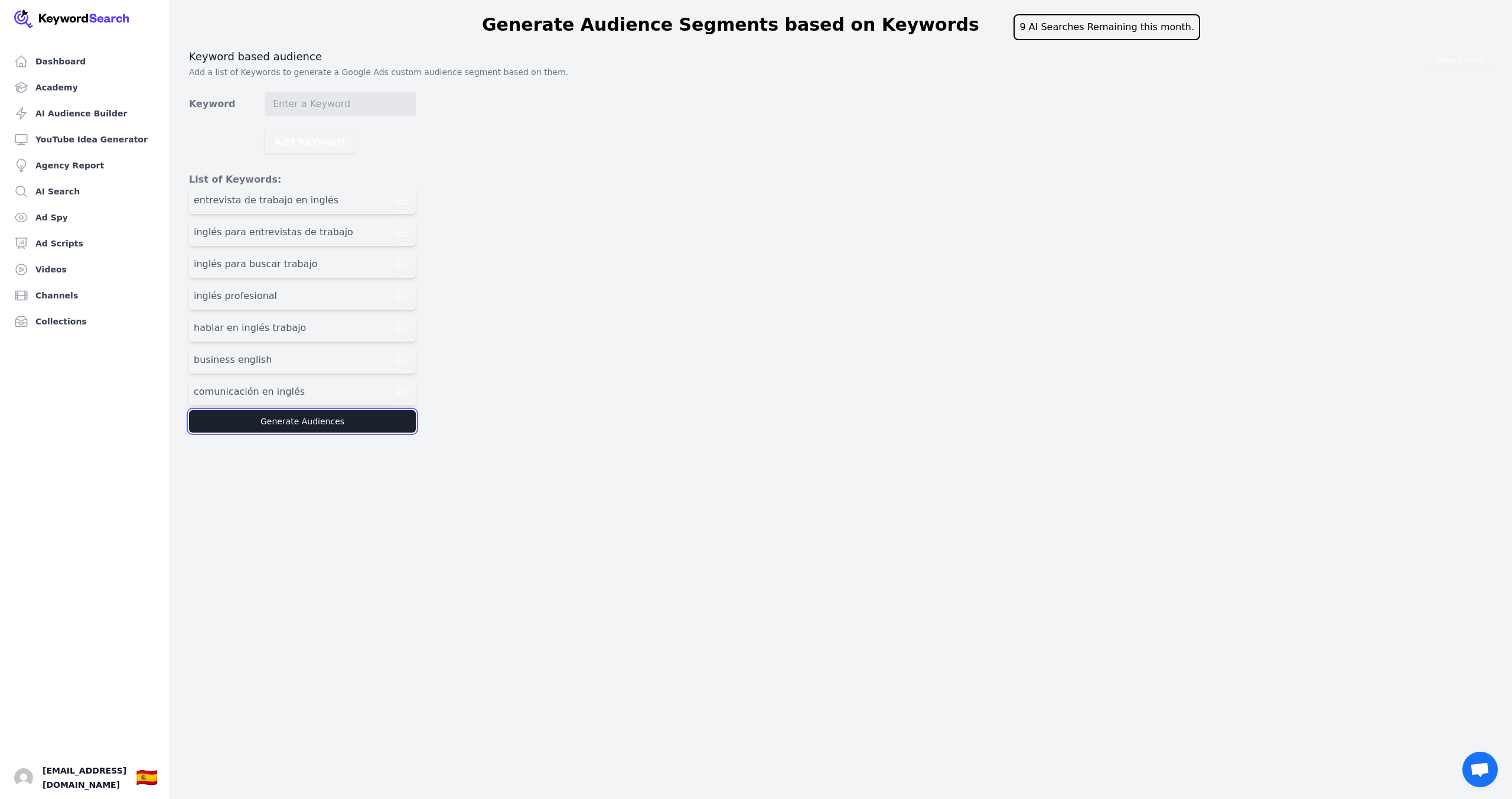
click at [343, 421] on button "Generate Audiences" at bounding box center [302, 420] width 227 height 22
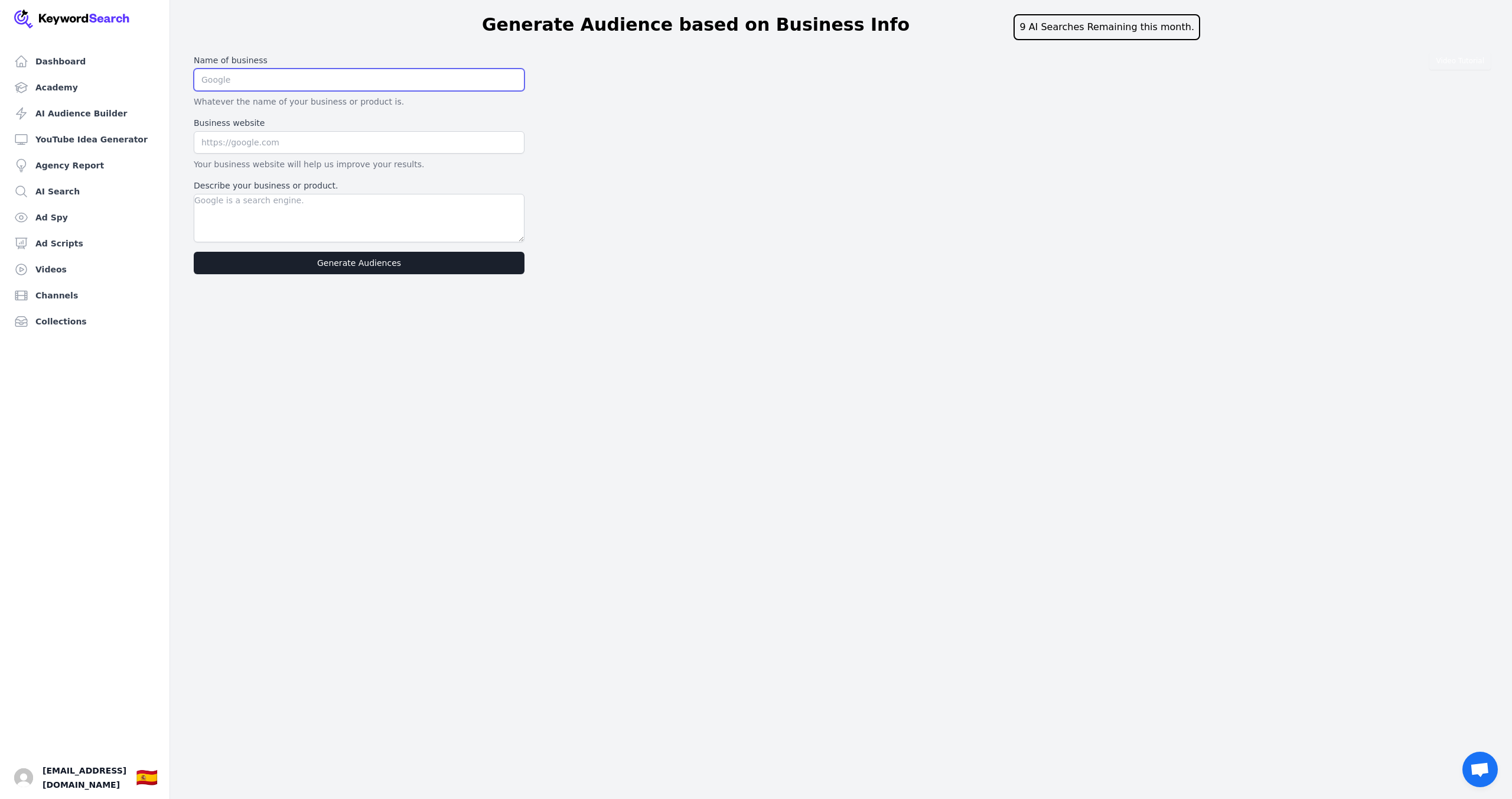
click at [273, 78] on input "text" at bounding box center [359, 79] width 331 height 22
type input "talktips"
click at [285, 141] on input "text" at bounding box center [359, 142] width 331 height 22
type input "[URL][DOMAIN_NAME]"
drag, startPoint x: 280, startPoint y: 208, endPoint x: 289, endPoint y: 206, distance: 9.2
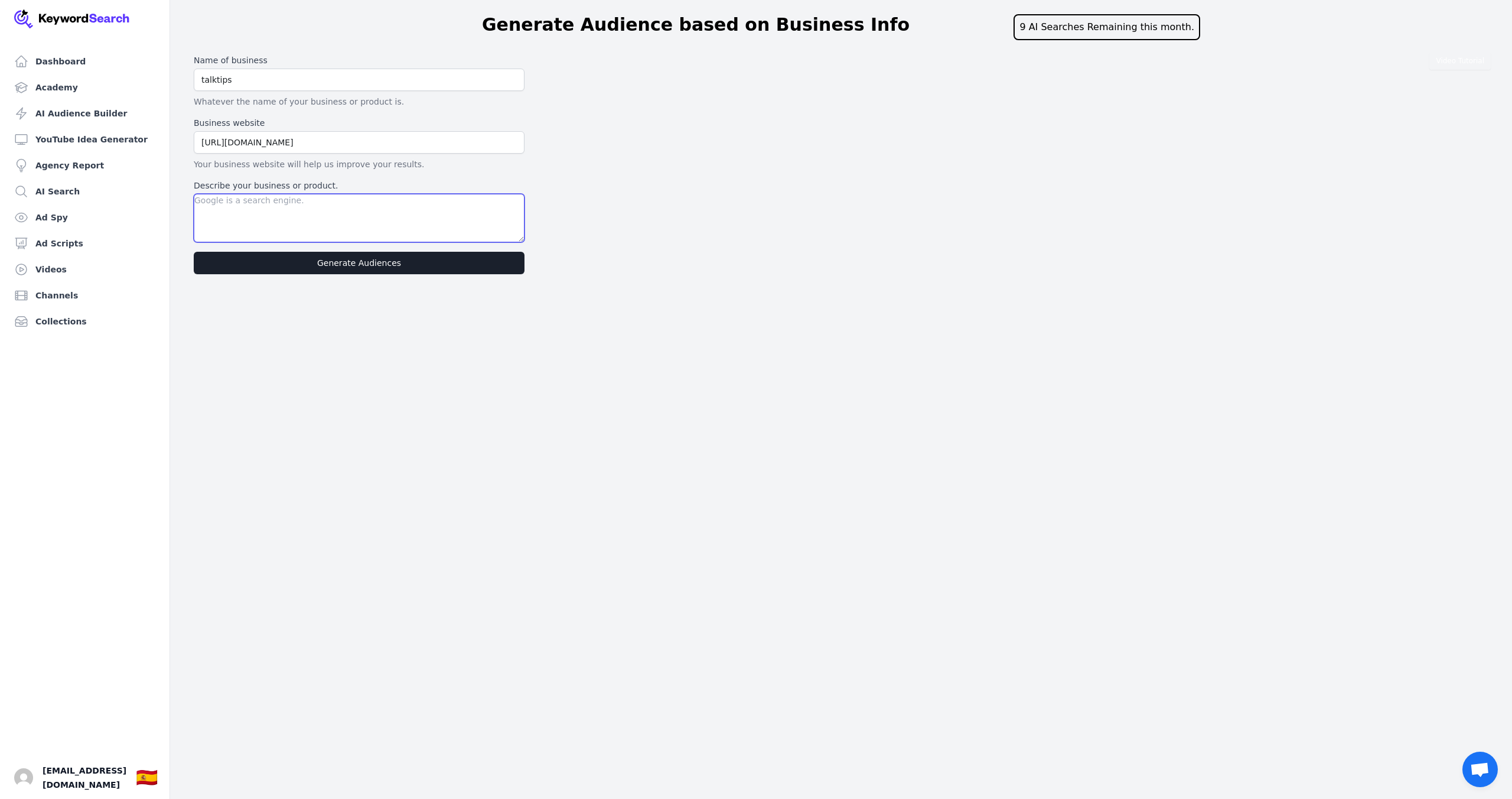
click at [280, 207] on textarea "Describe your business or product." at bounding box center [359, 218] width 331 height 49
click at [249, 218] on textarea "Describe your business or product." at bounding box center [359, 218] width 331 height 49
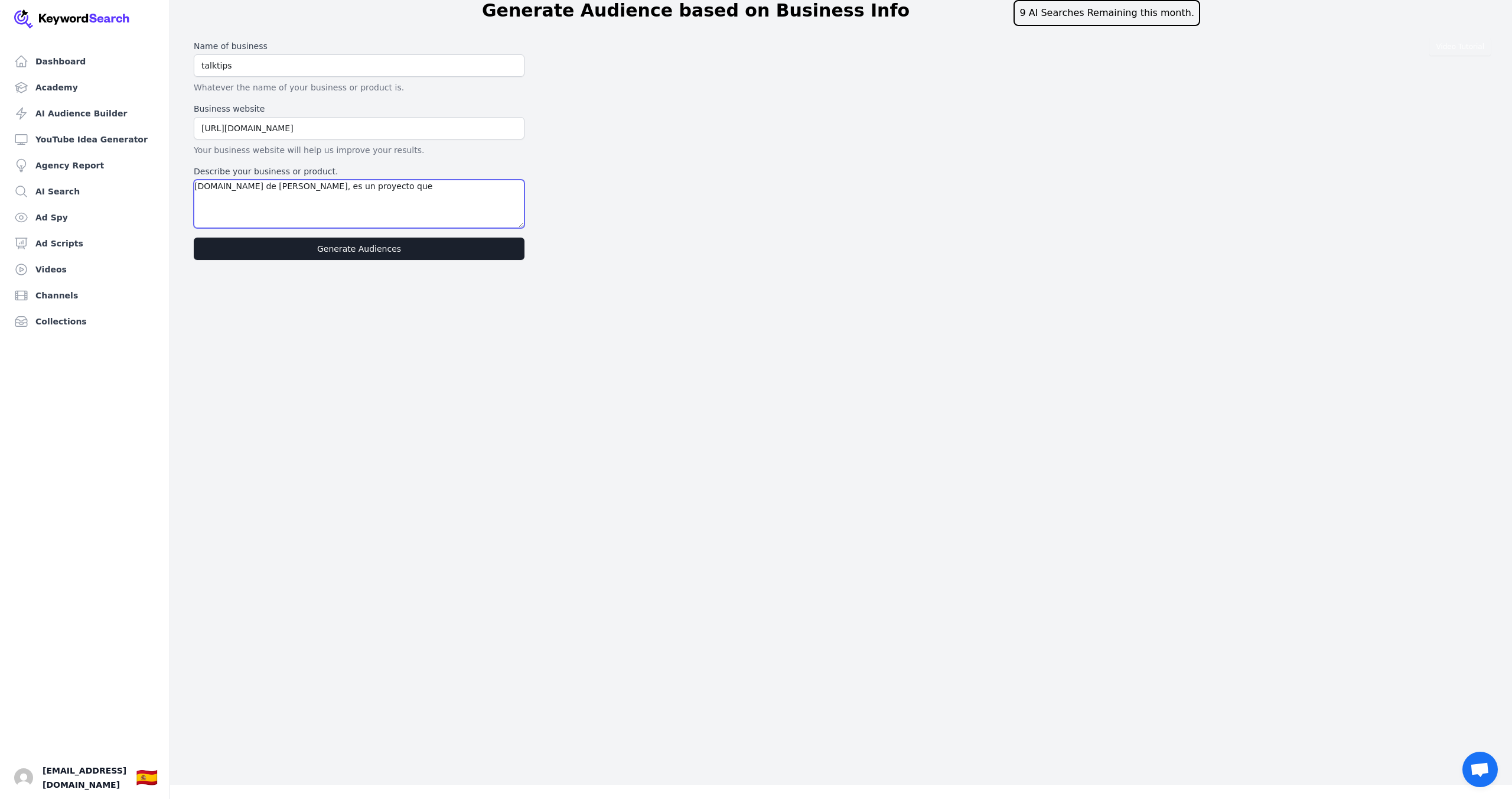
drag, startPoint x: 333, startPoint y: 187, endPoint x: 302, endPoint y: 187, distance: 31.0
click at [302, 187] on textarea "[DOMAIN_NAME] de [PERSON_NAME], es un proyecto que" at bounding box center [359, 204] width 331 height 49
paste textarea "Talktips ayuda a los profesionales [DEMOGRAPHIC_DATA] a hablar inglés con confi…"
drag, startPoint x: 415, startPoint y: 204, endPoint x: 539, endPoint y: 240, distance: 129.1
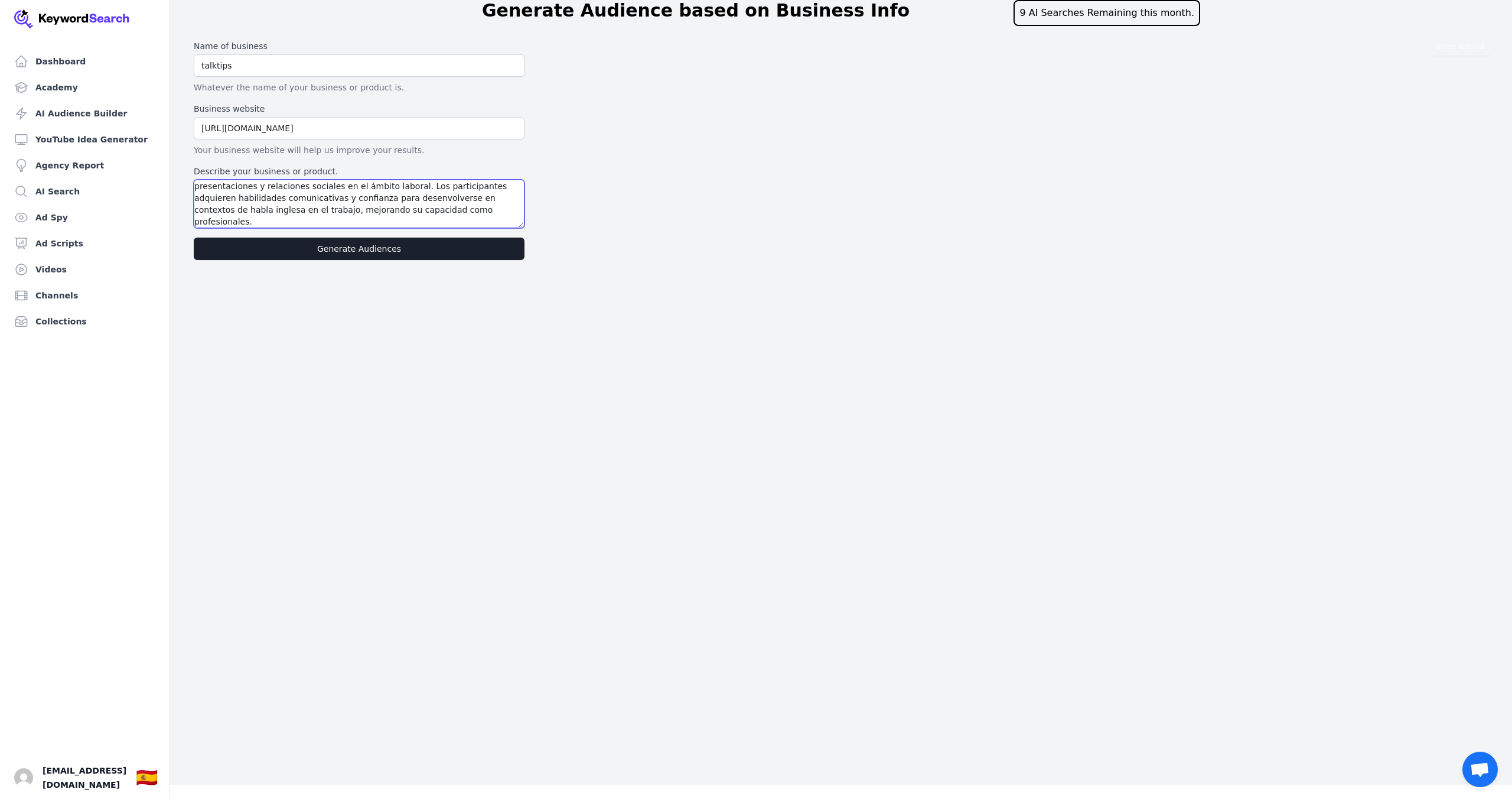
click at [539, 240] on div "Video Tutorial Name of business talktips Whatever the name of your business or …" at bounding box center [841, 150] width 1304 height 229
drag, startPoint x: 303, startPoint y: 186, endPoint x: 330, endPoint y: 186, distance: 27.0
click at [330, 186] on textarea "[DOMAIN_NAME] de [PERSON_NAME], Talktips ayuda a los profesionales [DEMOGRAPHIC…" at bounding box center [359, 204] width 331 height 49
drag, startPoint x: 232, startPoint y: 208, endPoint x: 220, endPoint y: 208, distance: 12.0
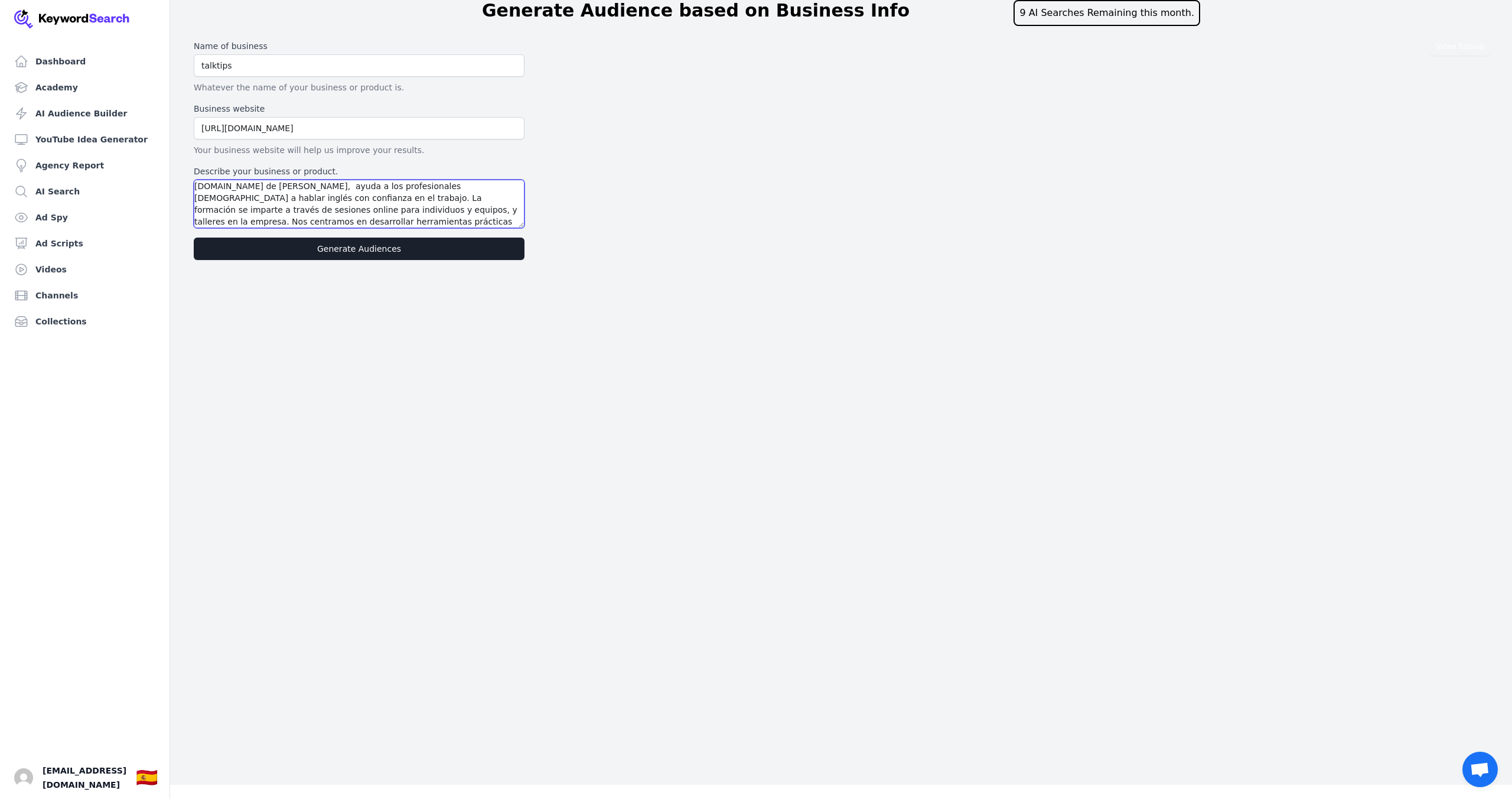
click at [220, 208] on textarea "[DOMAIN_NAME] de [PERSON_NAME], ayuda a los profesionales [DEMOGRAPHIC_DATA] a …" at bounding box center [359, 204] width 331 height 49
drag, startPoint x: 313, startPoint y: 209, endPoint x: 291, endPoint y: 209, distance: 22.0
click at [291, 209] on textarea "[DOMAIN_NAME] de [PERSON_NAME], ayuda a los profesionales [DEMOGRAPHIC_DATA] a …" at bounding box center [359, 204] width 331 height 49
click at [299, 202] on textarea "[DOMAIN_NAME] de [PERSON_NAME], ayuda a los profesionales [DEMOGRAPHIC_DATA] a …" at bounding box center [359, 204] width 331 height 49
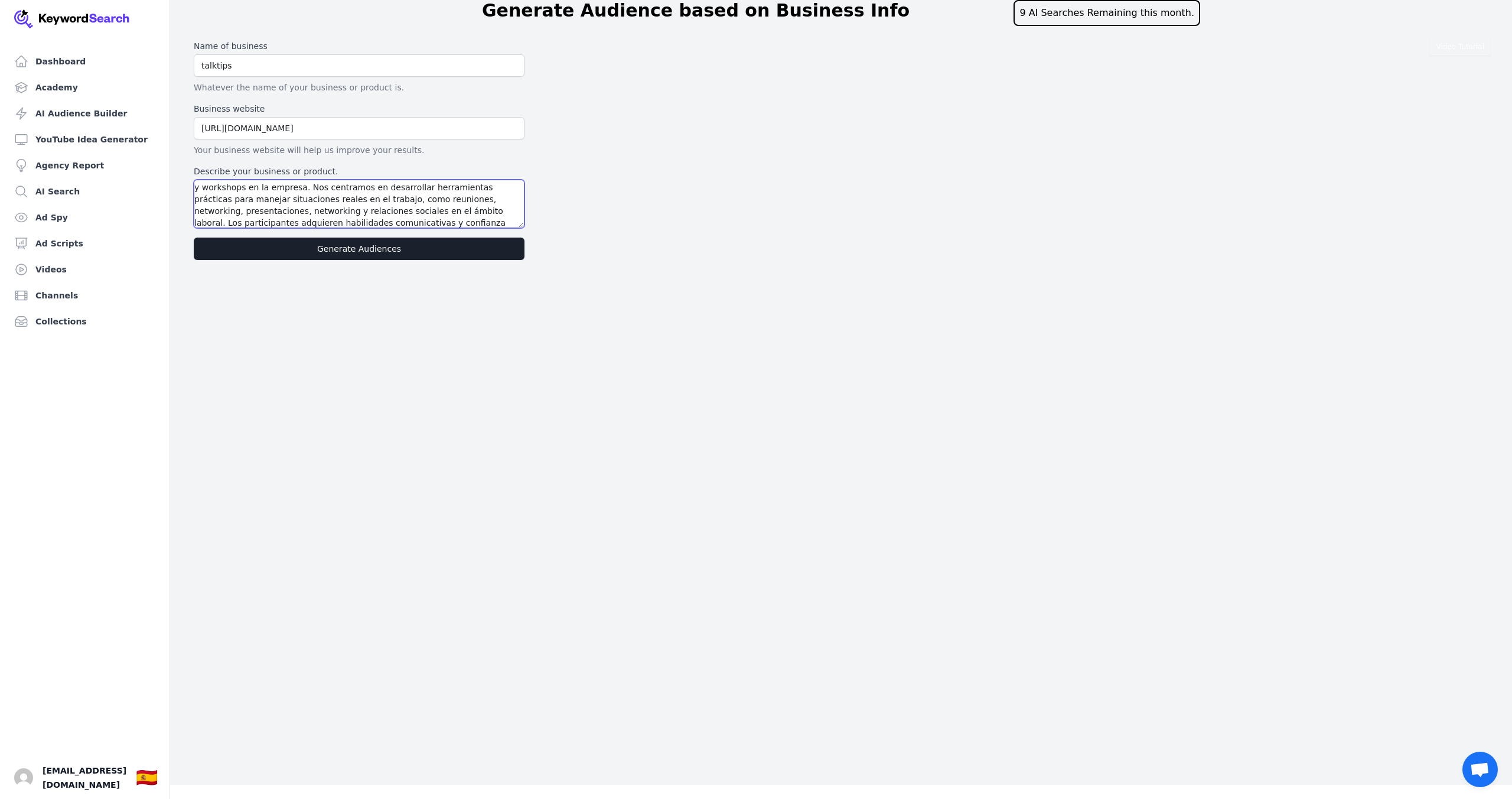
scroll to position [36, 0]
type textarea "[DOMAIN_NAME] de [PERSON_NAME], ayuda a los profesionales [DEMOGRAPHIC_DATA] a …"
click at [369, 252] on button "Generate Audiences" at bounding box center [359, 248] width 331 height 22
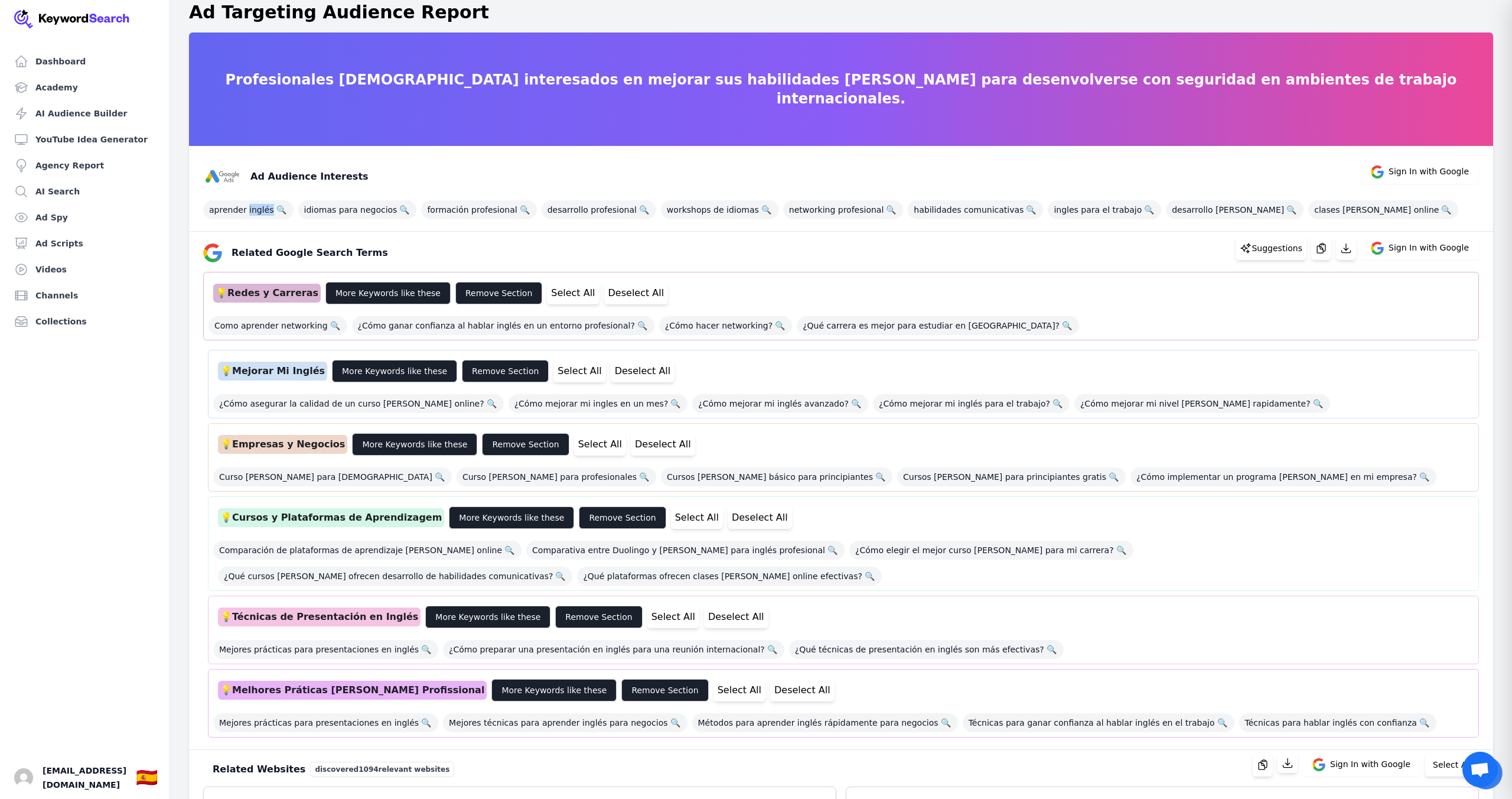
scroll to position [18, 0]
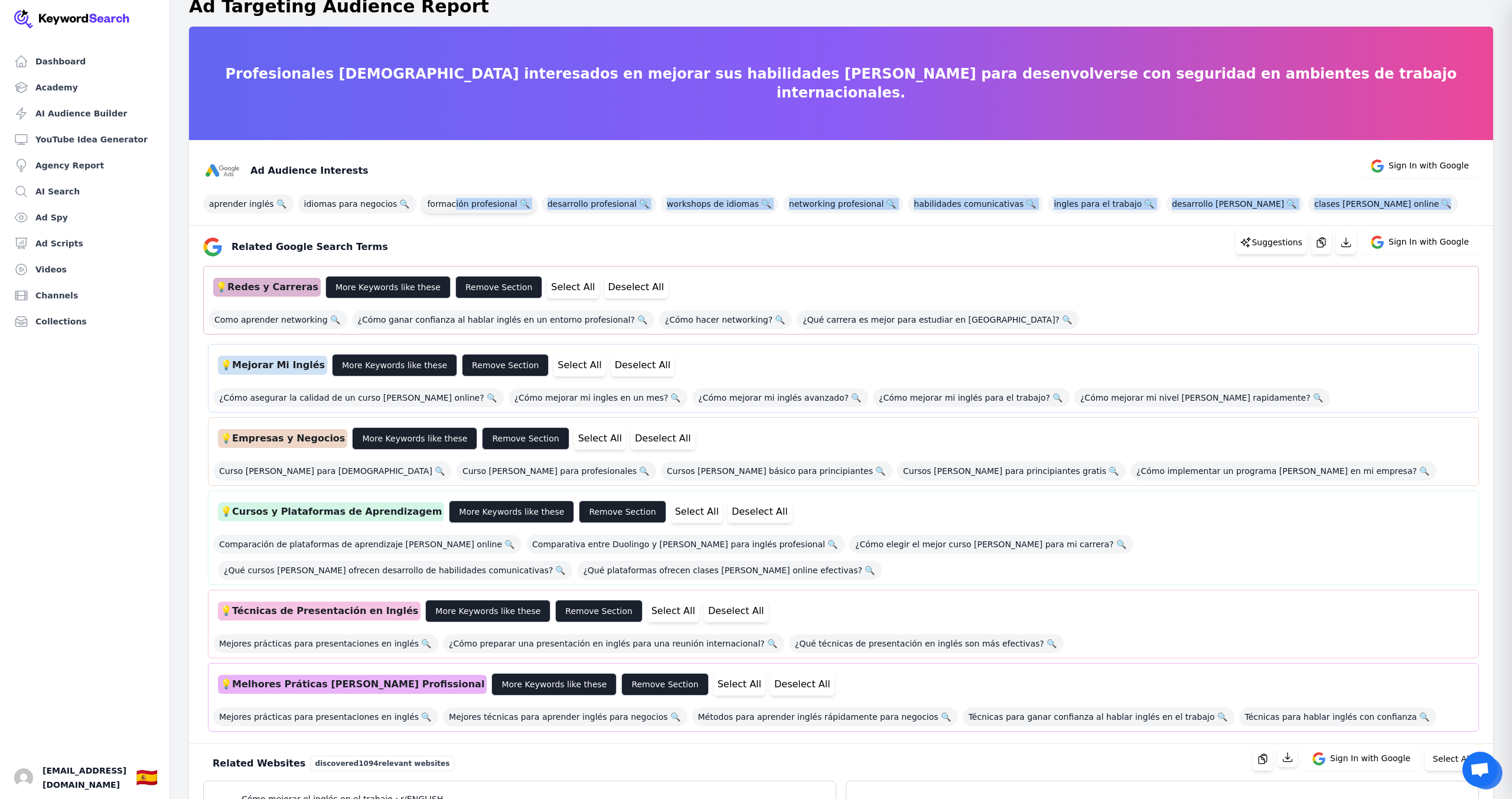
drag, startPoint x: 1366, startPoint y: 200, endPoint x: 446, endPoint y: 208, distance: 920.0
click at [446, 208] on div "aprender inglés 🔍 idiomas para negocios 🔍 formación profesional 🔍 desarrollo pr…" at bounding box center [841, 201] width 1276 height 24
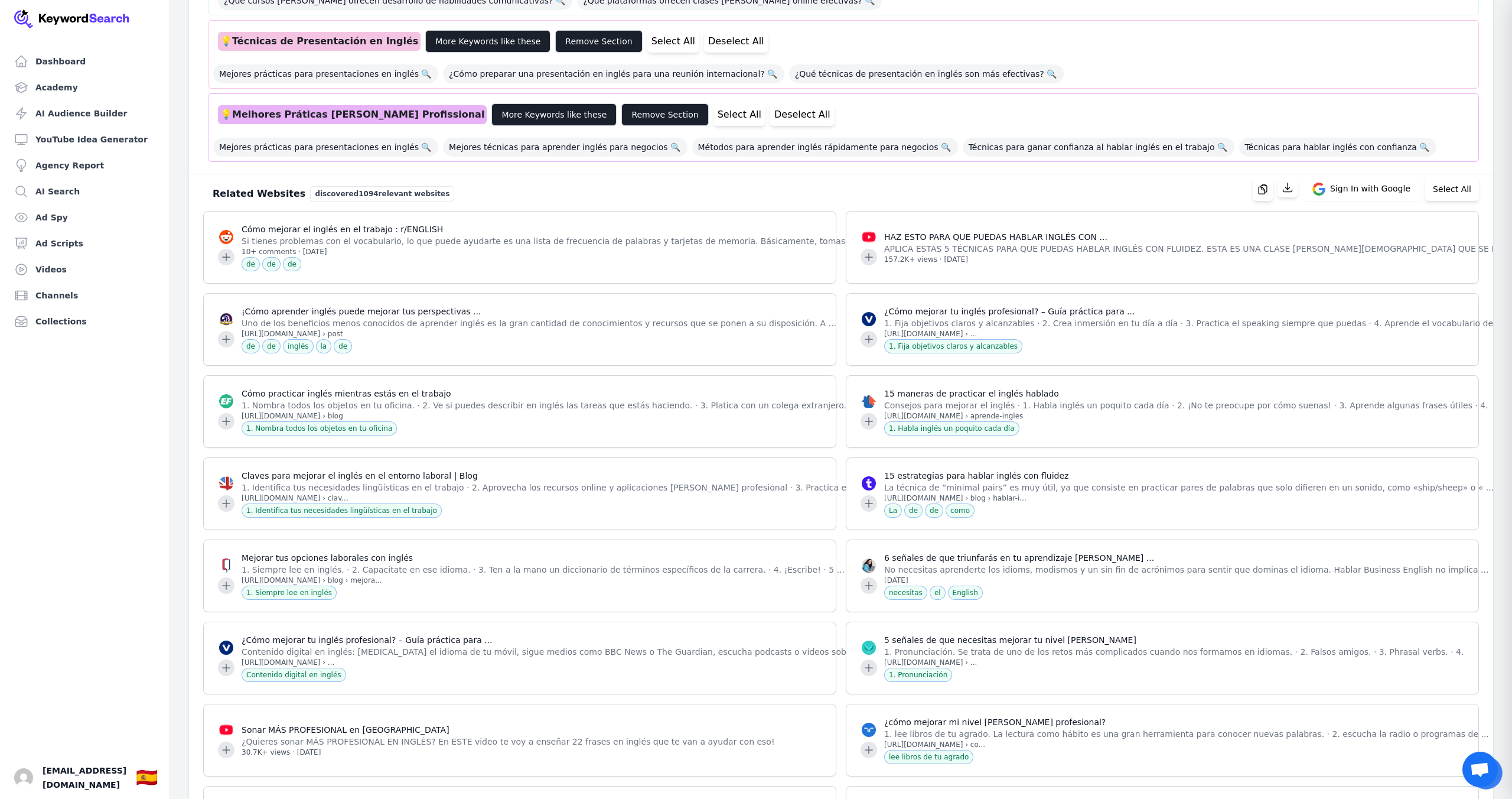
scroll to position [587, 0]
